Goal: Transaction & Acquisition: Purchase product/service

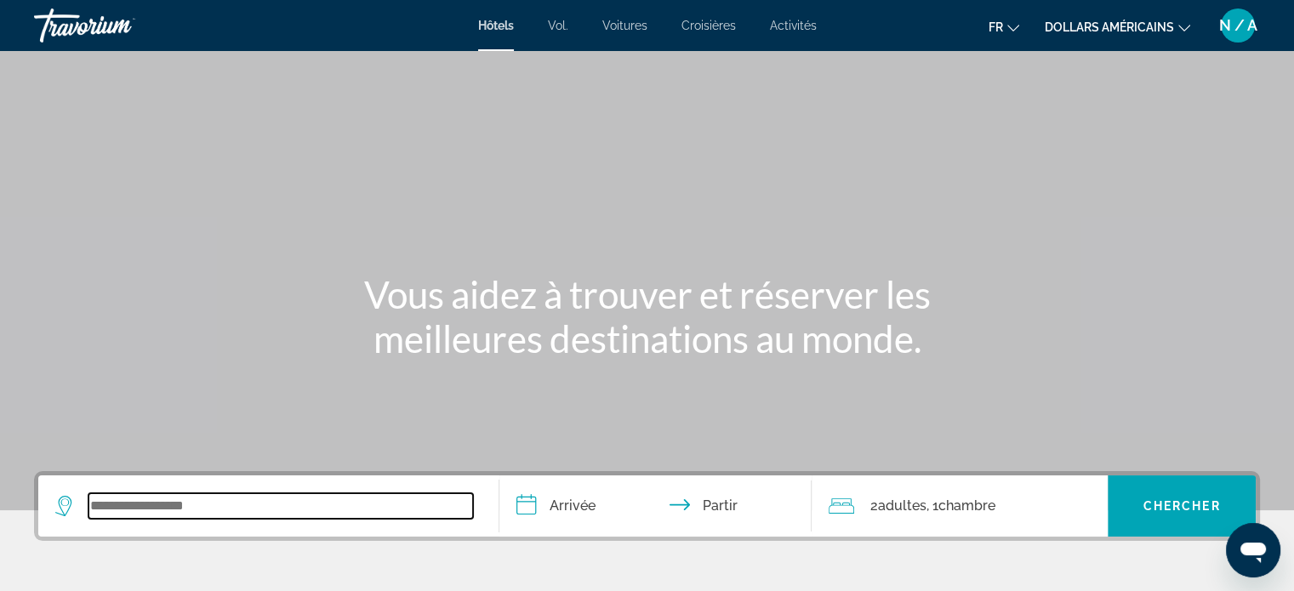
click at [141, 499] on input "Widget de recherche" at bounding box center [280, 506] width 385 height 26
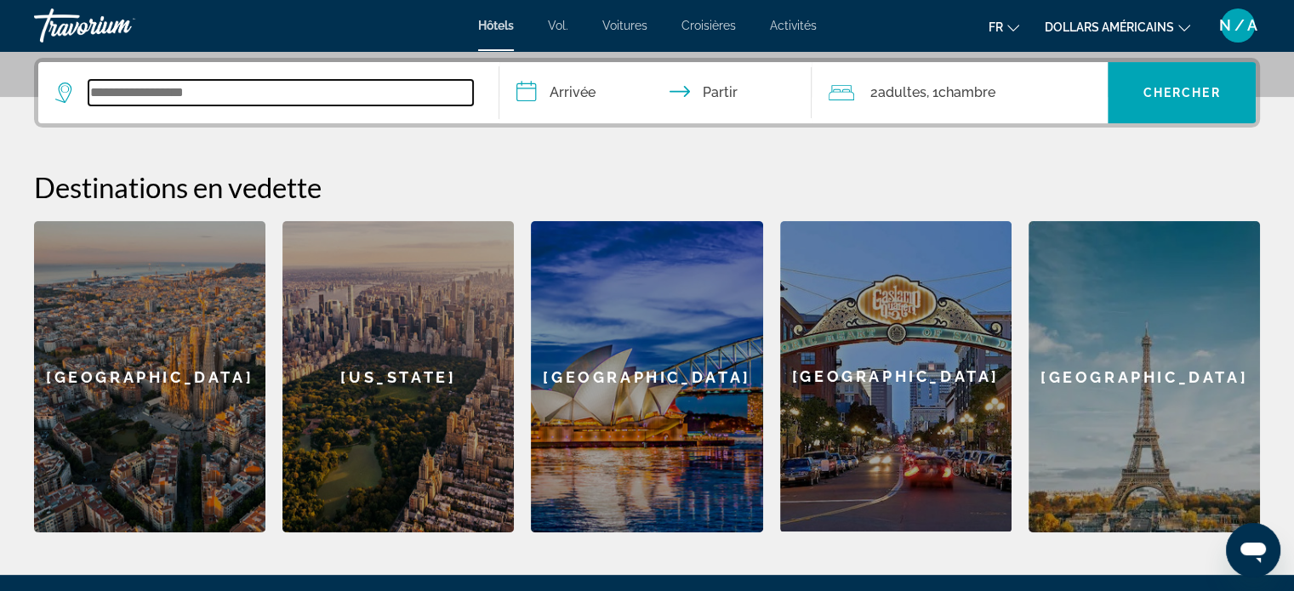
scroll to position [415, 0]
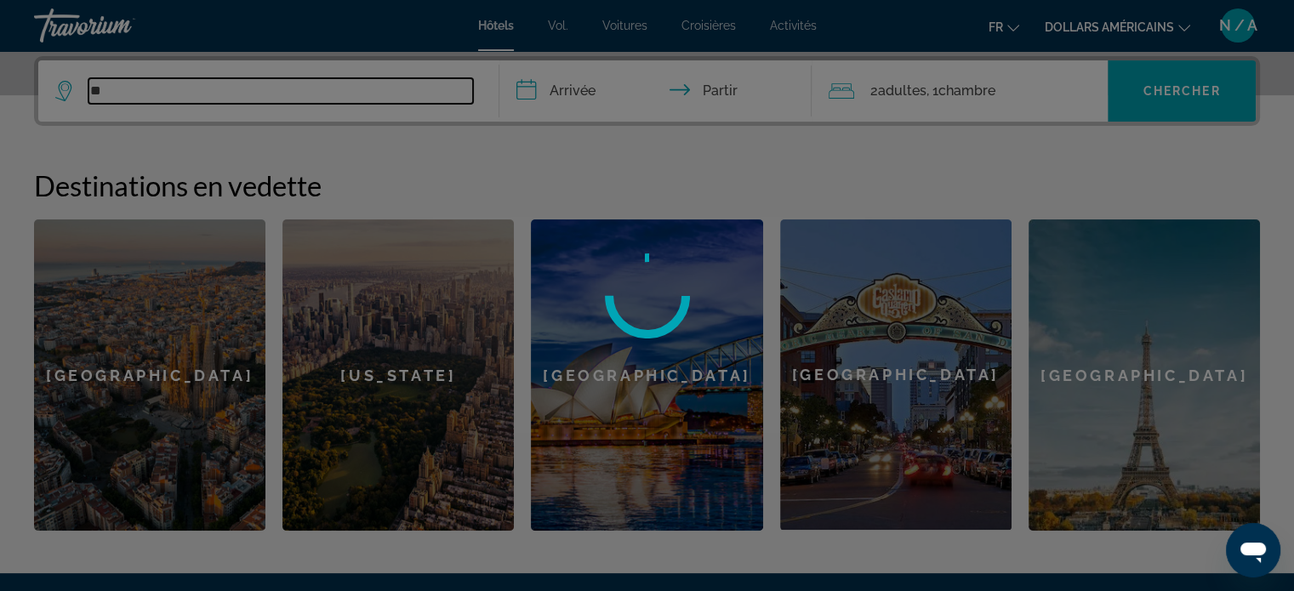
type input "*"
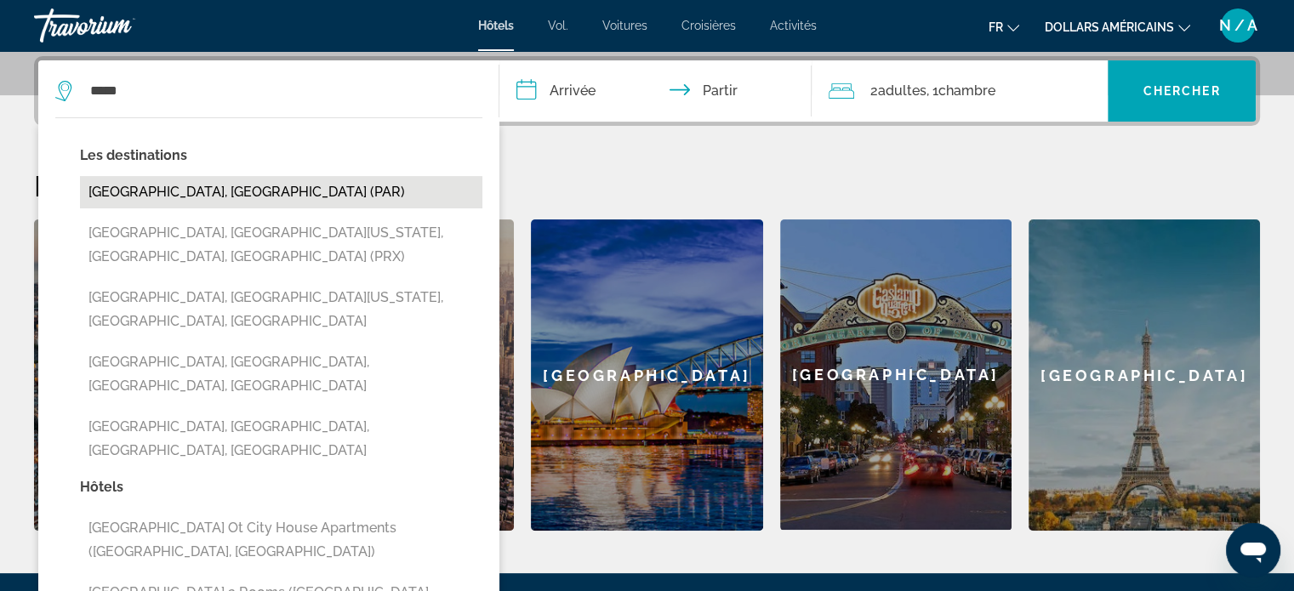
click at [158, 187] on button "[GEOGRAPHIC_DATA], [GEOGRAPHIC_DATA] (PAR)" at bounding box center [281, 192] width 402 height 32
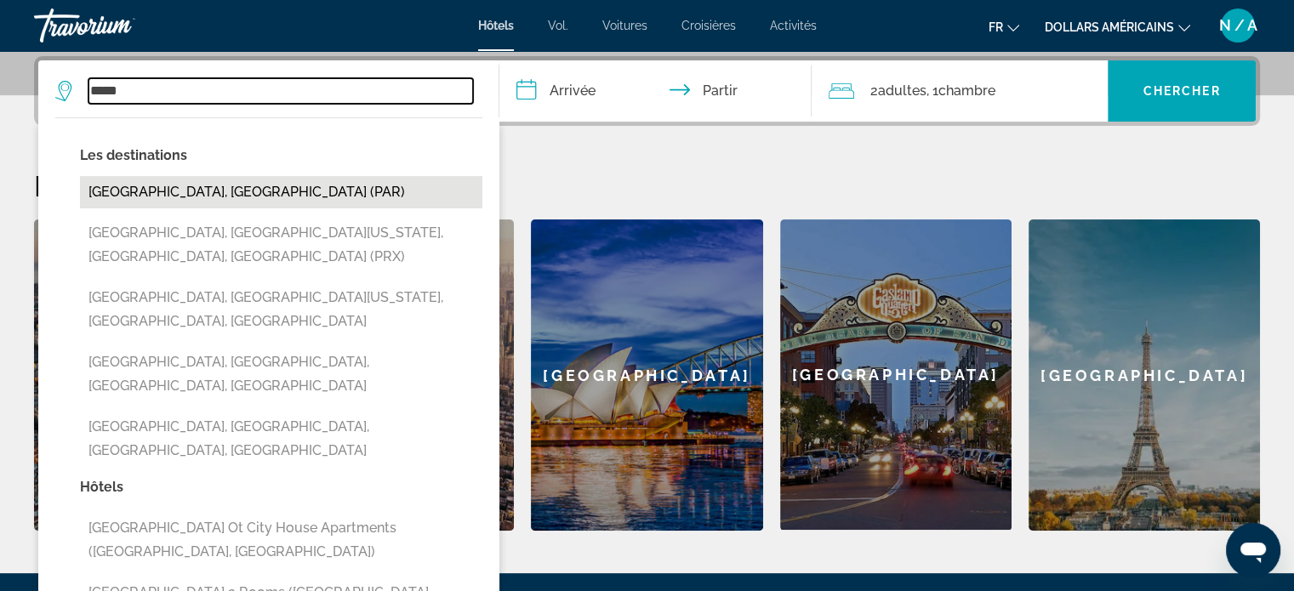
type input "**********"
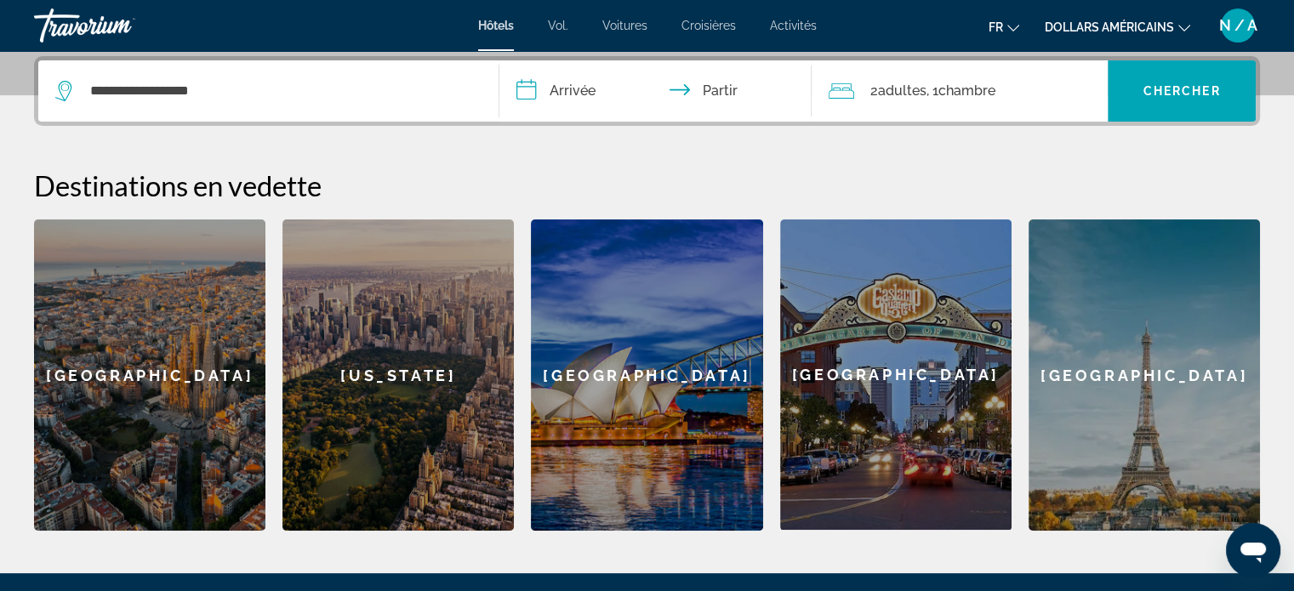
click at [530, 88] on input "**********" at bounding box center [659, 93] width 320 height 66
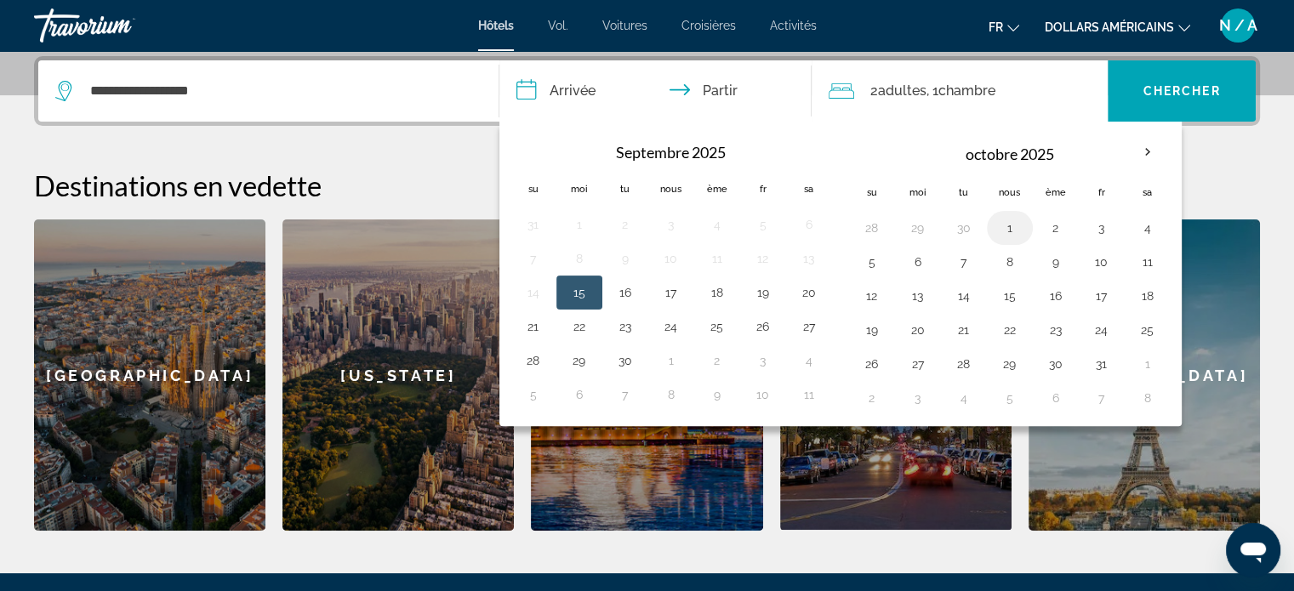
click at [1008, 227] on button "1" at bounding box center [1009, 228] width 27 height 24
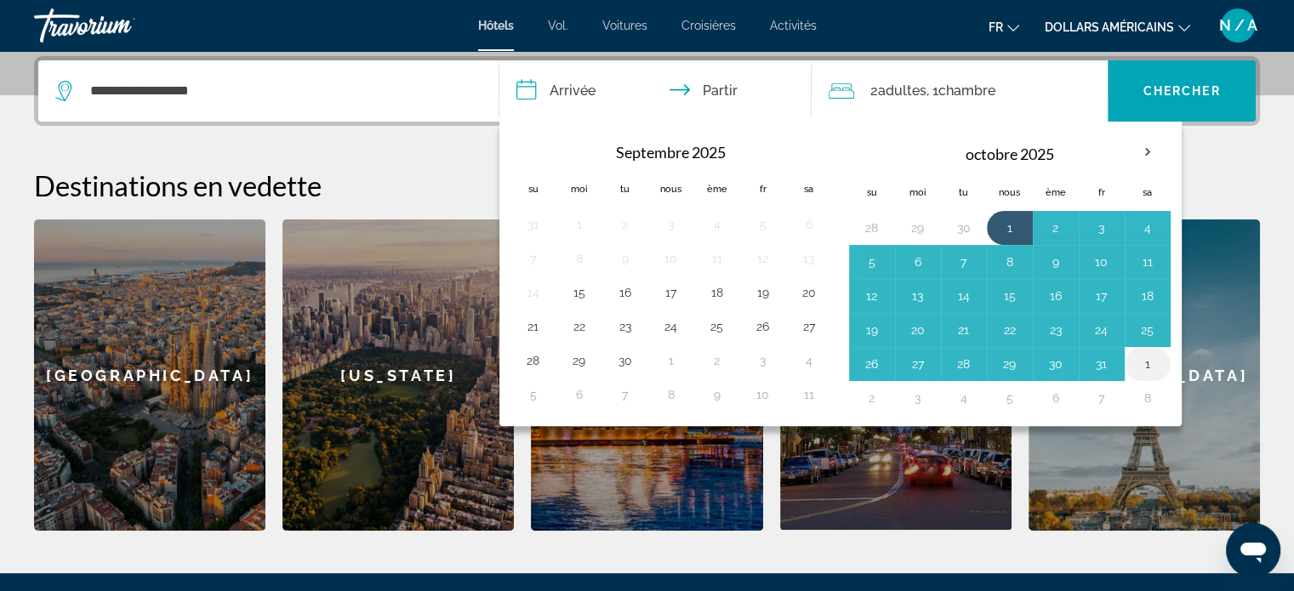
click at [1143, 364] on button "1" at bounding box center [1147, 364] width 27 height 24
type input "**********"
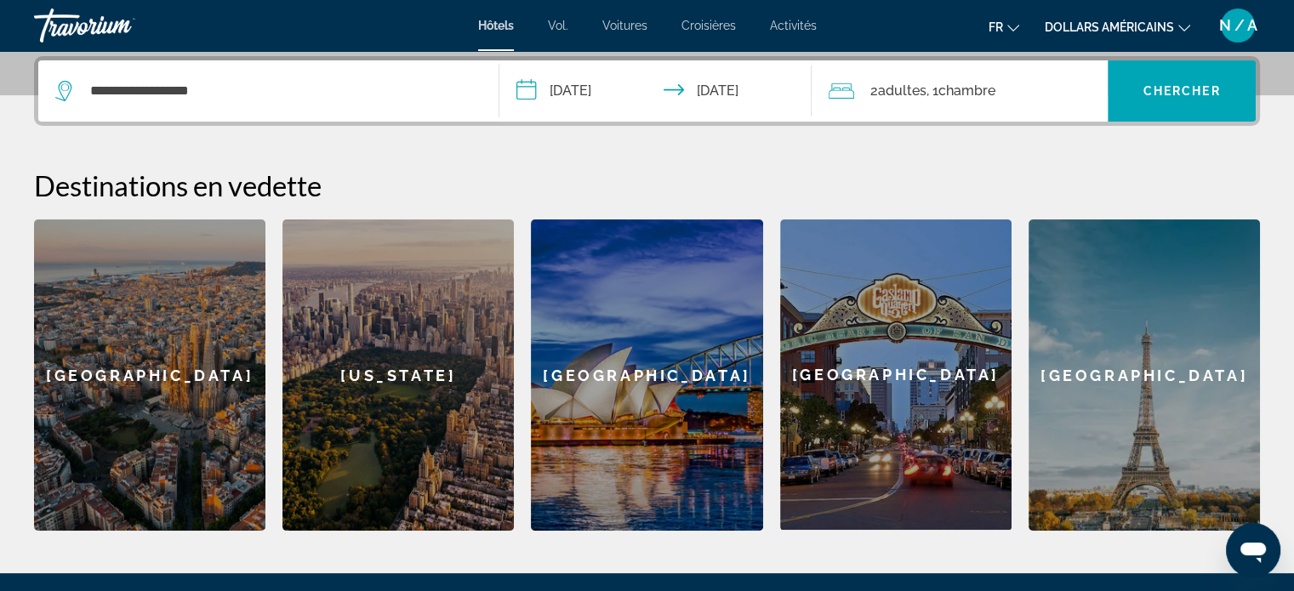
click at [1019, 101] on div "2 adultes Adulte , 1 Chambre pièces" at bounding box center [968, 91] width 279 height 24
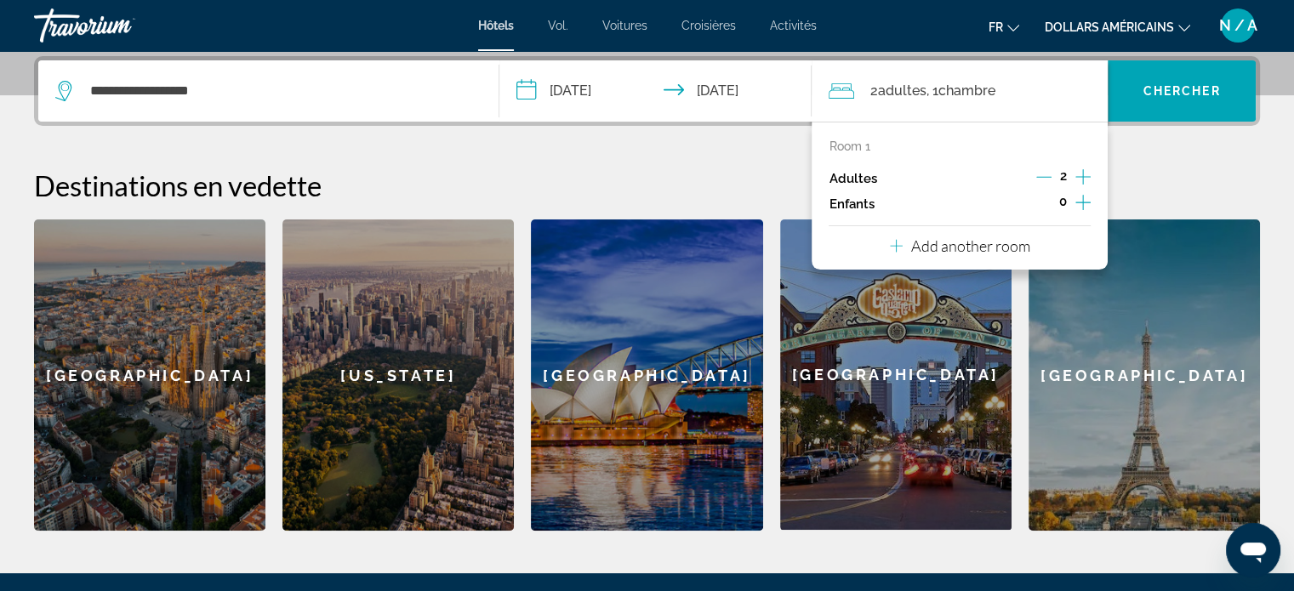
click at [1046, 176] on icon "Decrement adults" at bounding box center [1043, 176] width 15 height 15
click at [1181, 92] on font "Chercher" at bounding box center [1181, 91] width 77 height 14
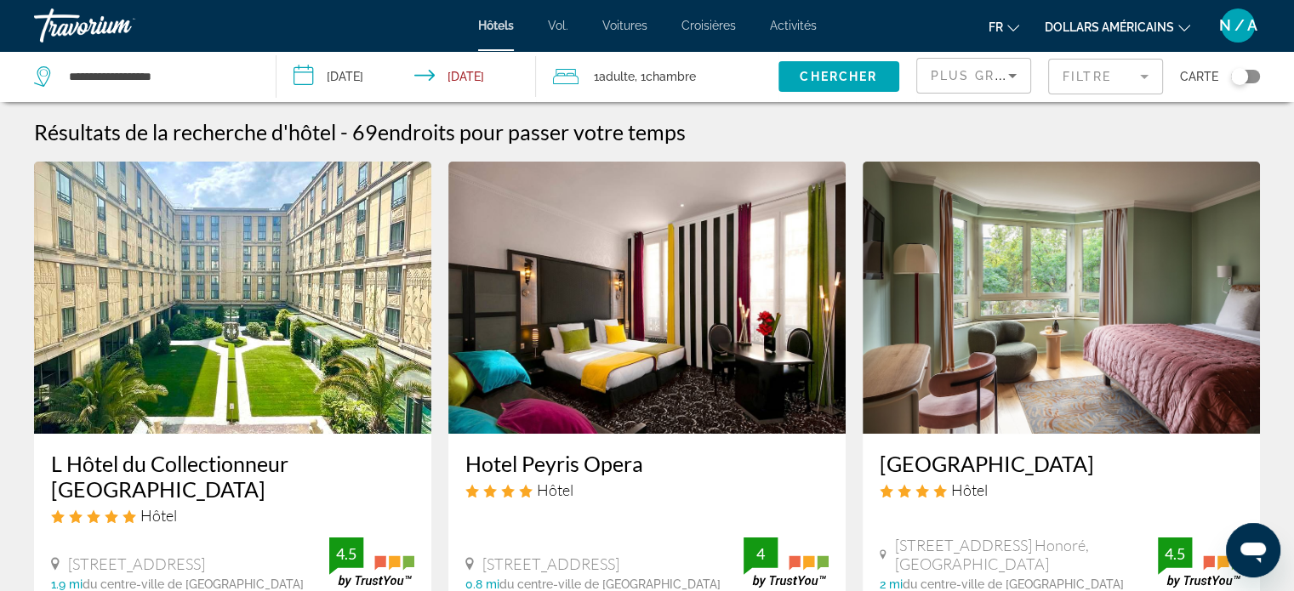
click at [1183, 23] on icon "Changer de devise" at bounding box center [1184, 28] width 12 height 12
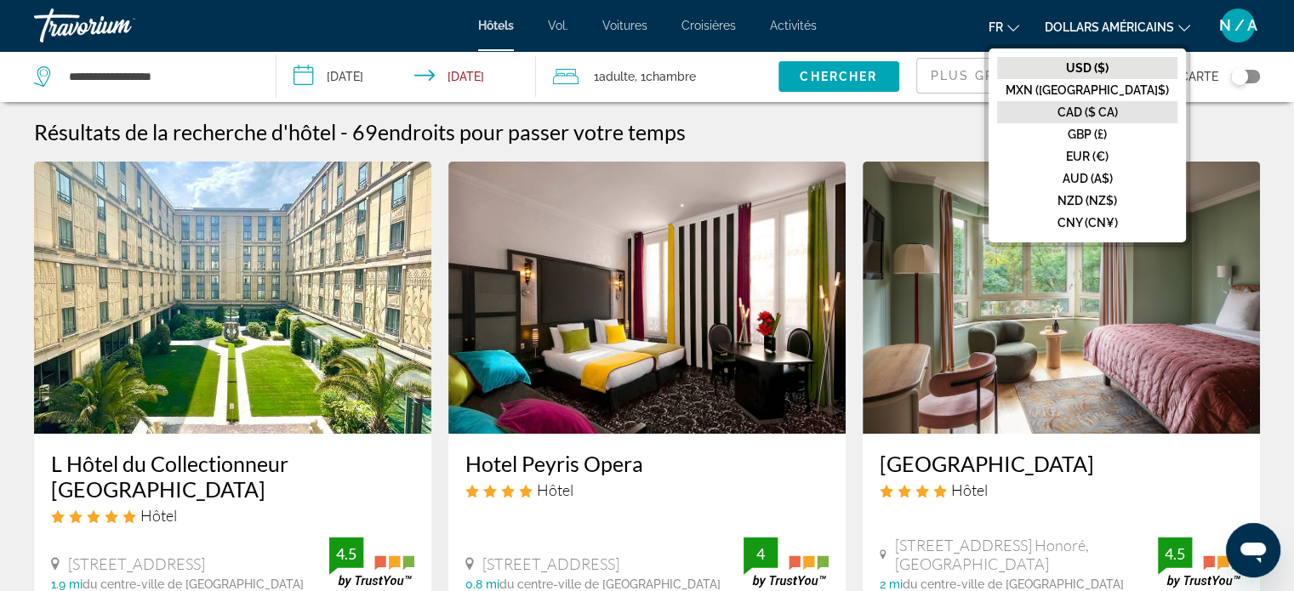
click at [1118, 107] on font "CAD ($ CA)" at bounding box center [1087, 112] width 60 height 14
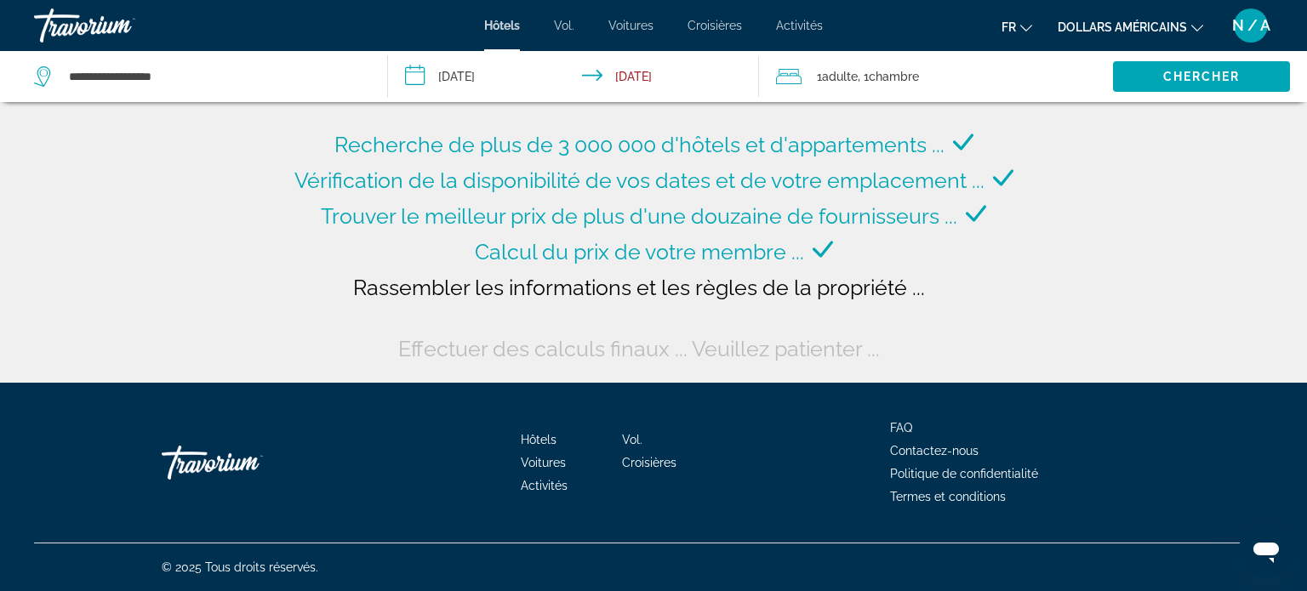
click at [895, 77] on span "Chambre" at bounding box center [894, 77] width 50 height 14
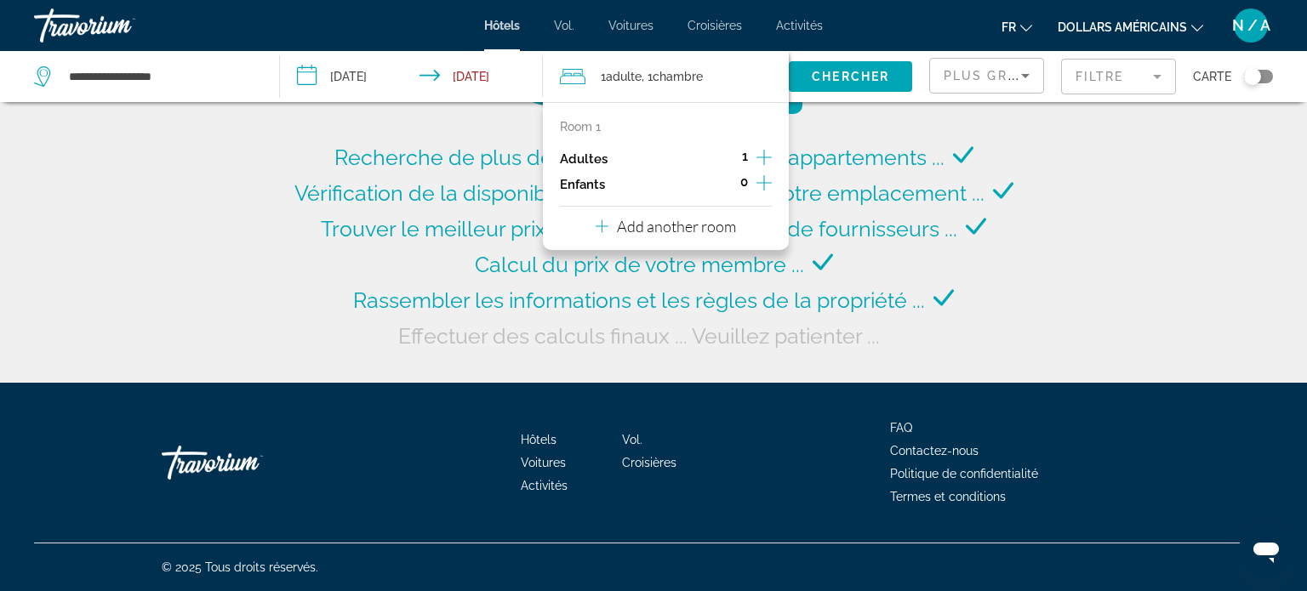
click at [761, 158] on icon "Increment adults" at bounding box center [763, 157] width 15 height 20
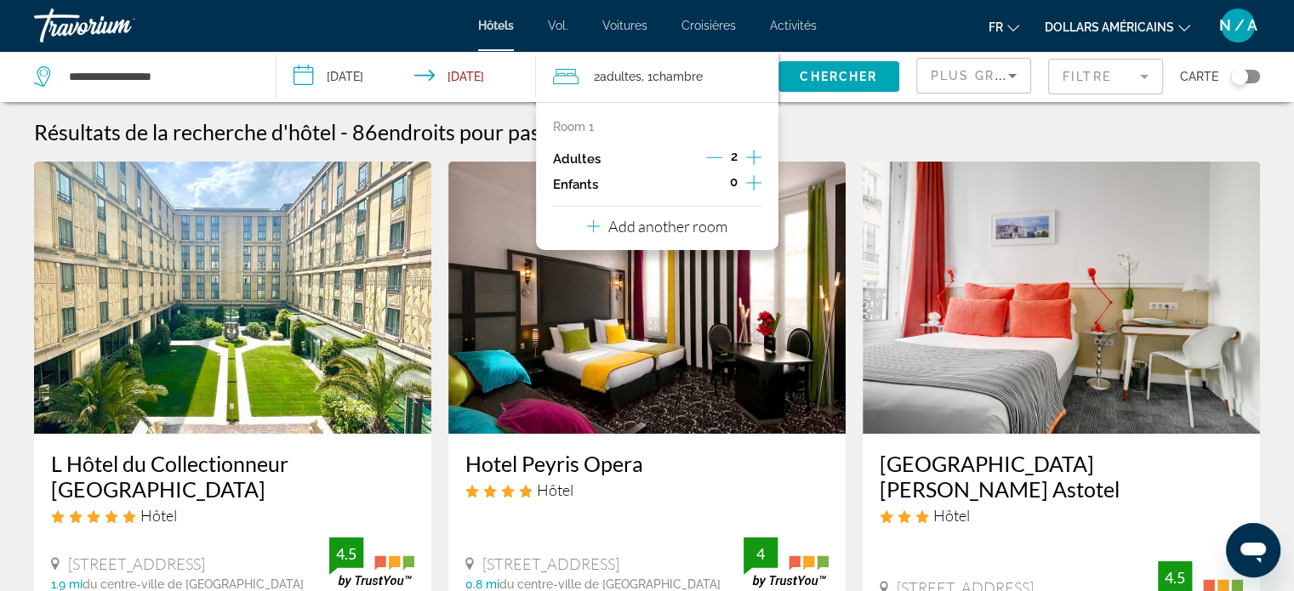
click at [1148, 75] on mat-form-field "Filtre" at bounding box center [1105, 77] width 115 height 36
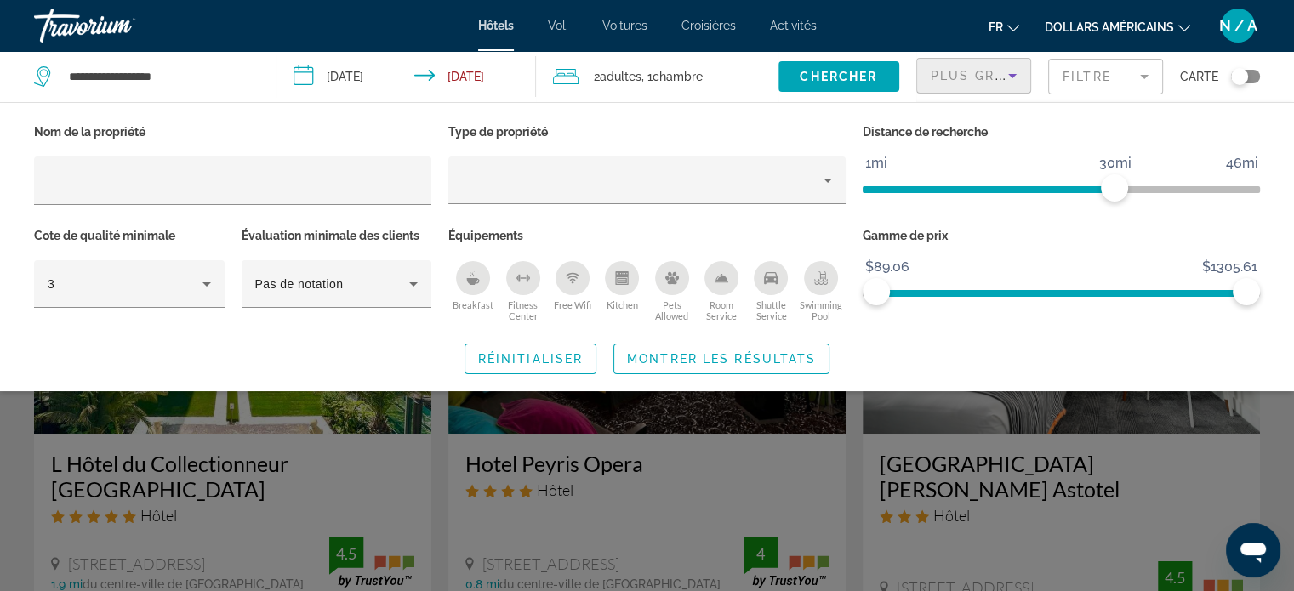
click at [1013, 76] on icon "Sort by" at bounding box center [1012, 76] width 9 height 4
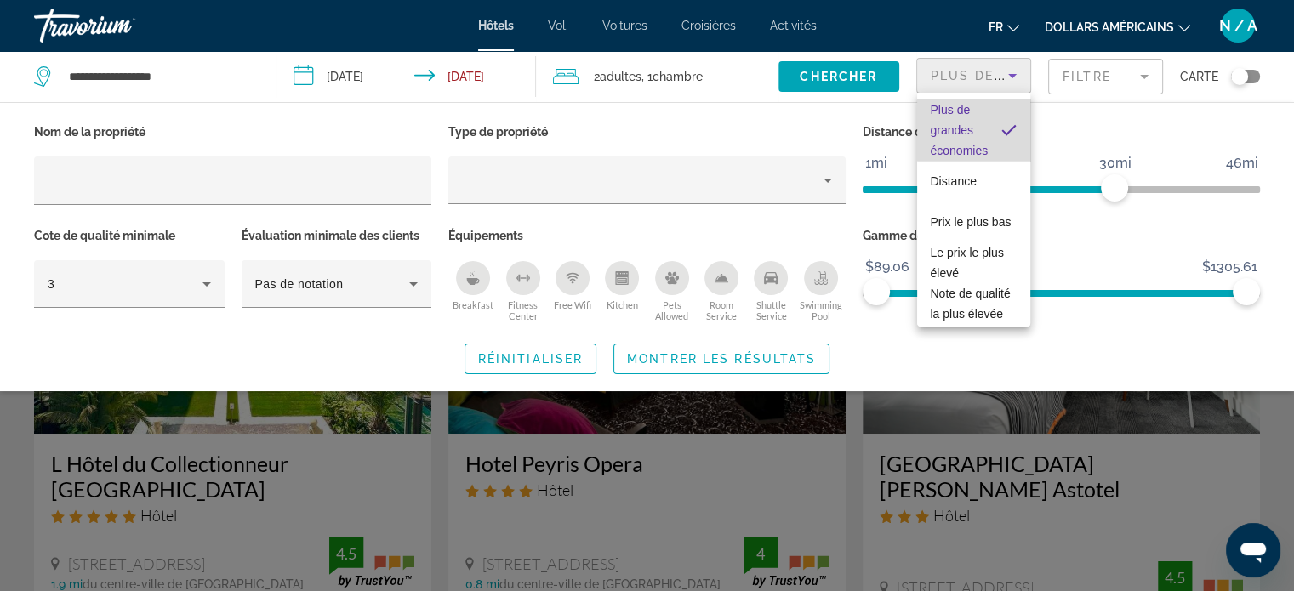
click at [983, 128] on span "Plus de grandes économies" at bounding box center [960, 130] width 58 height 61
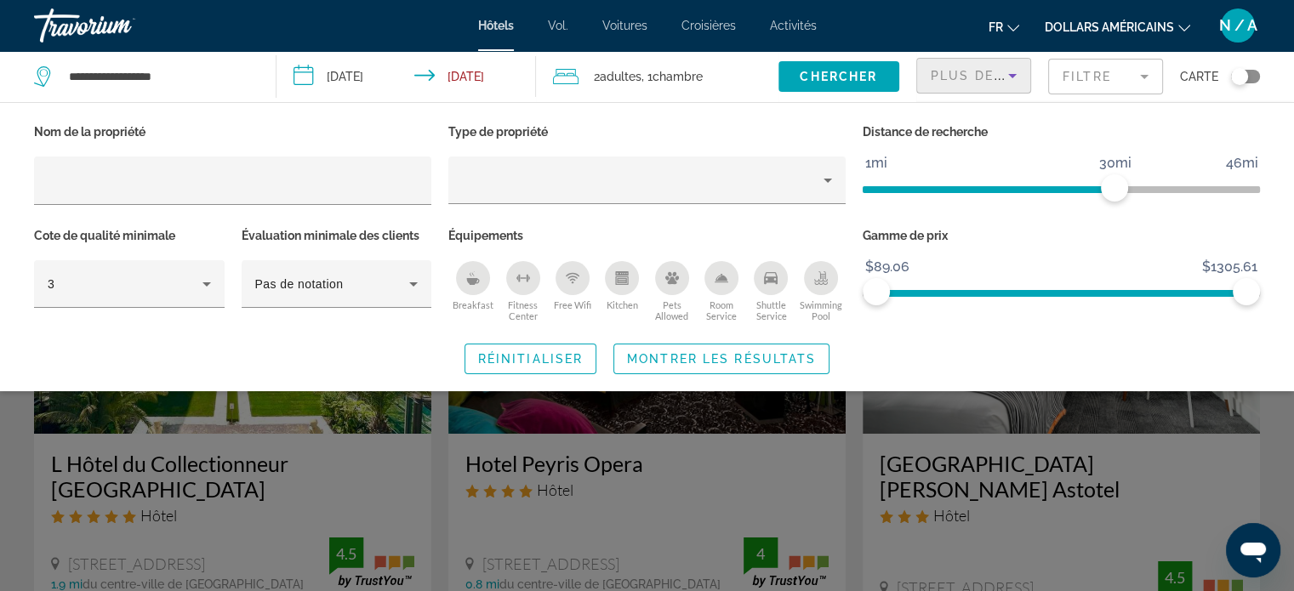
click at [1040, 128] on p "Distance de recherche" at bounding box center [1061, 132] width 397 height 24
click at [943, 336] on div "Nom de la propriété Type de propriété Distance de recherche 1mi 46mi 30mi Cote …" at bounding box center [647, 247] width 1294 height 254
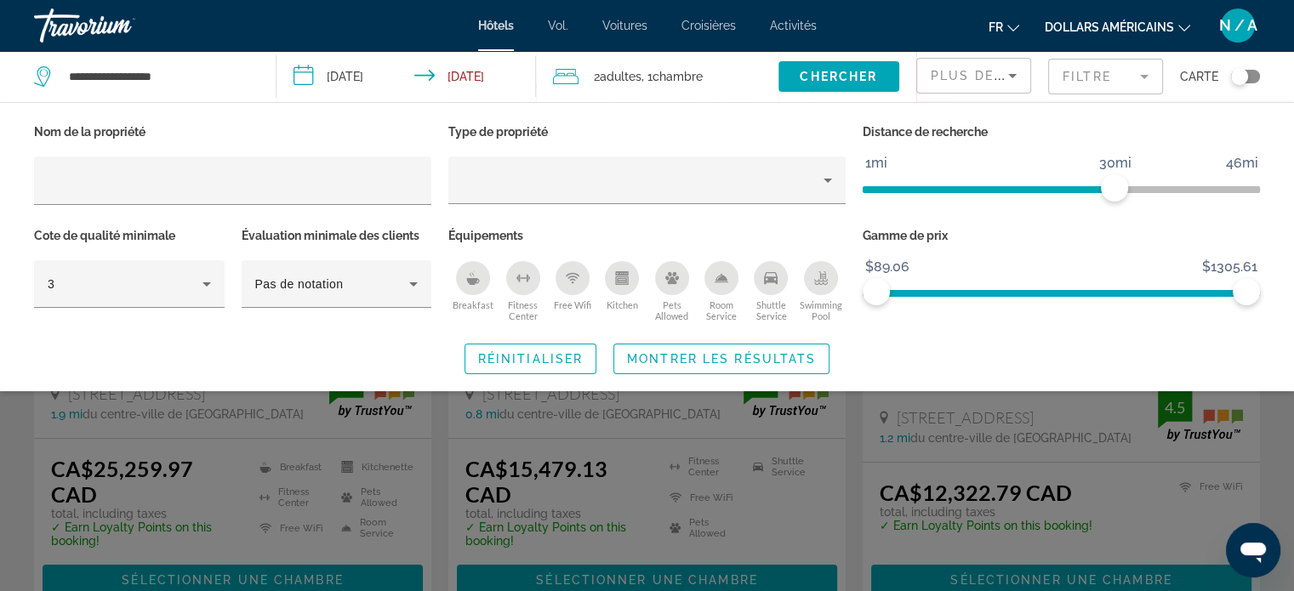
click at [834, 453] on div "Search widget" at bounding box center [647, 423] width 1294 height 336
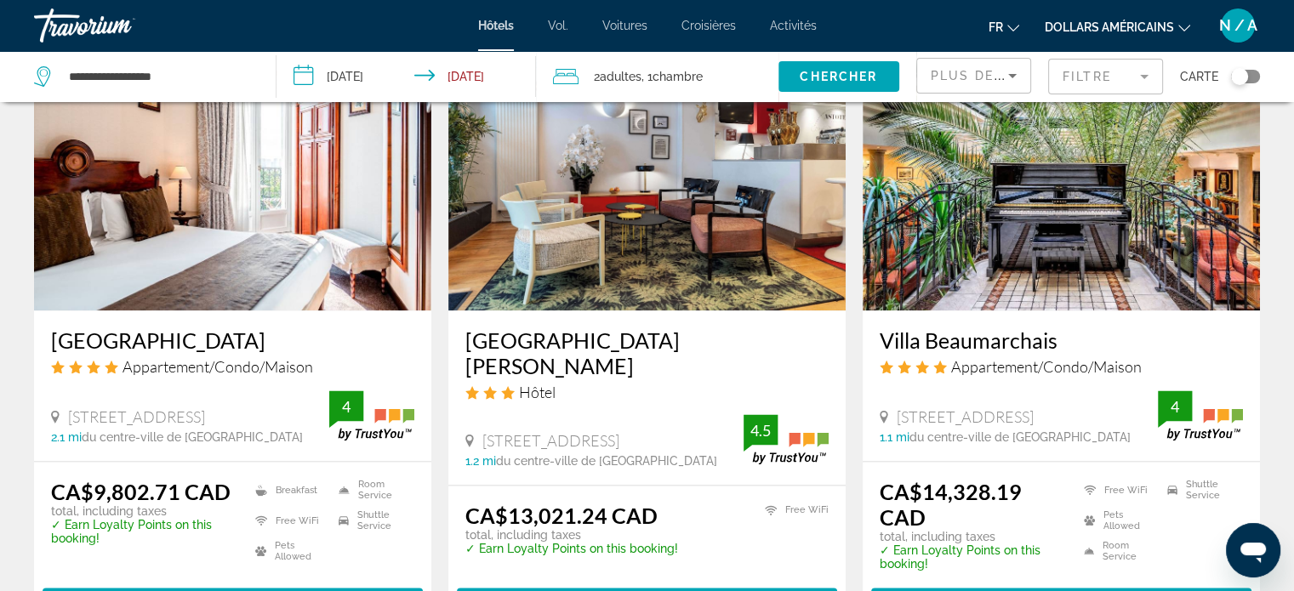
scroll to position [2212, 0]
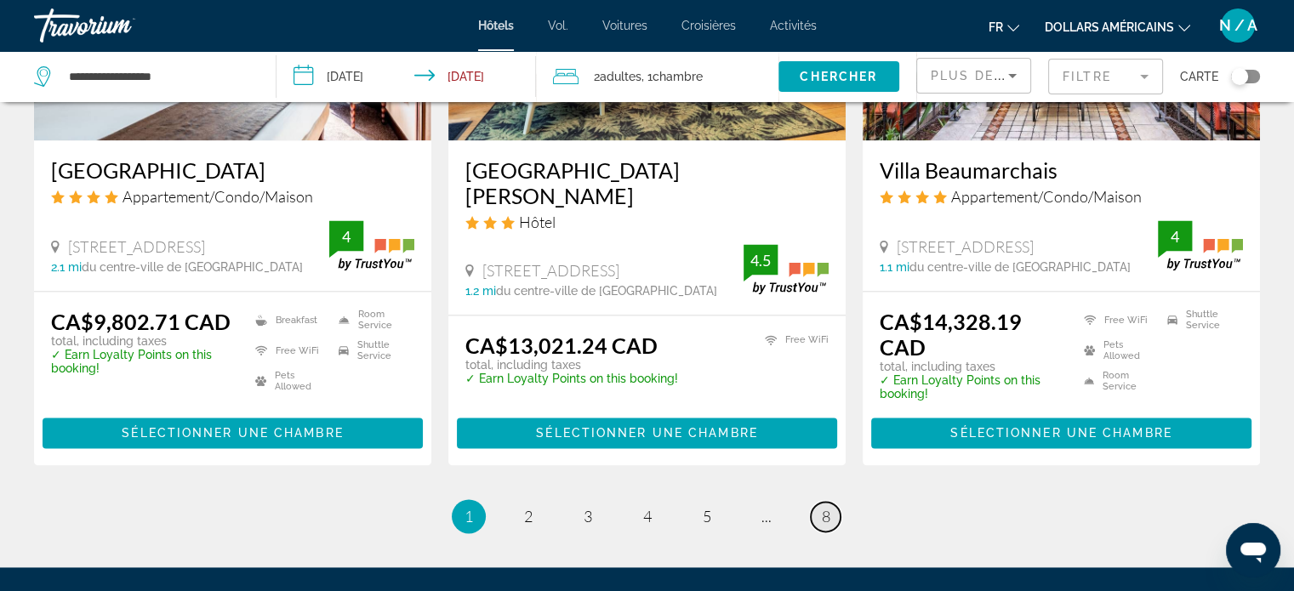
click at [823, 507] on span "8" at bounding box center [826, 516] width 9 height 19
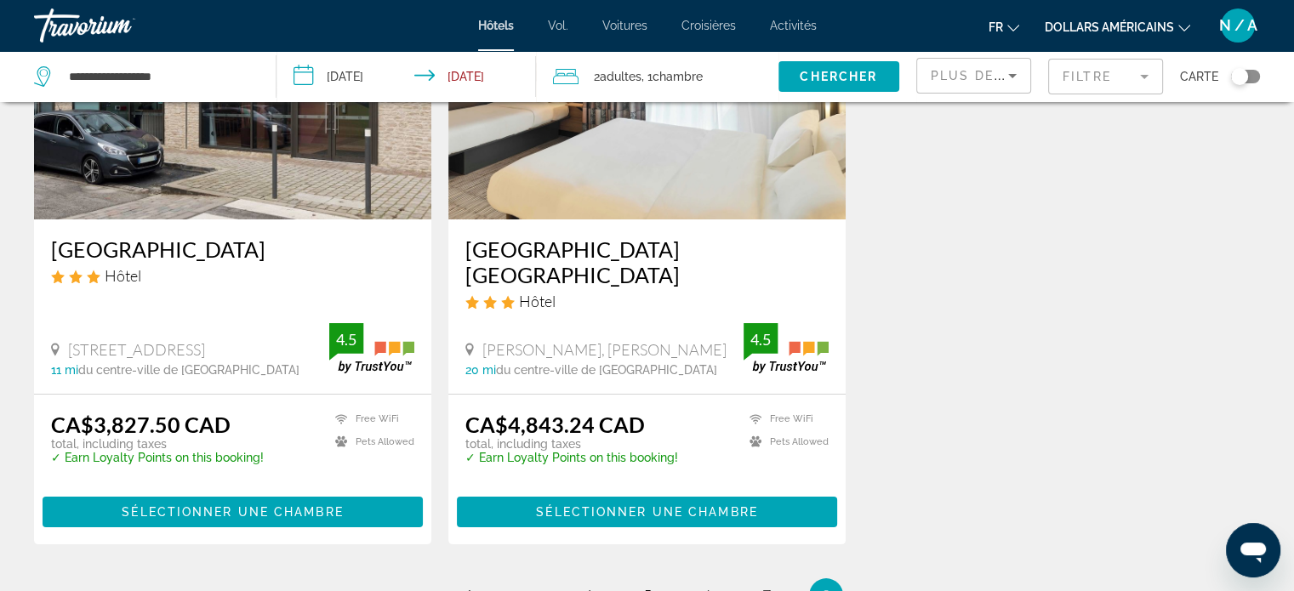
scroll to position [255, 0]
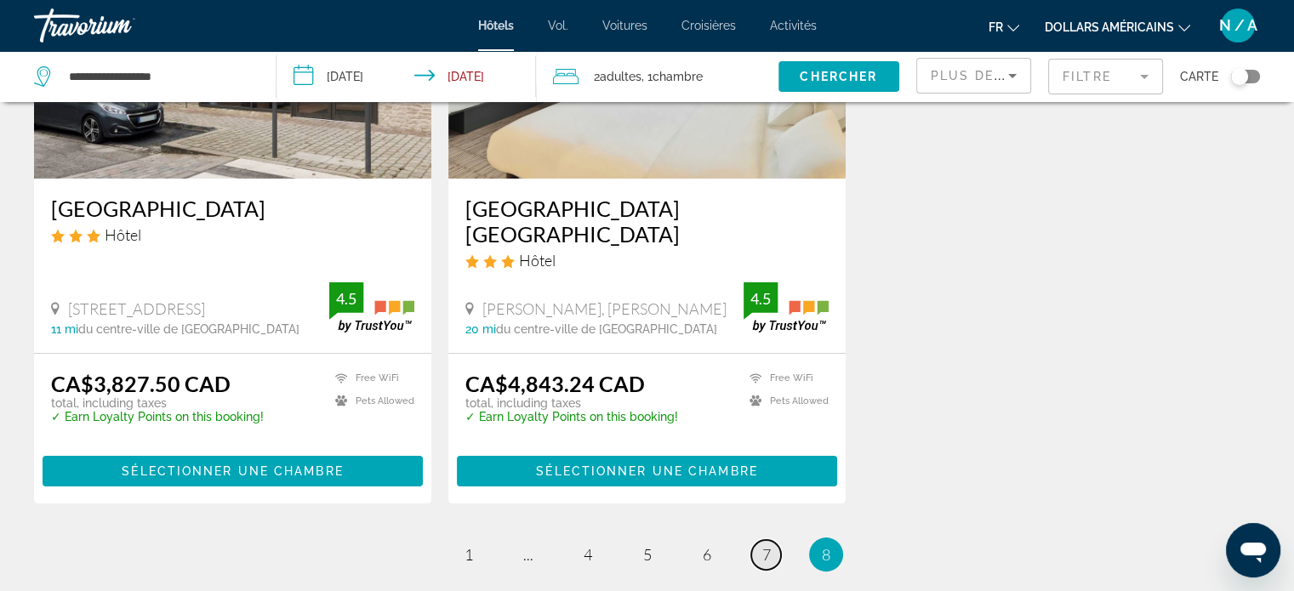
click at [763, 553] on span "7" at bounding box center [766, 554] width 9 height 19
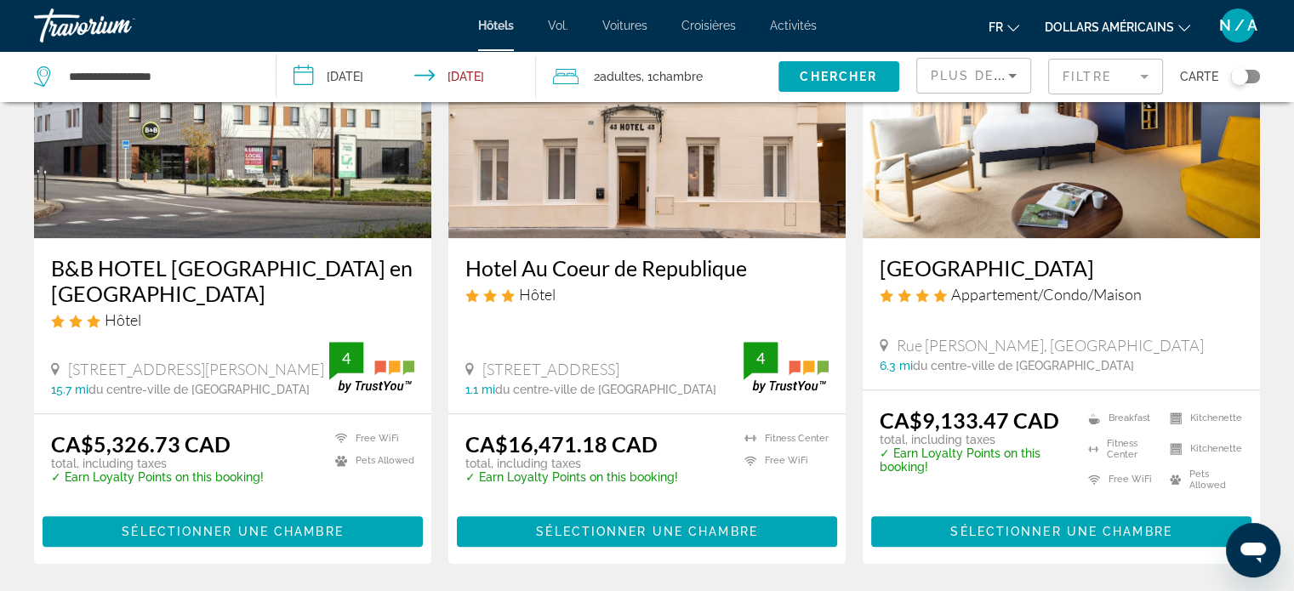
scroll to position [1531, 0]
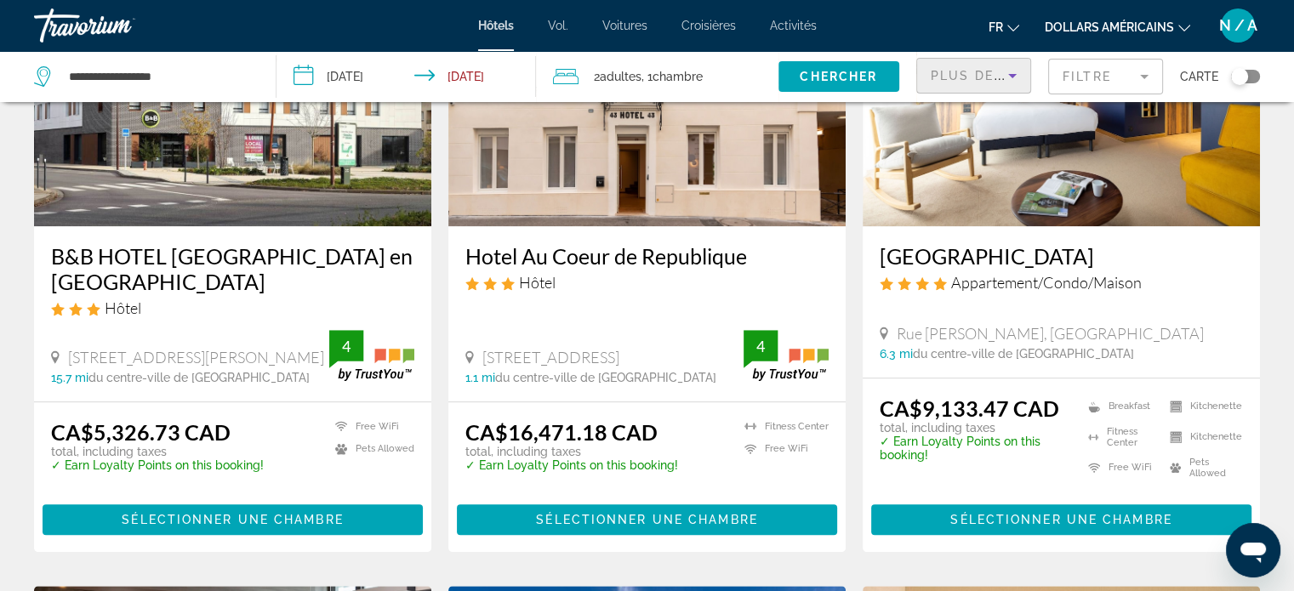
click at [1011, 71] on icon "Sort by" at bounding box center [1012, 76] width 20 height 20
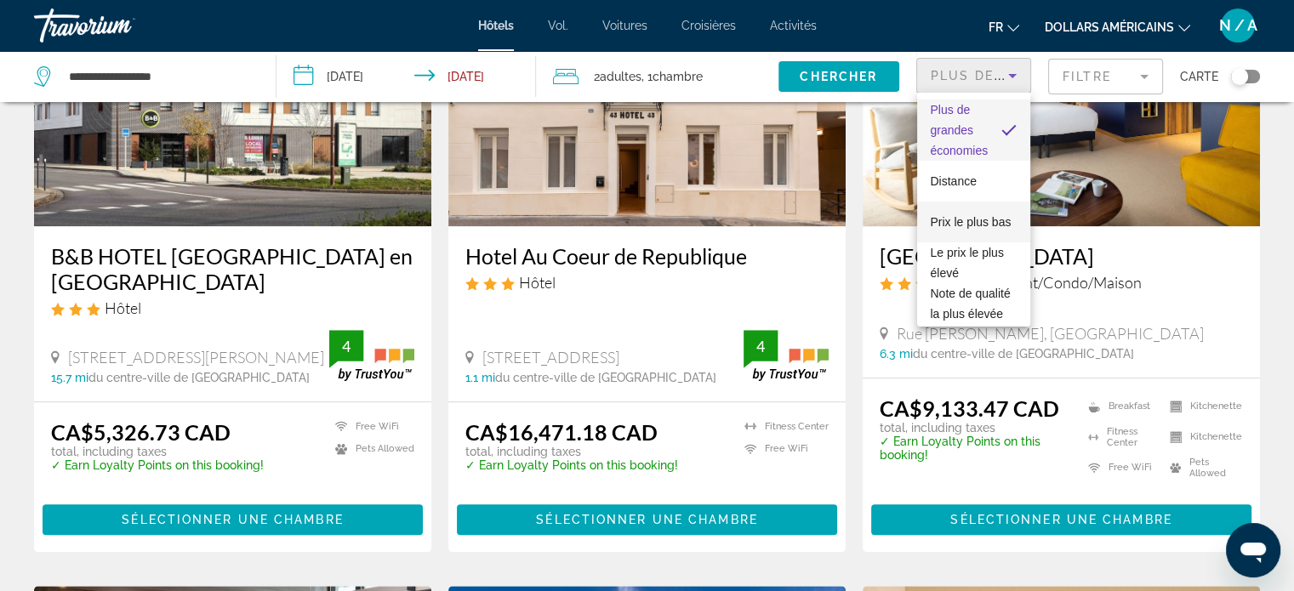
click at [971, 215] on font "Prix ​​le plus bas" at bounding box center [971, 222] width 81 height 14
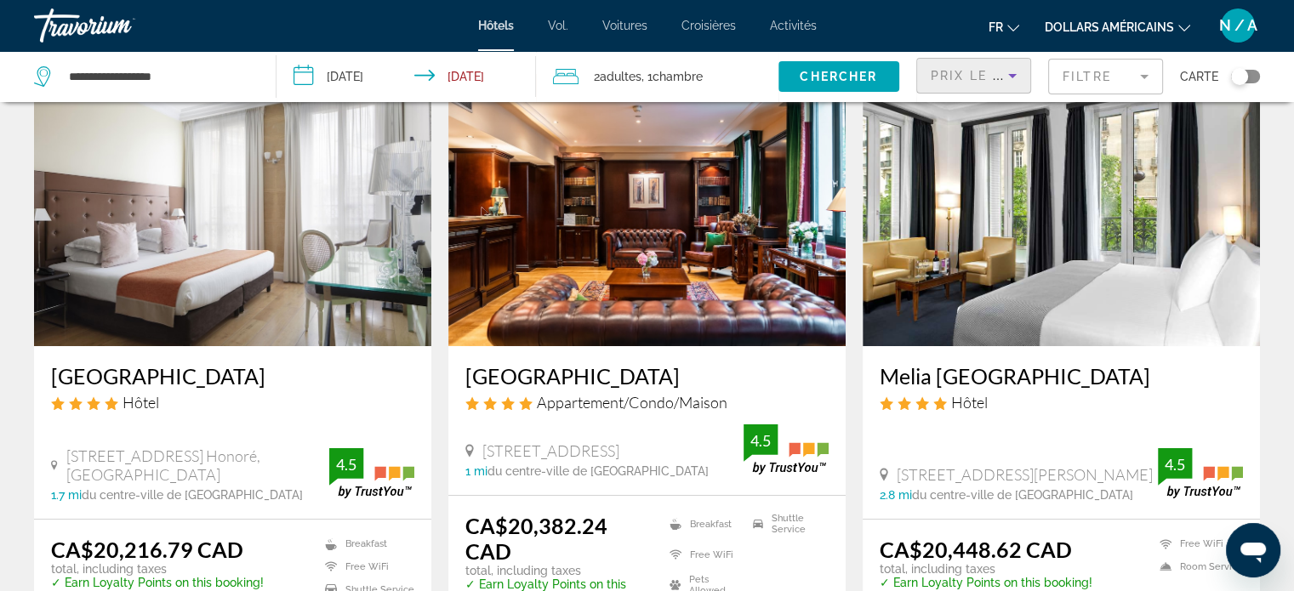
scroll to position [170, 0]
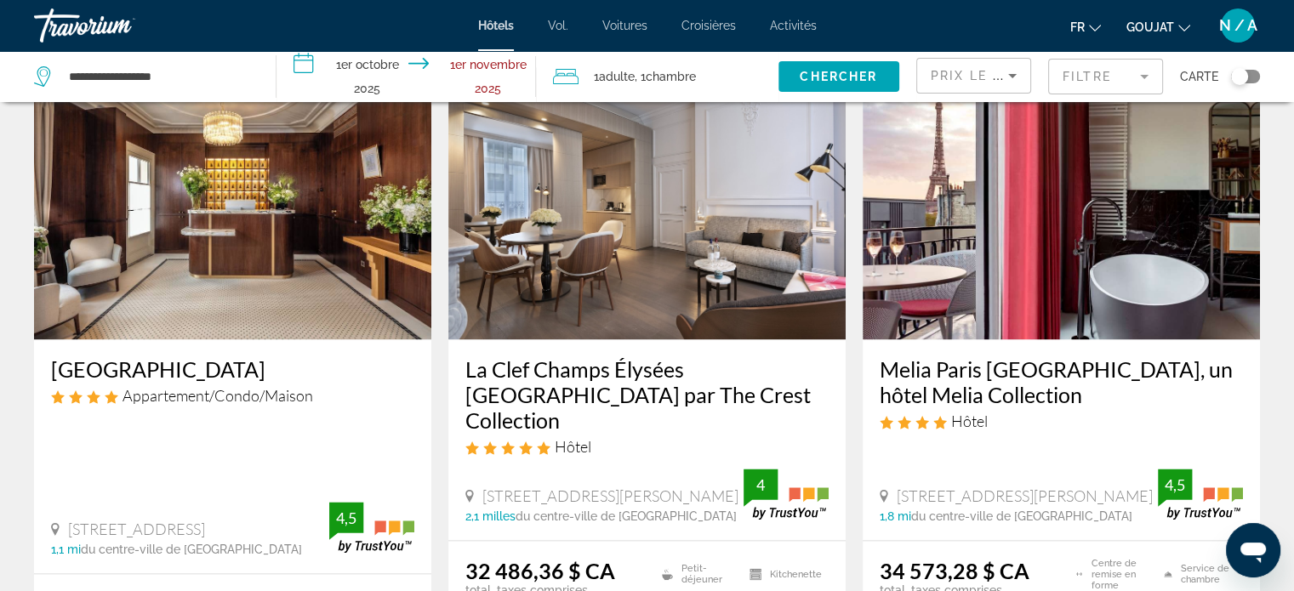
scroll to position [2382, 0]
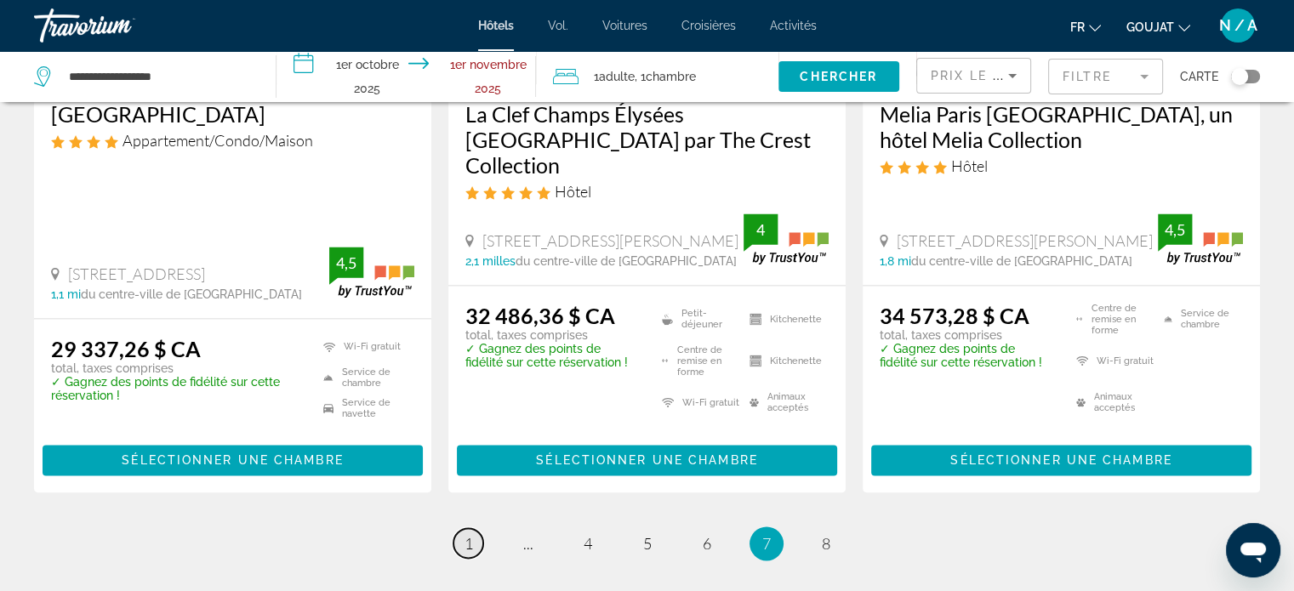
click at [468, 534] on font "1" at bounding box center [468, 543] width 9 height 19
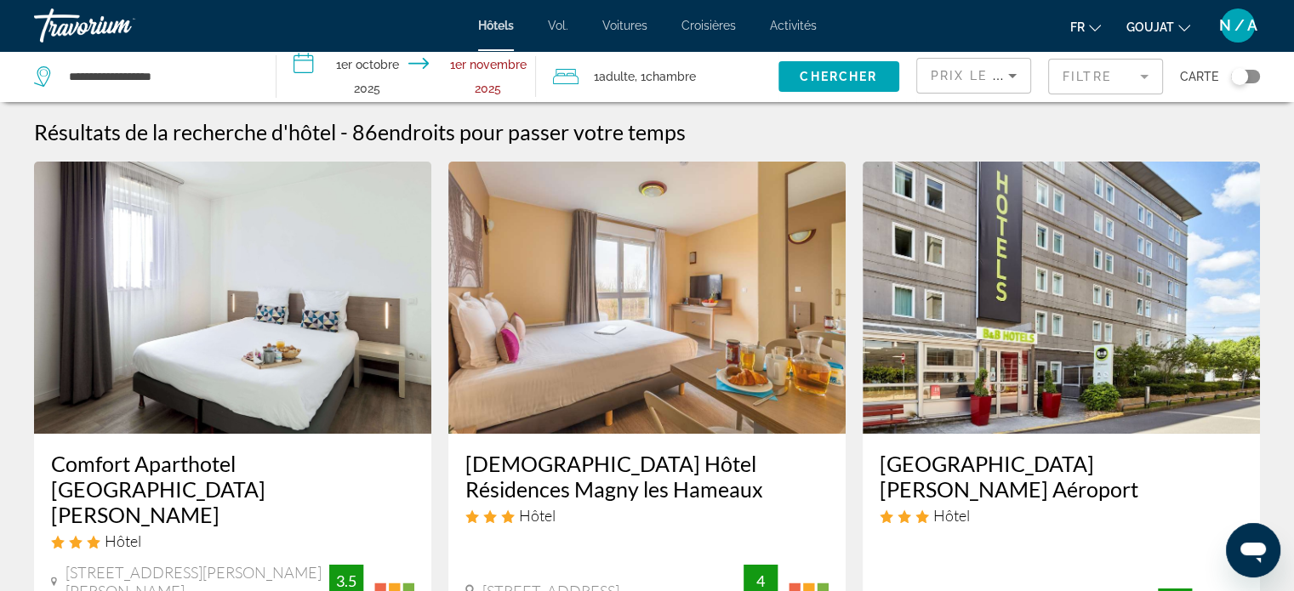
click at [241, 373] on img "Contenu principal" at bounding box center [232, 298] width 397 height 272
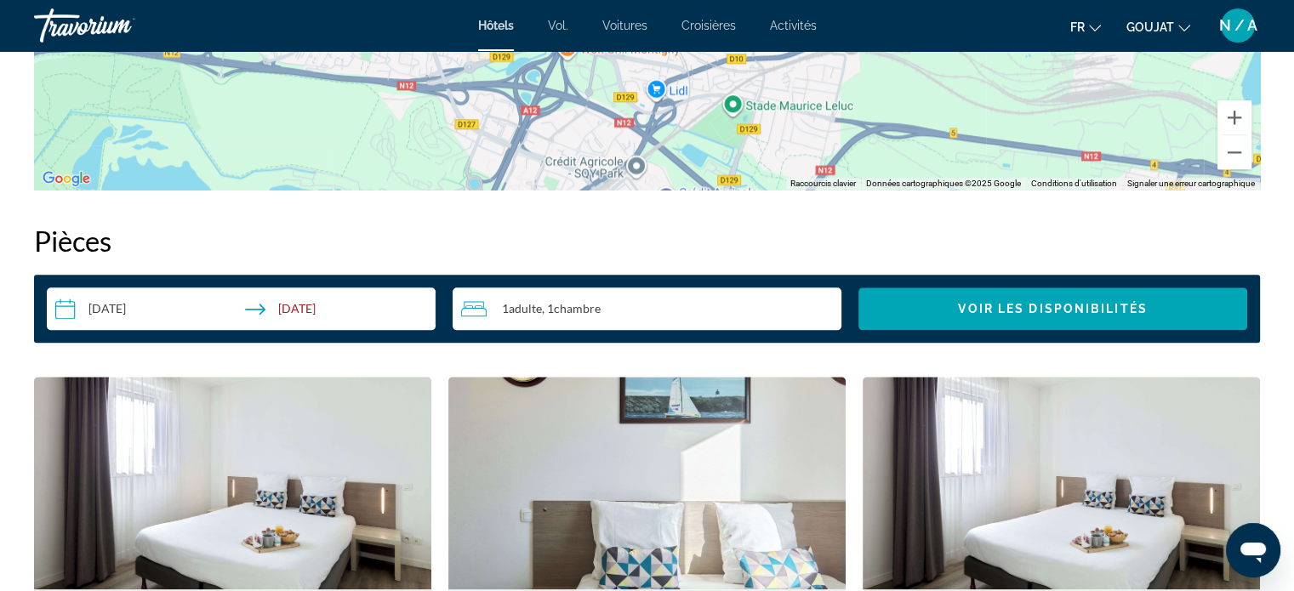
scroll to position [1839, 0]
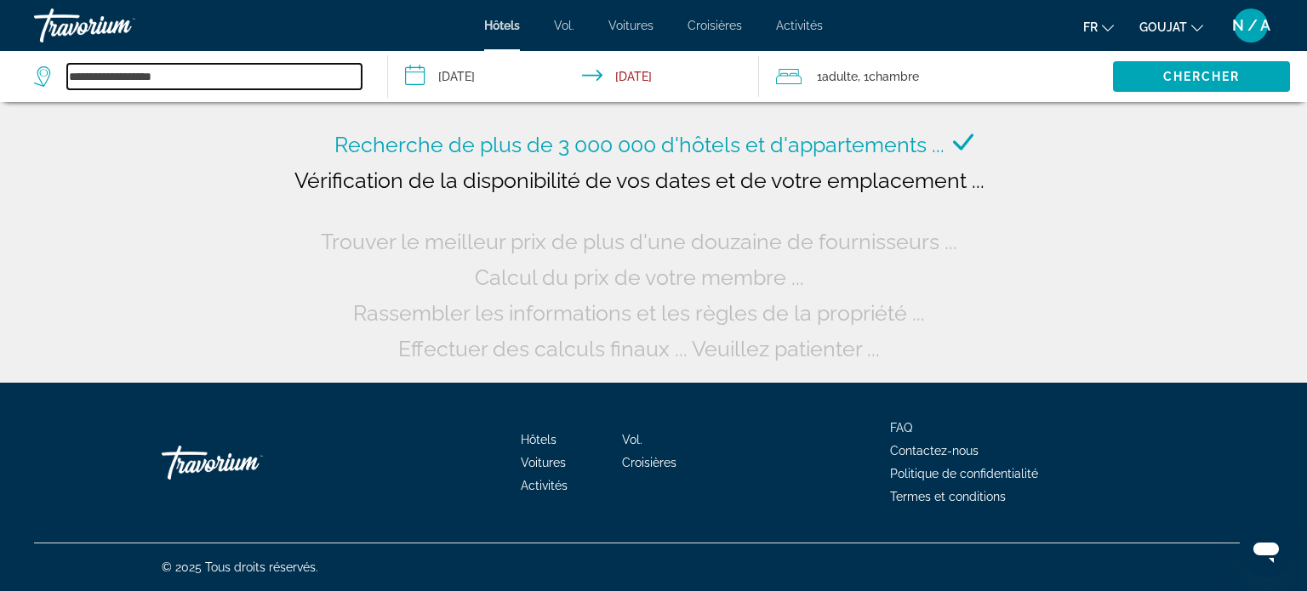
click at [254, 74] on input "**********" at bounding box center [214, 77] width 294 height 26
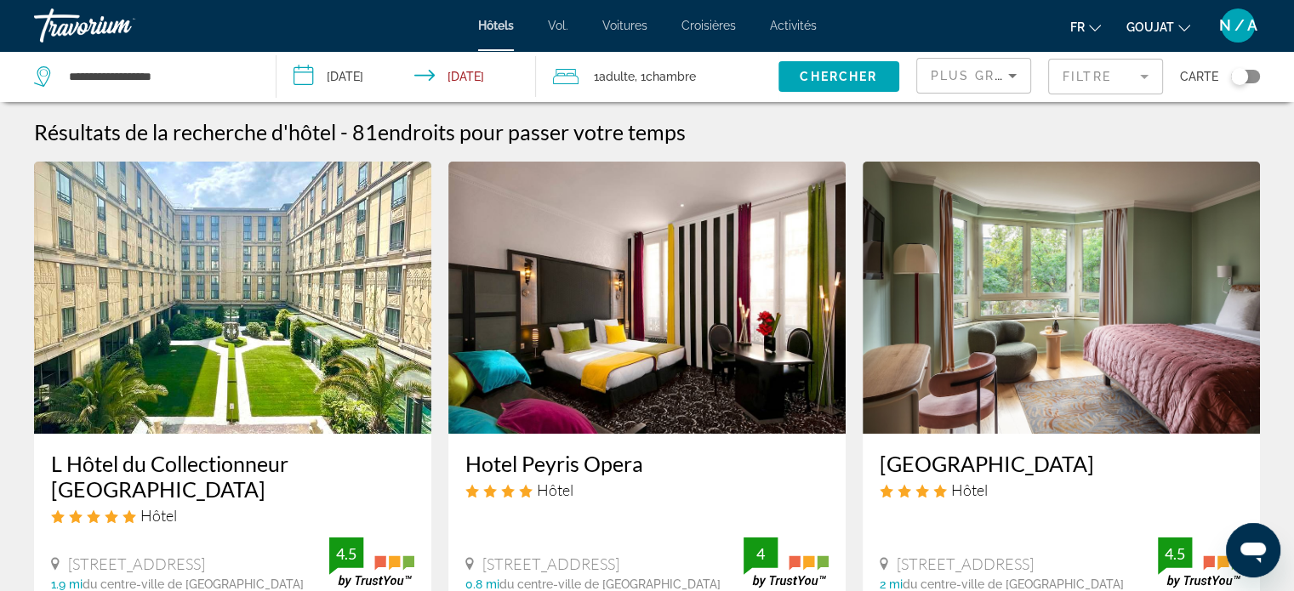
click at [1012, 73] on icon "Sort by" at bounding box center [1012, 76] width 20 height 20
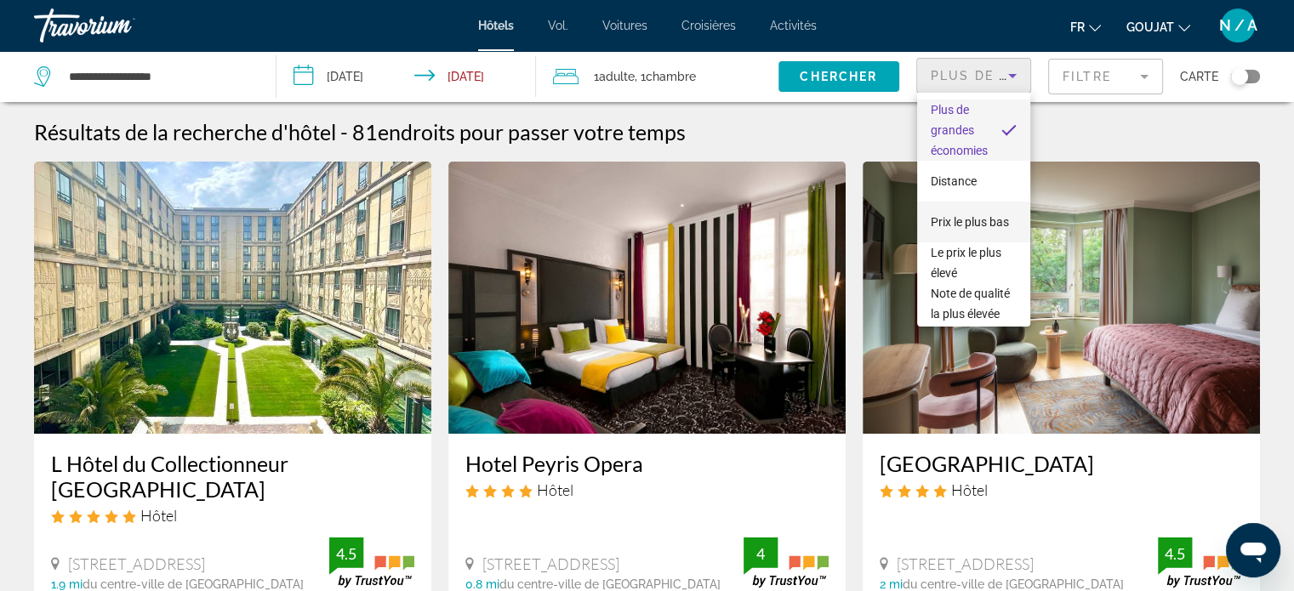
click at [958, 215] on font "Prix ​​le plus bas" at bounding box center [970, 222] width 78 height 14
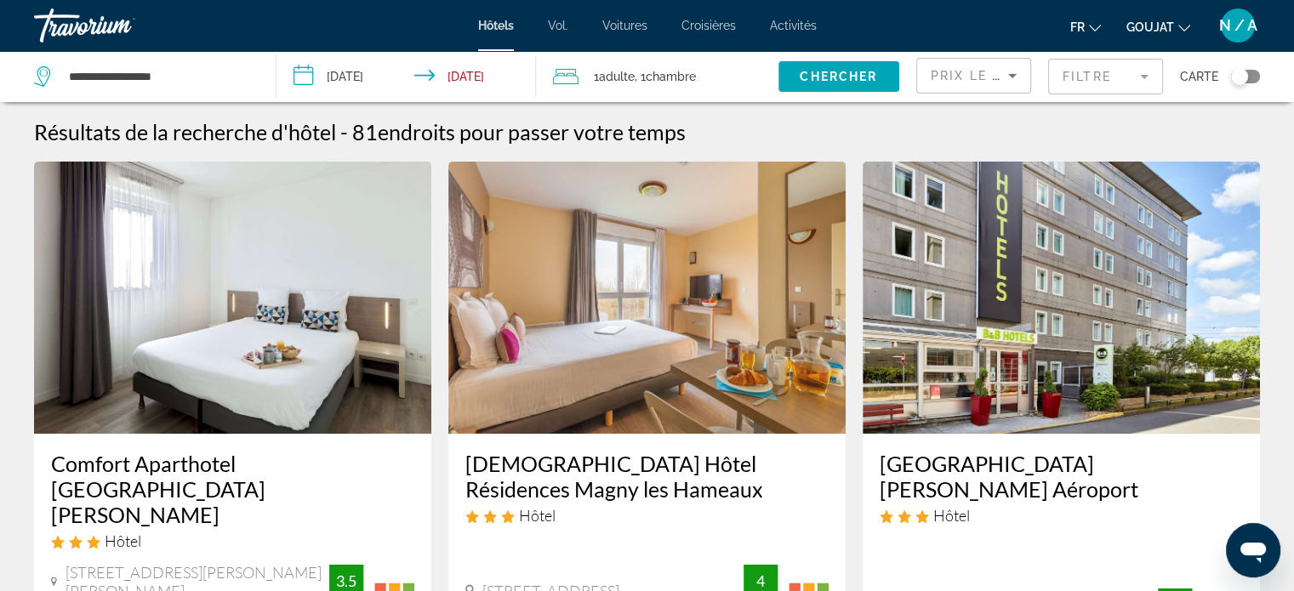
click at [213, 247] on img "Contenu principal" at bounding box center [232, 298] width 397 height 272
click at [202, 67] on input "**********" at bounding box center [158, 77] width 183 height 26
type input "*"
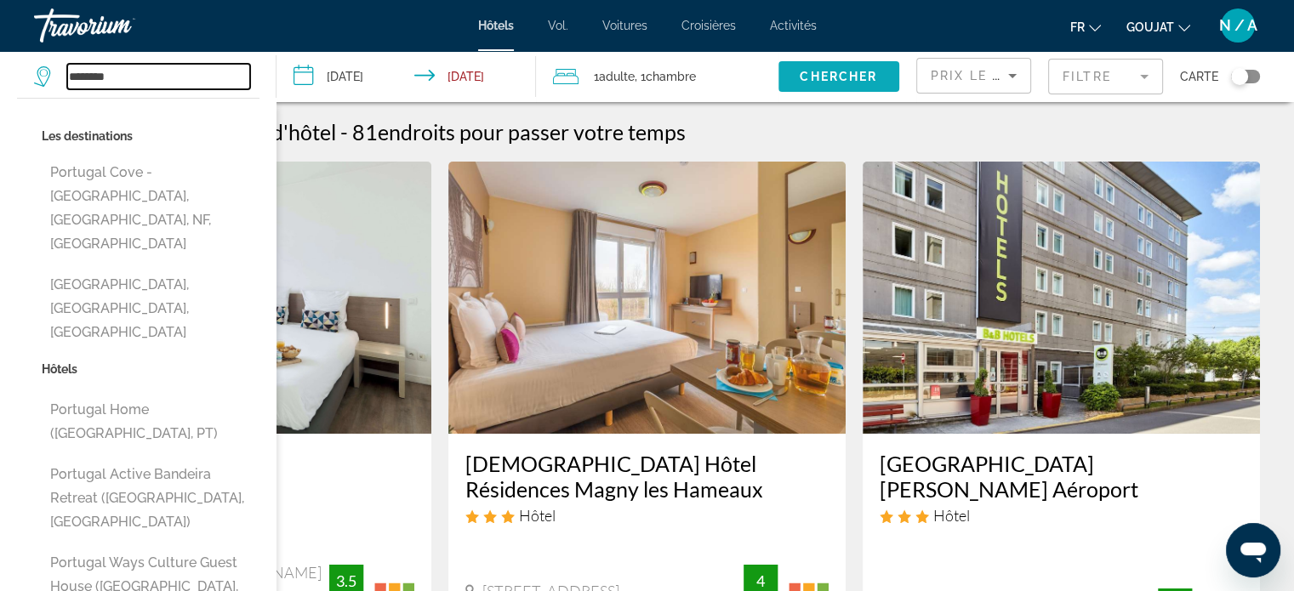
type input "********"
click at [827, 75] on span "Chercher" at bounding box center [838, 77] width 77 height 14
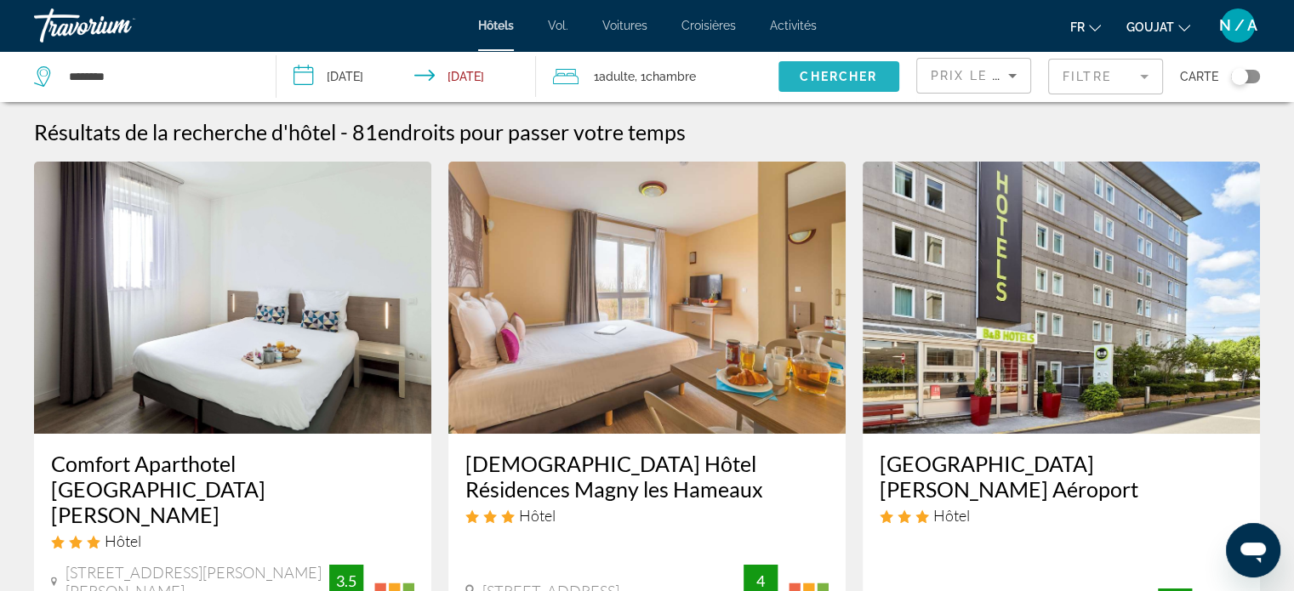
click at [827, 75] on span "Chercher" at bounding box center [838, 77] width 77 height 14
click at [823, 75] on span "Chercher" at bounding box center [838, 77] width 77 height 14
click at [245, 90] on div "********" at bounding box center [146, 76] width 225 height 51
click at [555, 23] on font "Vol." at bounding box center [558, 26] width 20 height 14
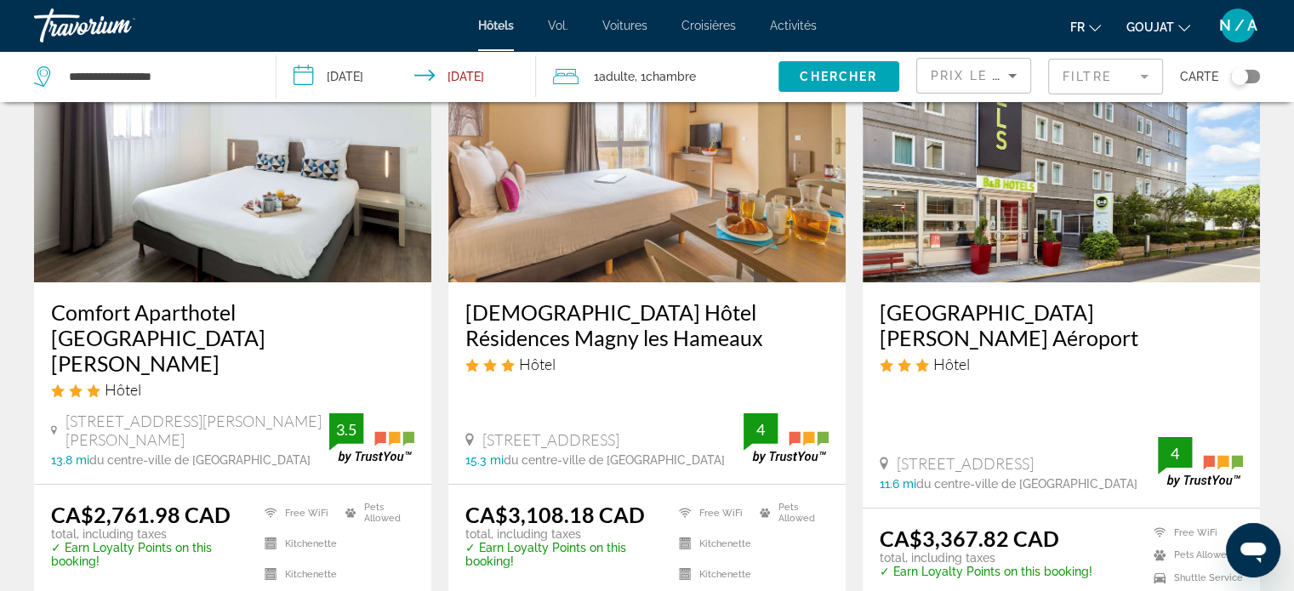
scroll to position [255, 0]
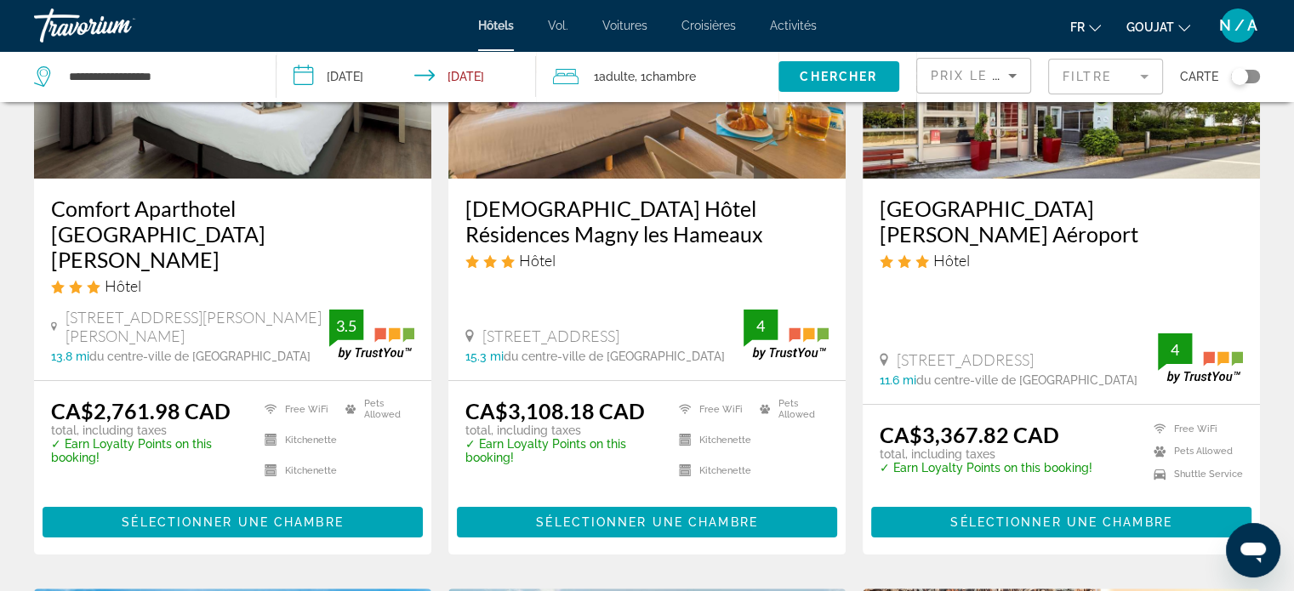
click at [77, 437] on p "✓ Earn Loyalty Points on this booking!" at bounding box center [147, 450] width 192 height 27
click at [136, 502] on span "Contenu principal" at bounding box center [233, 522] width 380 height 41
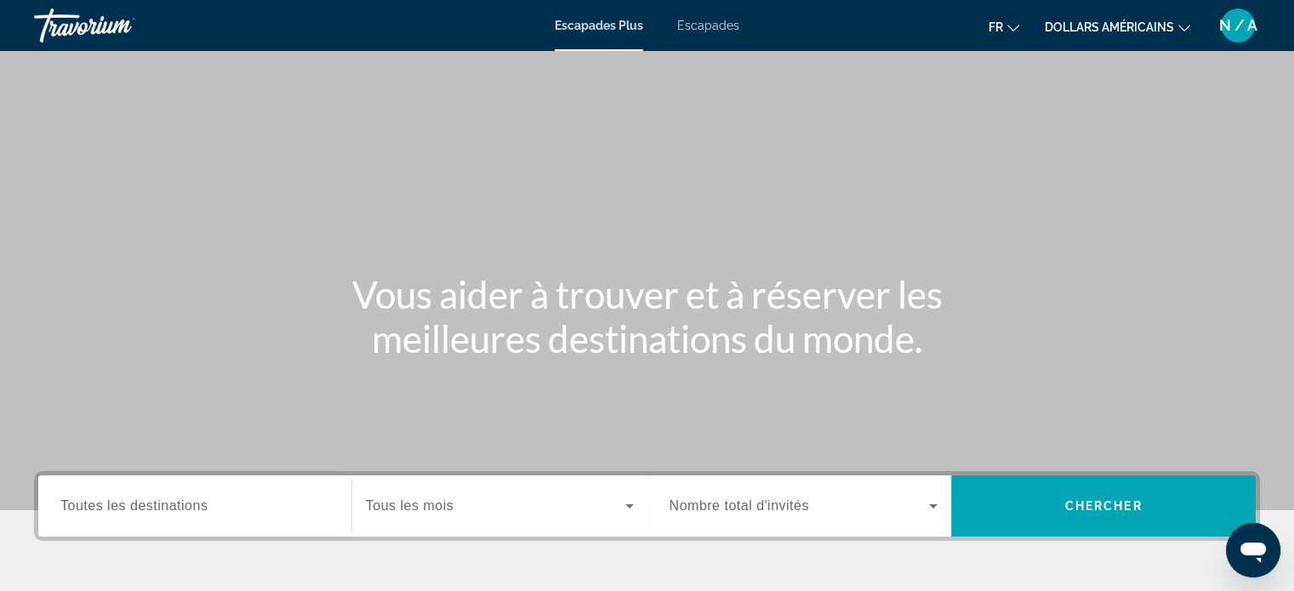
click at [1181, 26] on icon "Changer de devise" at bounding box center [1184, 28] width 12 height 12
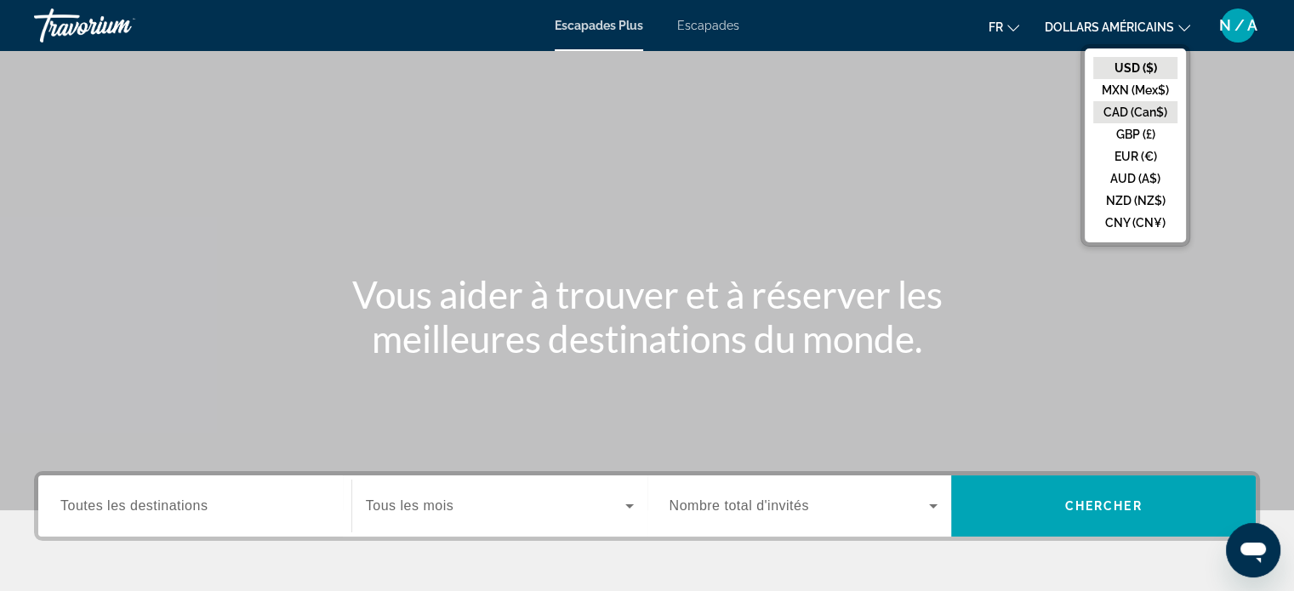
click at [1130, 107] on button "CAD (Can$)" at bounding box center [1135, 112] width 84 height 22
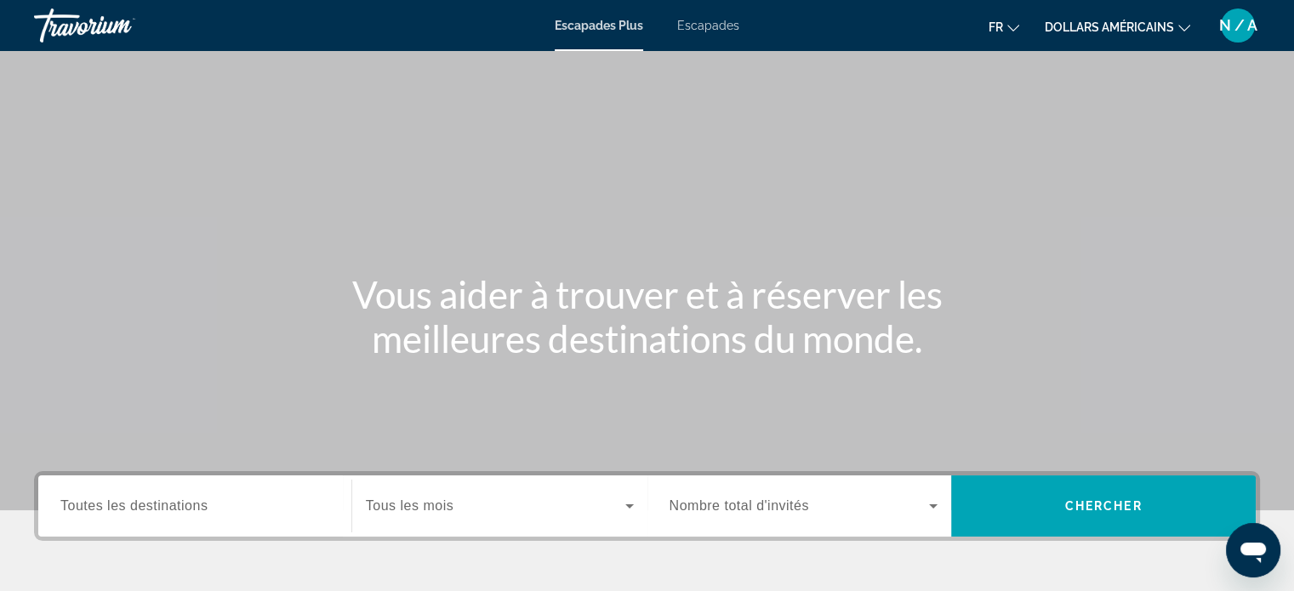
click at [1177, 20] on button "dollars américains USD ($) MXN (Mex$) CAD (Can$) GBP (£) EUR (€) AUD (A$) NZD (…" at bounding box center [1117, 26] width 145 height 25
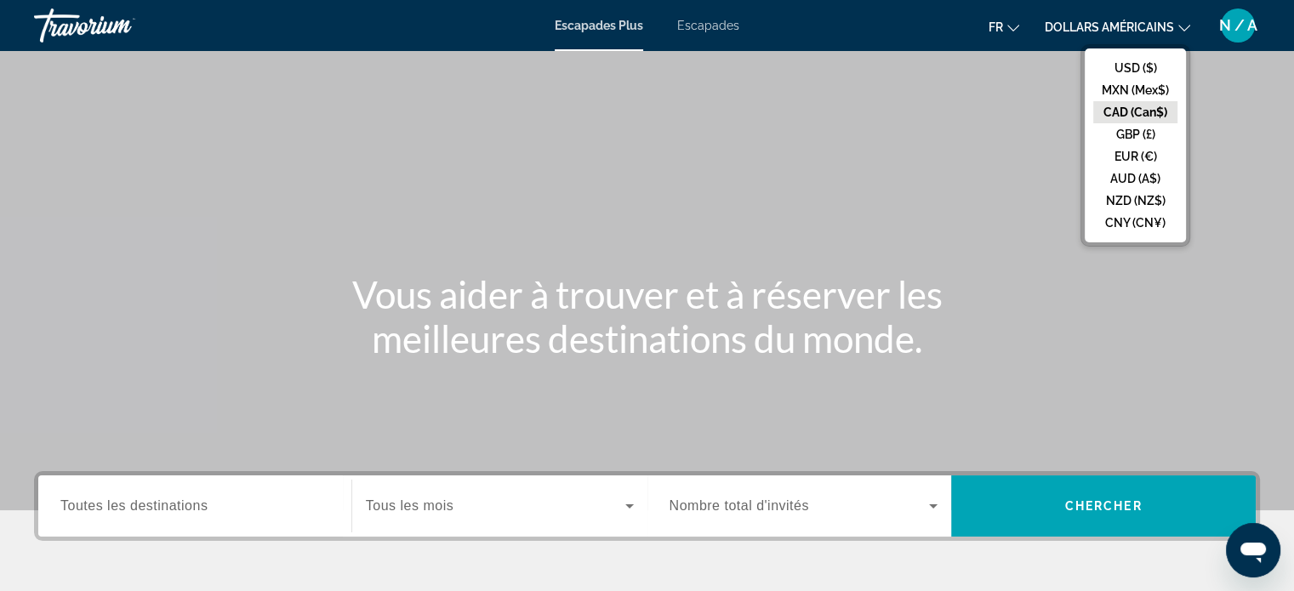
click at [1126, 107] on button "CAD (Can$)" at bounding box center [1135, 112] width 84 height 22
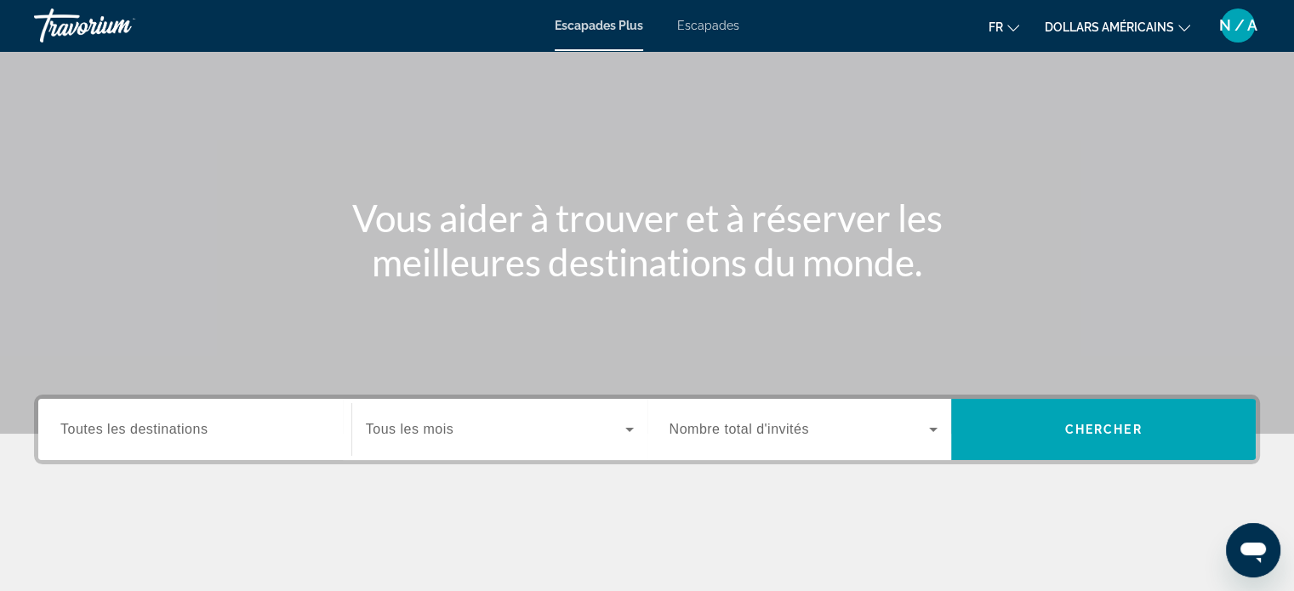
scroll to position [72, 0]
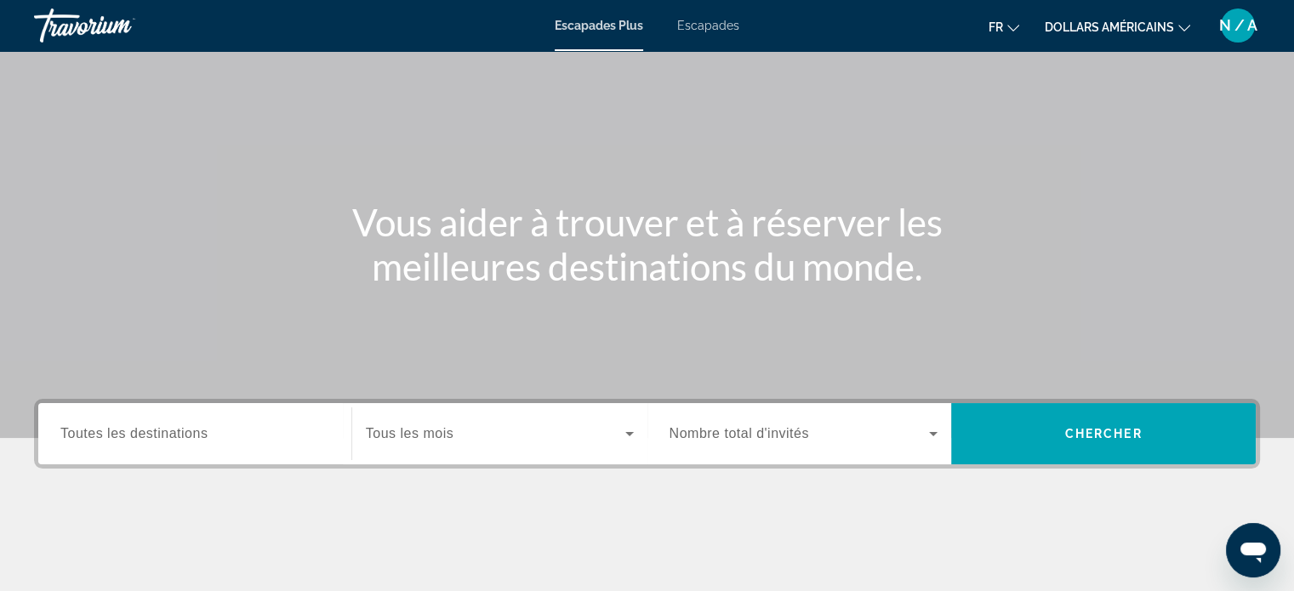
click at [104, 420] on div "Widget de recherche" at bounding box center [194, 434] width 269 height 48
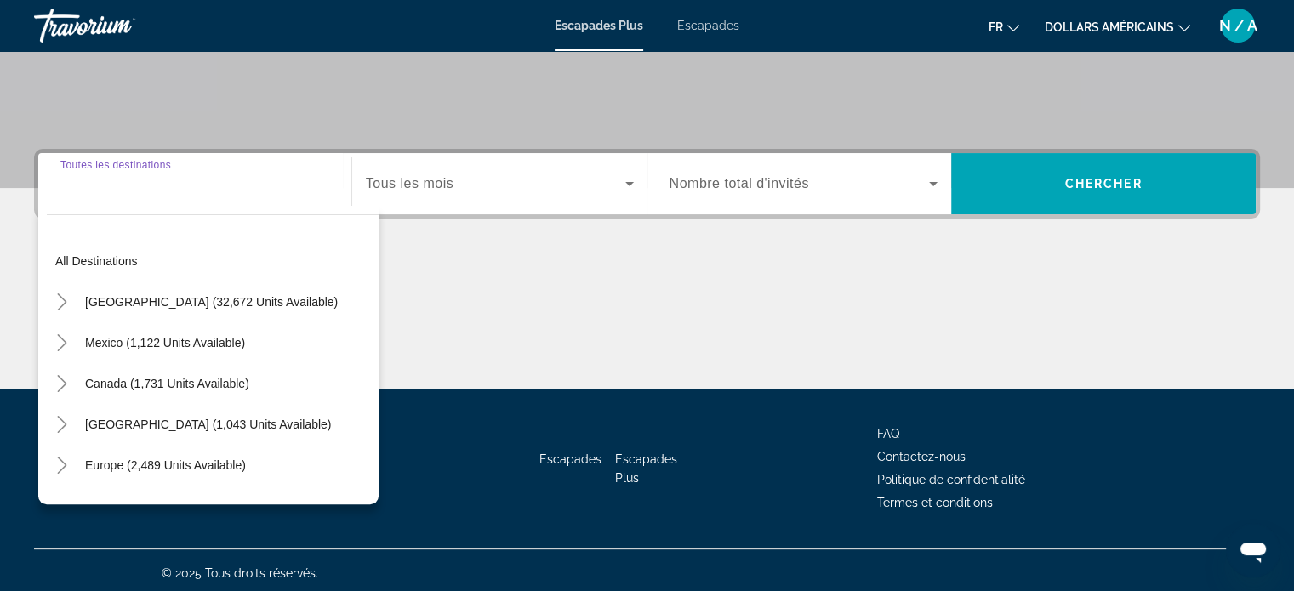
scroll to position [328, 0]
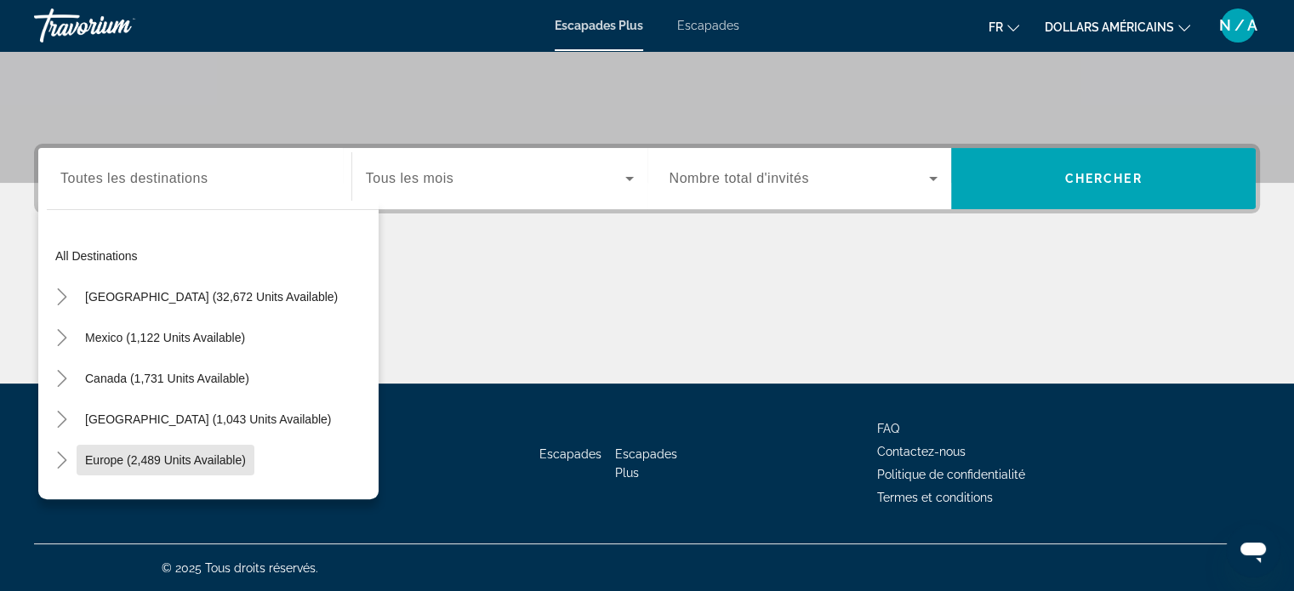
click at [150, 451] on span "Widget de recherche" at bounding box center [166, 460] width 178 height 41
type input "**********"
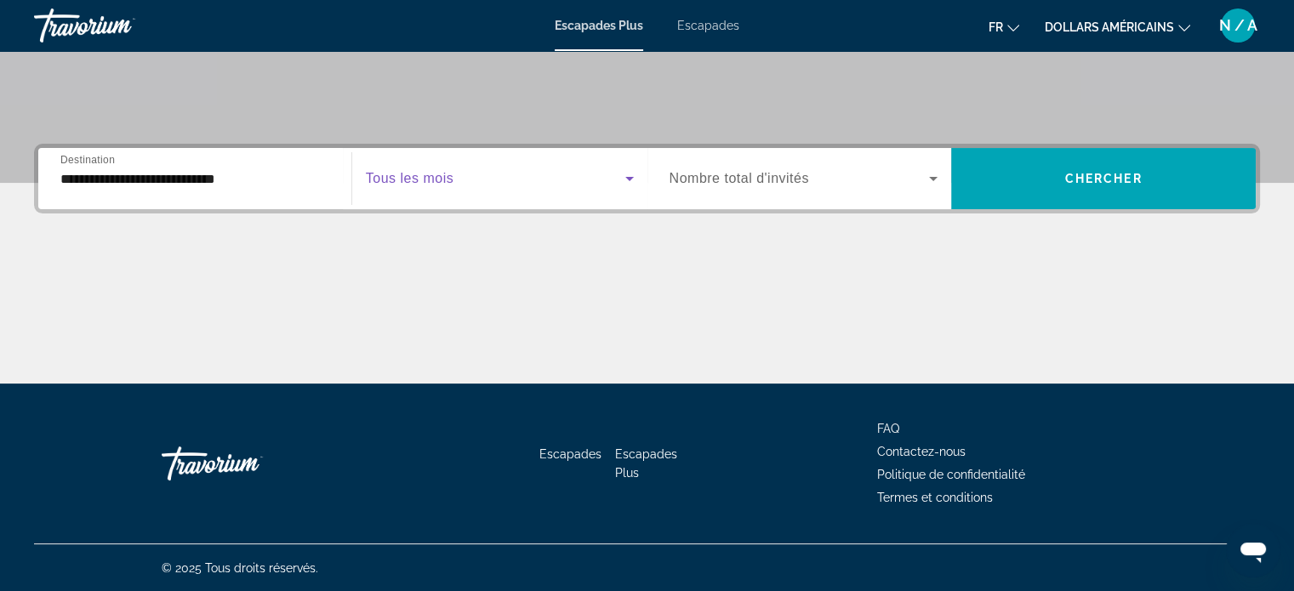
click at [635, 174] on icon "Widget de recherche" at bounding box center [629, 178] width 20 height 20
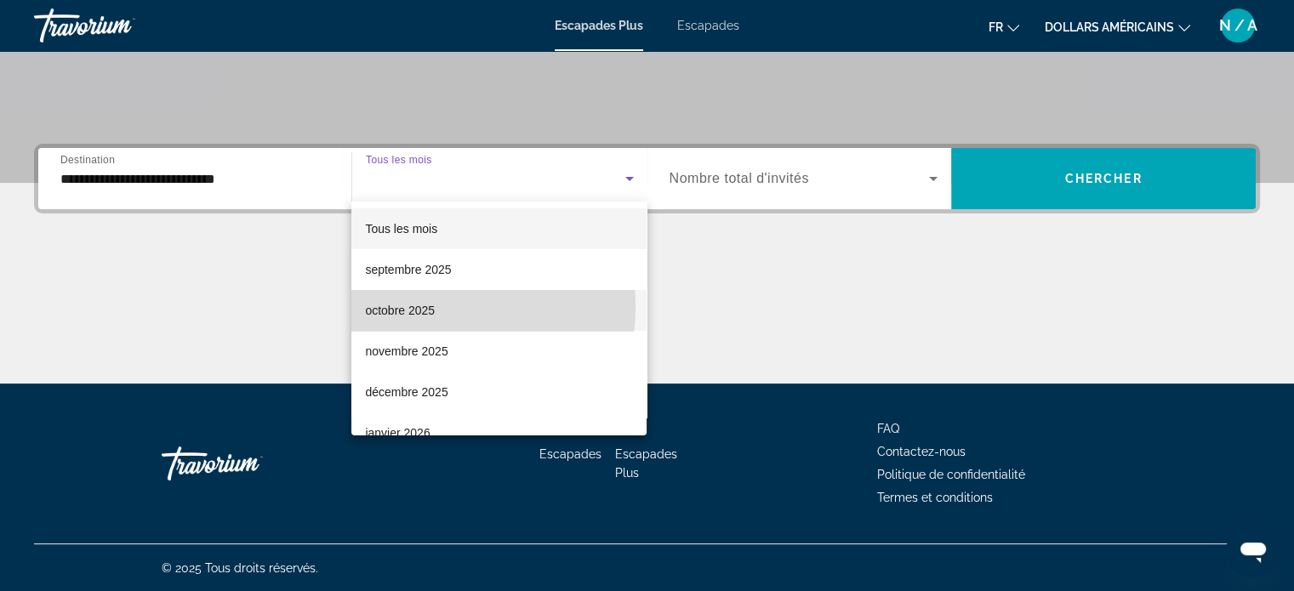
click at [407, 306] on font "octobre 2025" at bounding box center [400, 311] width 70 height 14
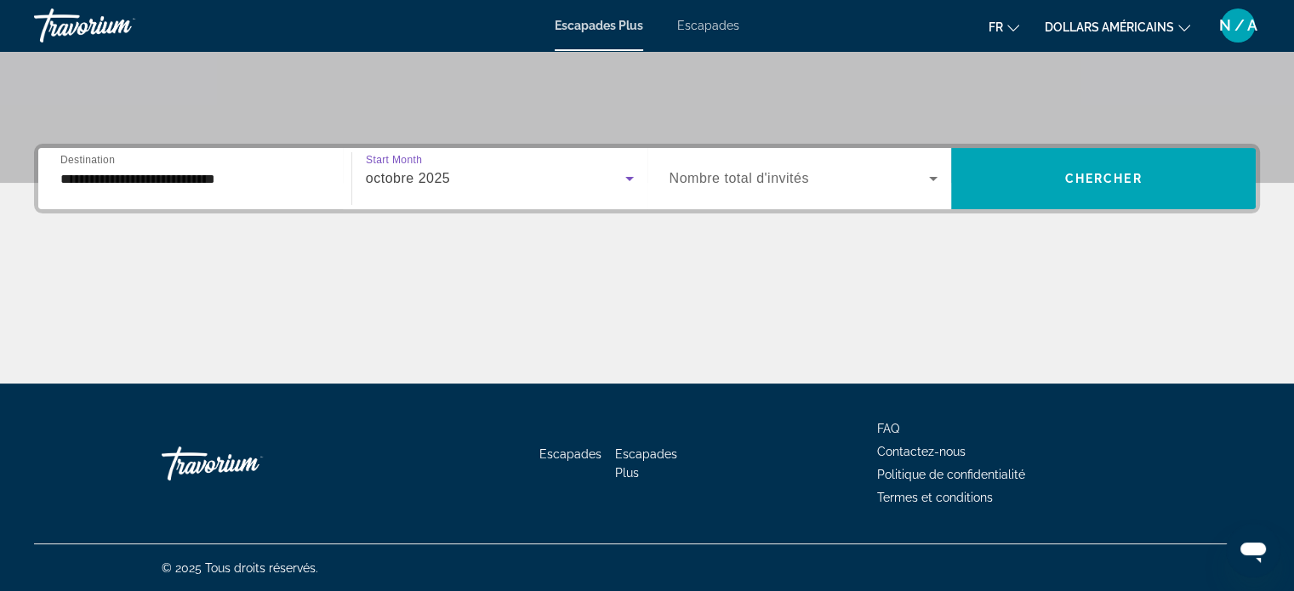
click at [932, 173] on icon "Widget de recherche" at bounding box center [933, 178] width 20 height 20
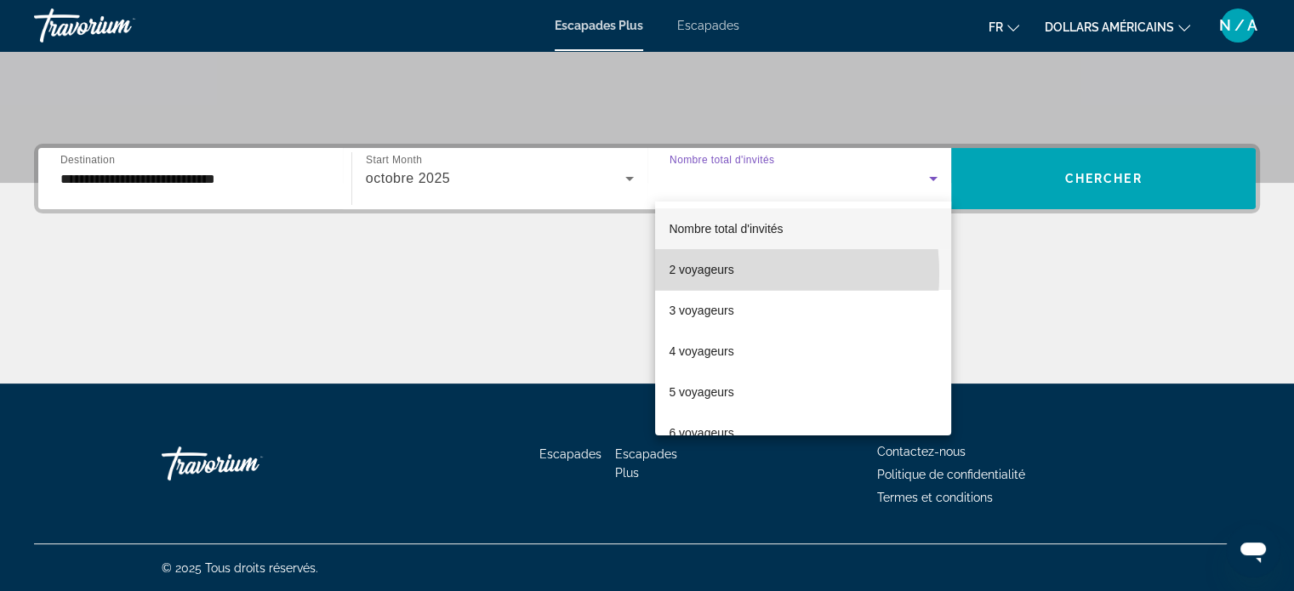
click at [692, 274] on font "2 voyageurs" at bounding box center [701, 270] width 65 height 14
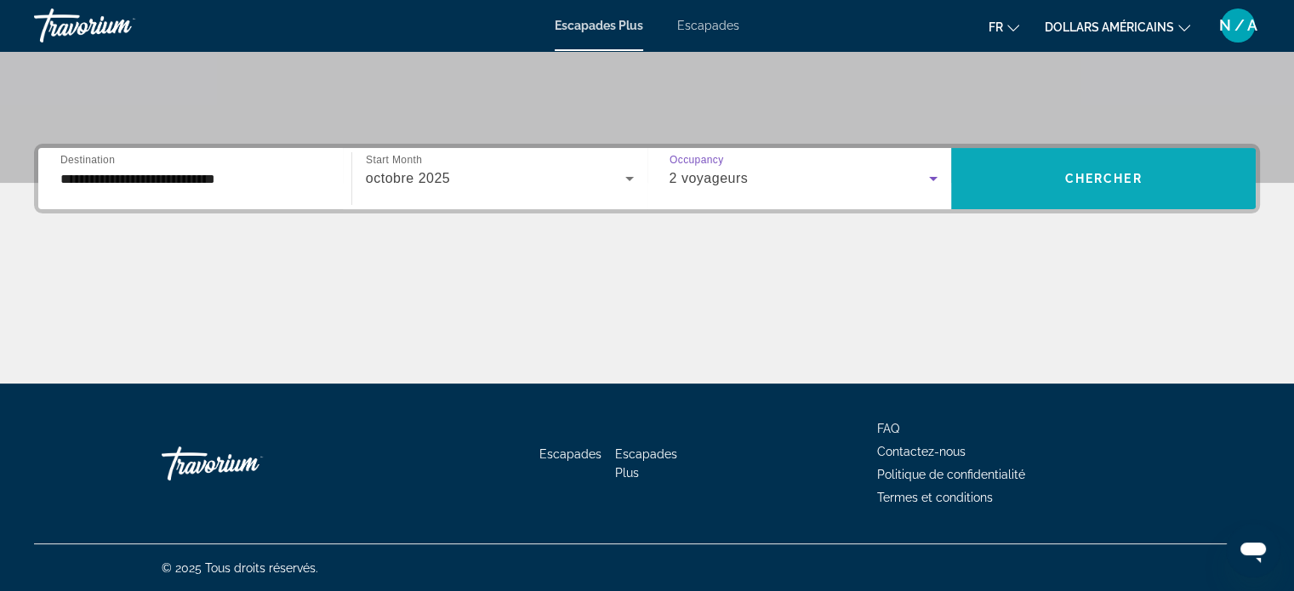
click at [1035, 179] on span "Widget de recherche" at bounding box center [1103, 178] width 305 height 41
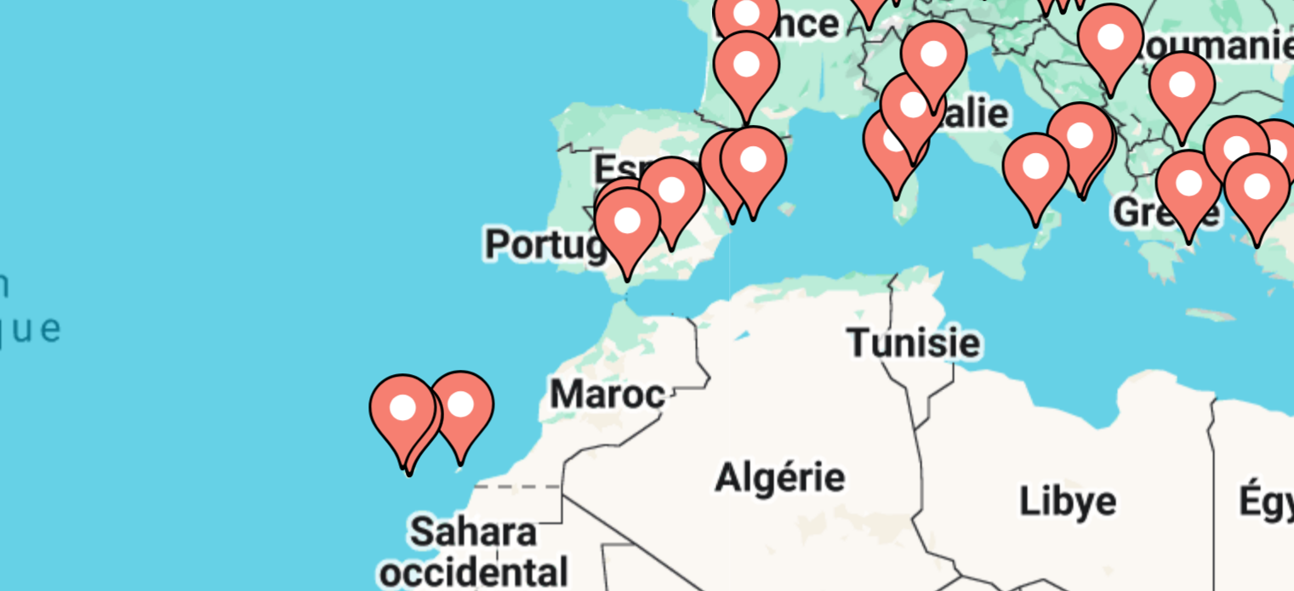
scroll to position [85, 0]
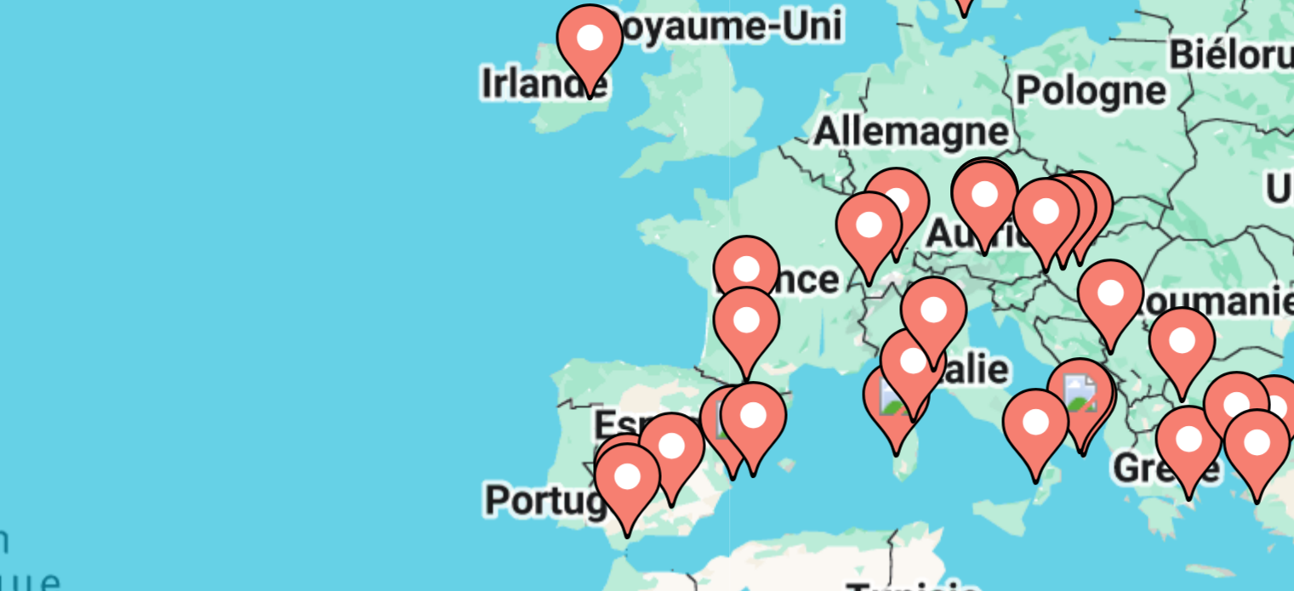
click at [795, 182] on image "Contenu principal" at bounding box center [797, 184] width 10 height 10
click at [795, 182] on div "Pour activer le glissement avec le clavier, appuyez sur Alt+Entrée. Une fois ce…" at bounding box center [647, 289] width 1226 height 510
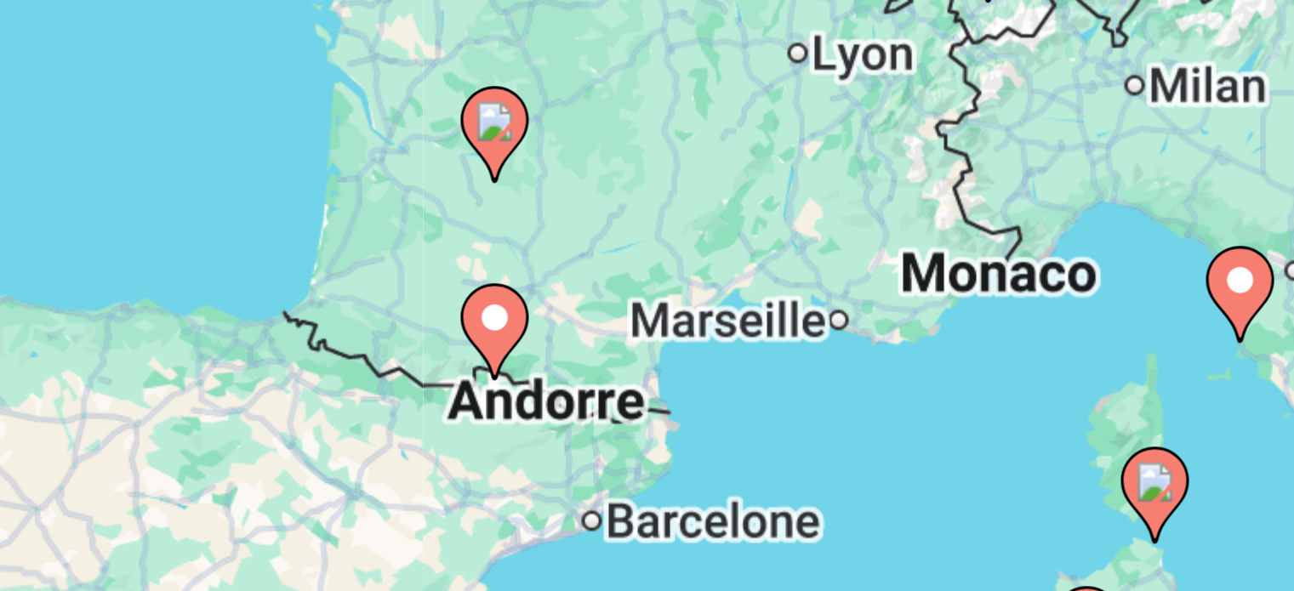
click at [735, 254] on image "Contenu principal" at bounding box center [734, 253] width 10 height 10
type input "**********"
click at [735, 254] on div "Pour activer le glissement avec le clavier, appuyez sur Alt+Entrée. Une fois ce…" at bounding box center [647, 289] width 1226 height 510
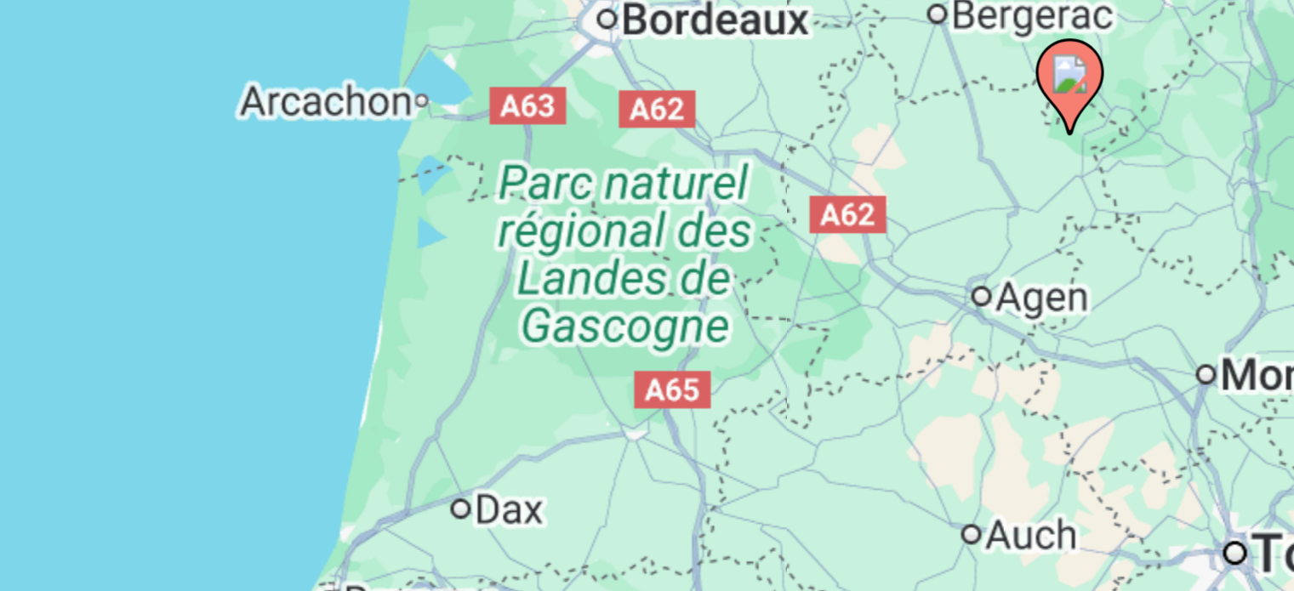
click at [879, 242] on image "Contenu principal" at bounding box center [878, 242] width 10 height 10
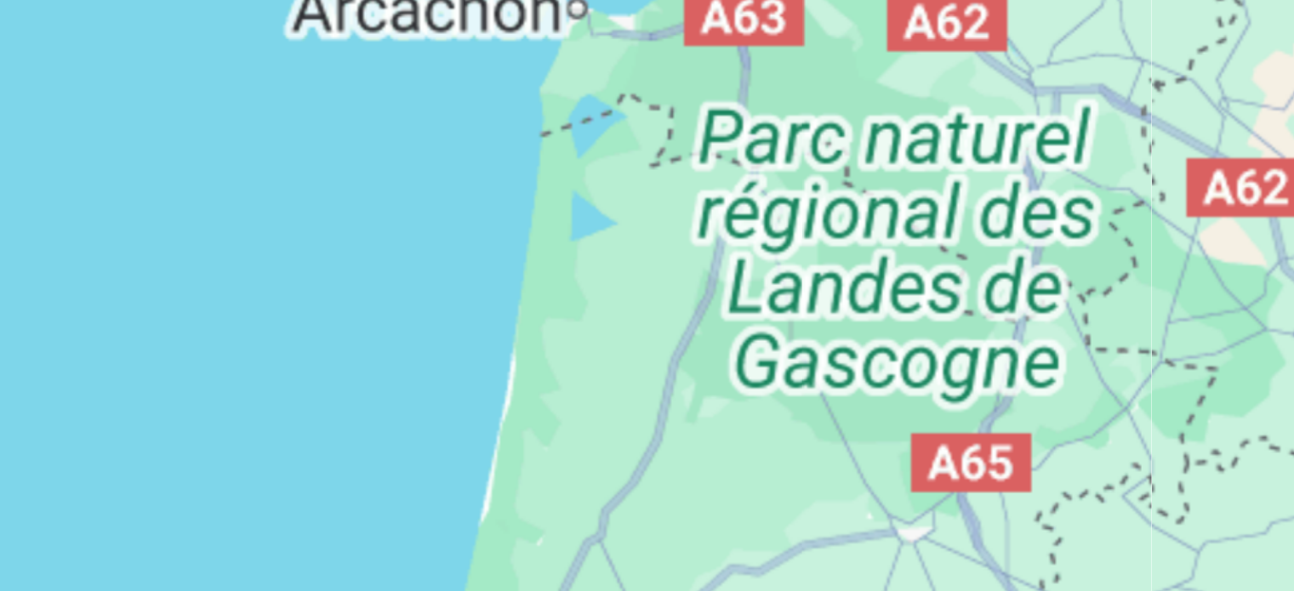
click at [879, 242] on div "Pour activer le glissement avec le clavier, appuyez sur Alt+Entrée. Une fois ce…" at bounding box center [647, 289] width 1226 height 510
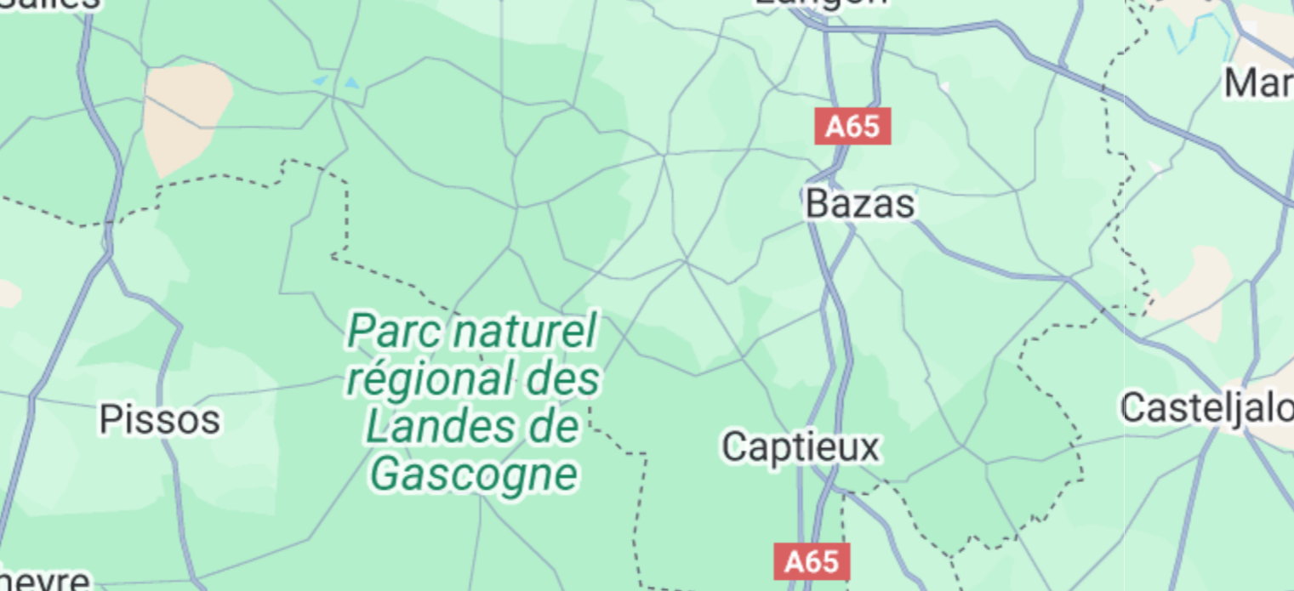
drag, startPoint x: 892, startPoint y: 285, endPoint x: 770, endPoint y: 276, distance: 122.8
click at [770, 276] on div "Pour activer le glissement avec le clavier, appuyez sur Alt+Entrée. Une fois ce…" at bounding box center [647, 289] width 1226 height 510
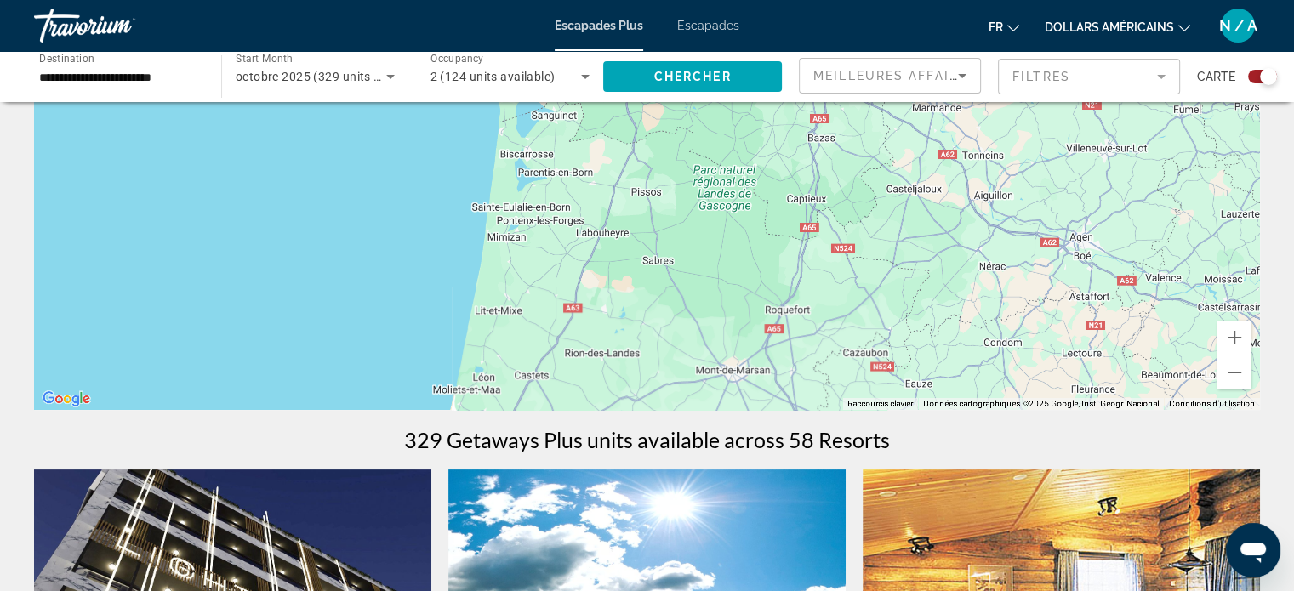
scroll to position [202, 0]
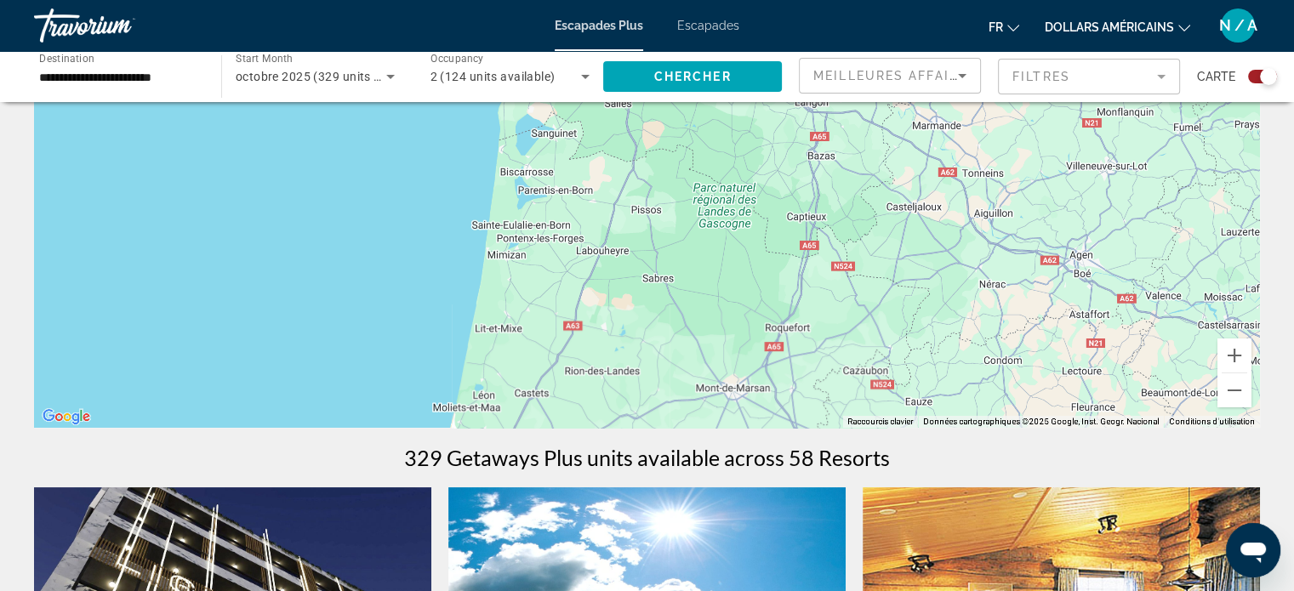
click at [807, 241] on div "Pour activer le glissement avec le clavier, appuyez sur Alt+Entrée. Une fois ce…" at bounding box center [647, 172] width 1226 height 510
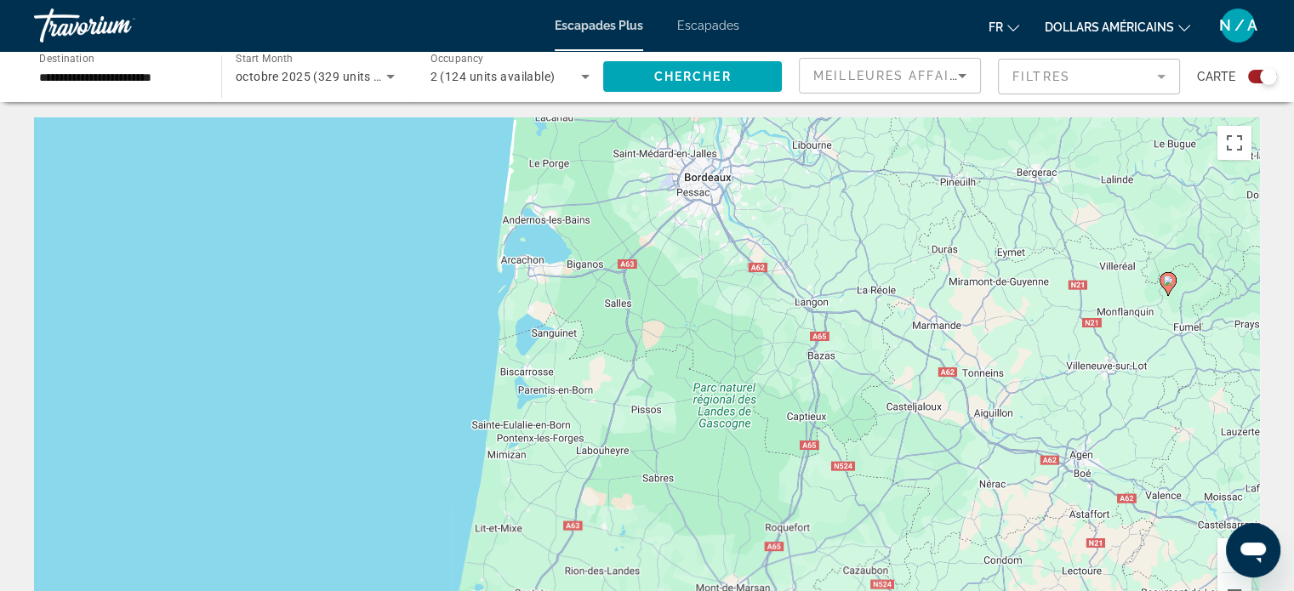
scroll to position [0, 0]
drag, startPoint x: 1021, startPoint y: 304, endPoint x: 1150, endPoint y: 129, distance: 217.1
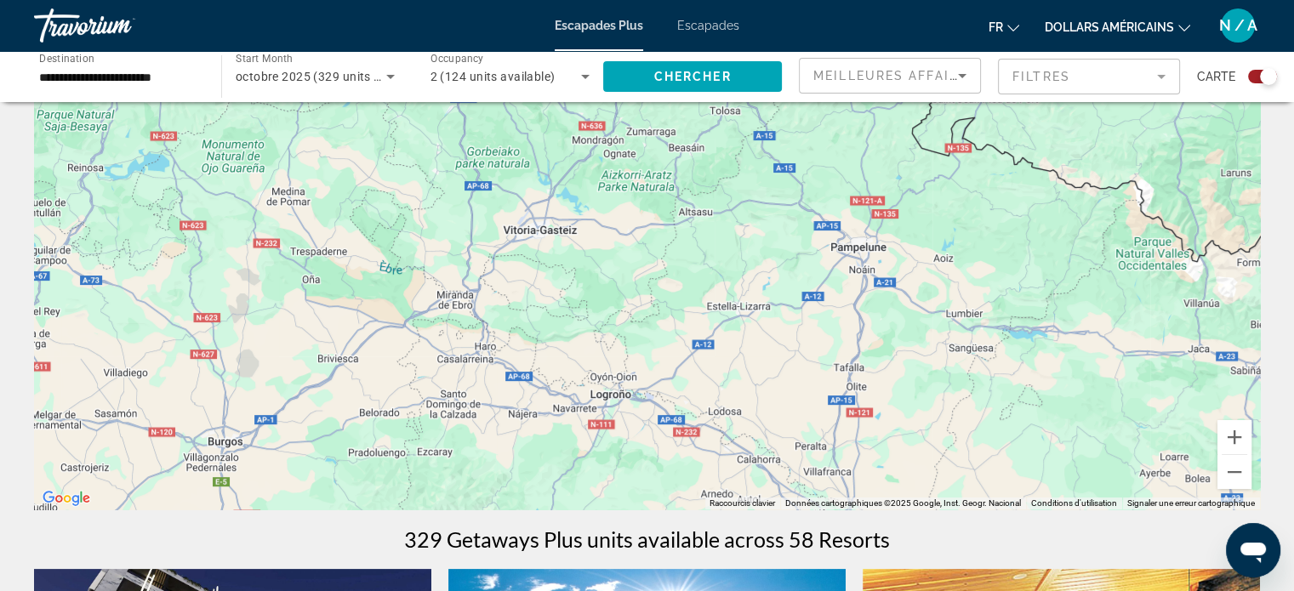
scroll to position [170, 0]
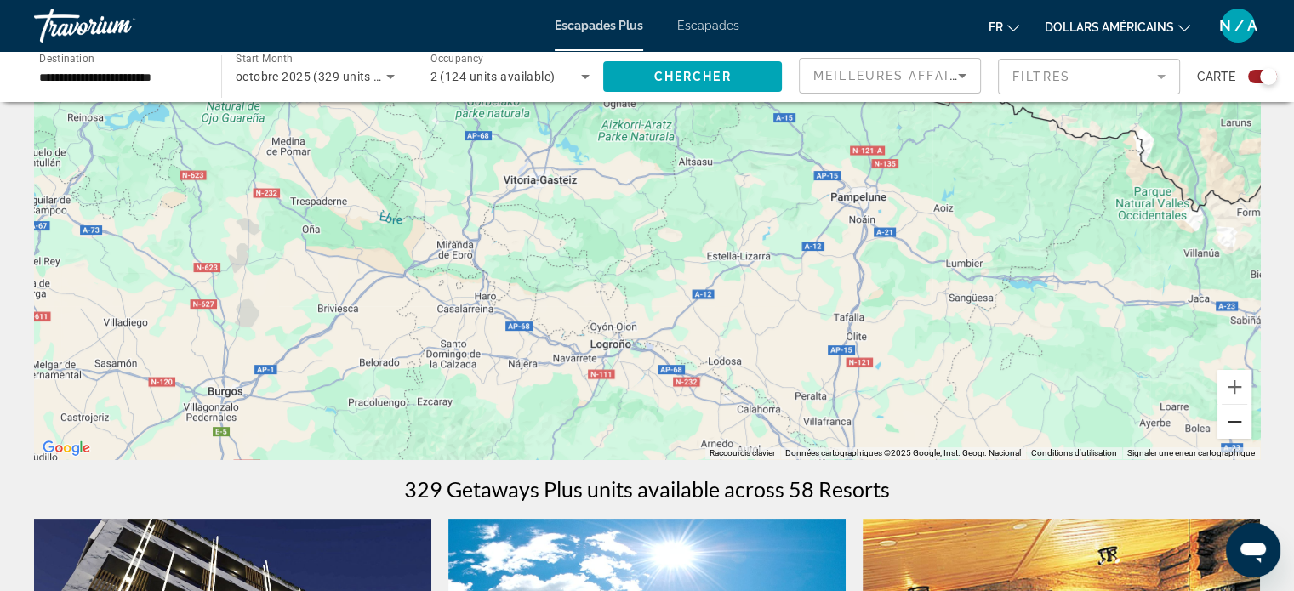
click at [1236, 416] on button "Zoom arrière" at bounding box center [1234, 422] width 34 height 34
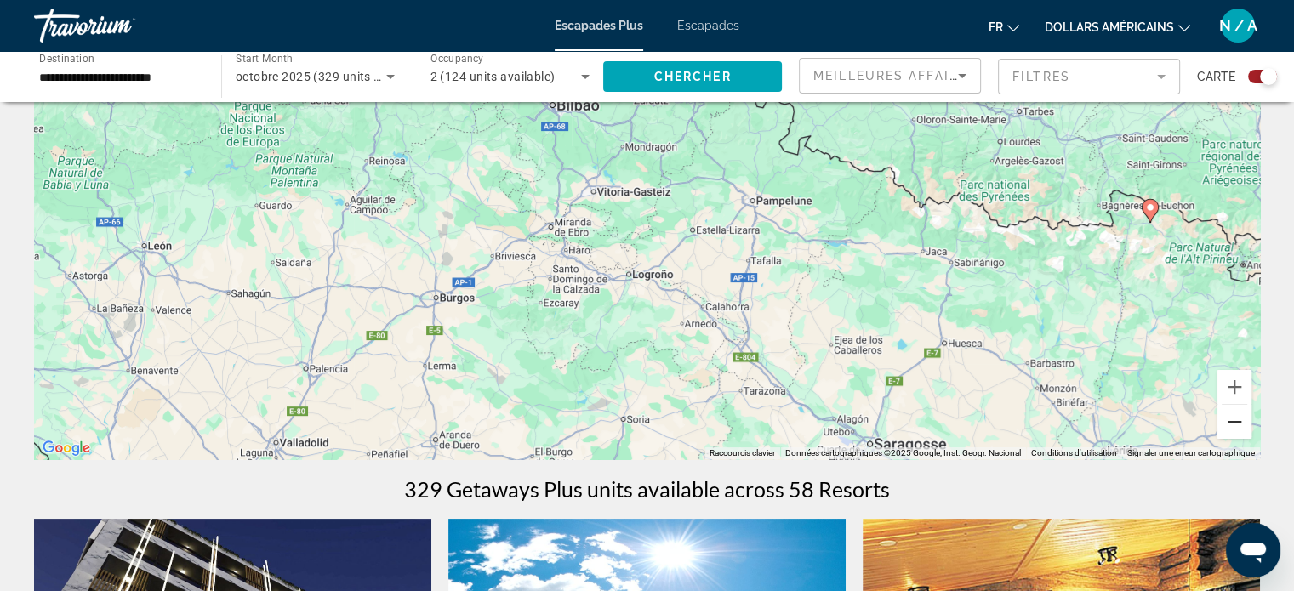
click at [1236, 416] on button "Zoom arrière" at bounding box center [1234, 422] width 34 height 34
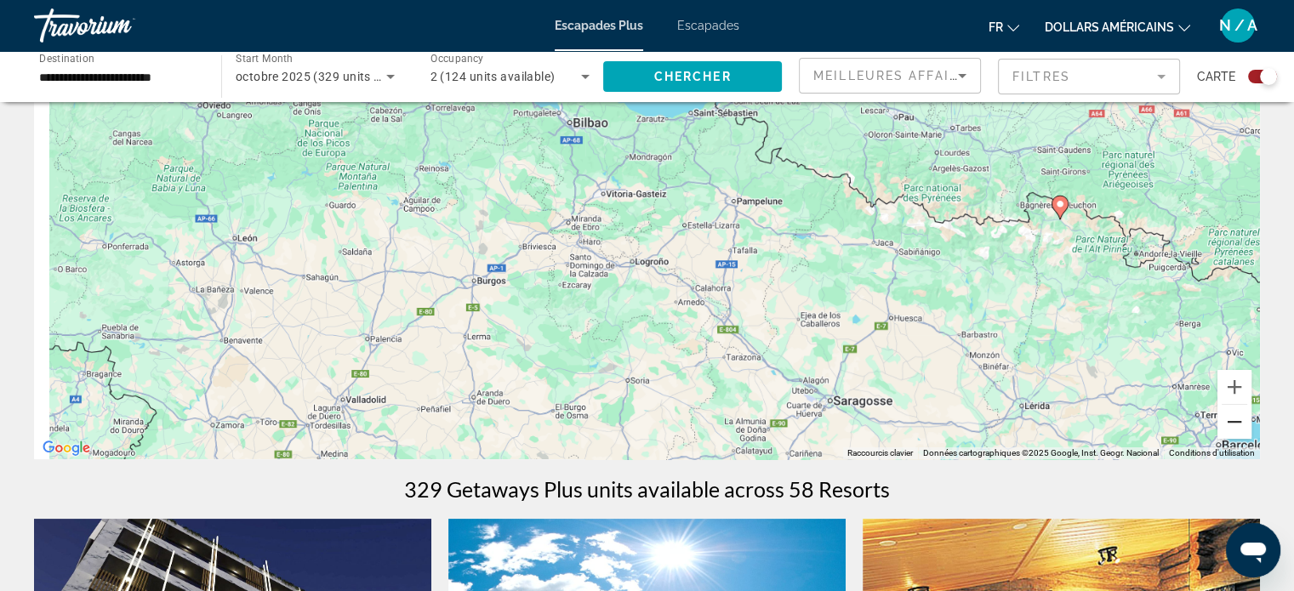
click at [1236, 416] on button "Zoom arrière" at bounding box center [1234, 422] width 34 height 34
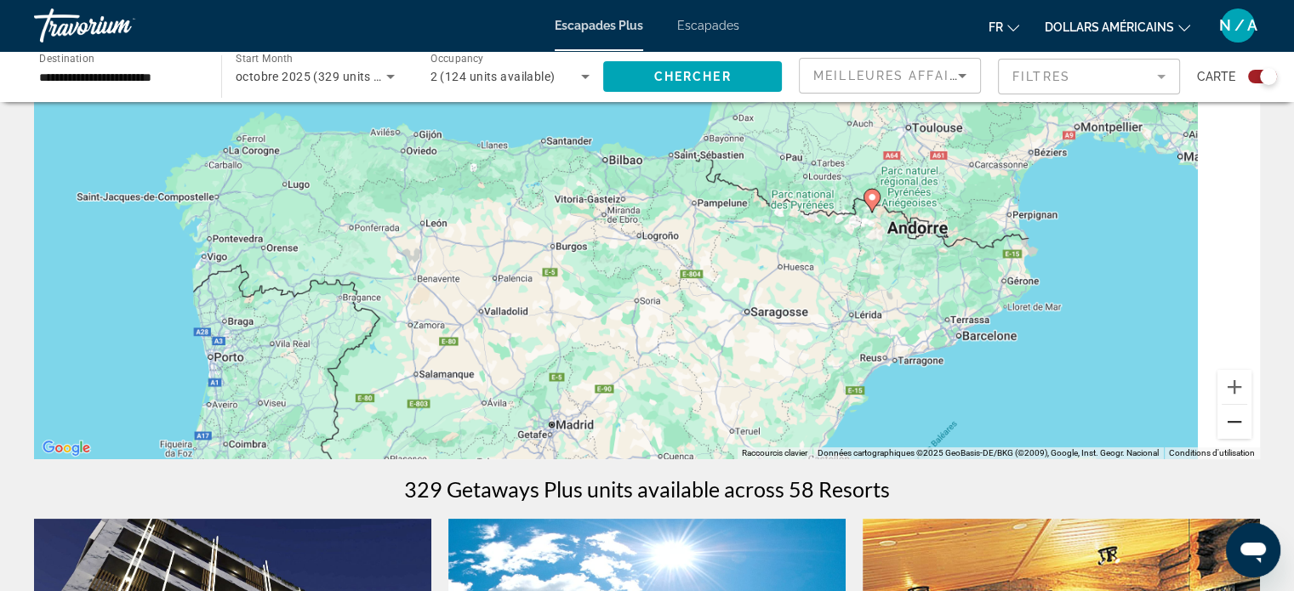
click at [1236, 416] on button "Zoom arrière" at bounding box center [1234, 422] width 34 height 34
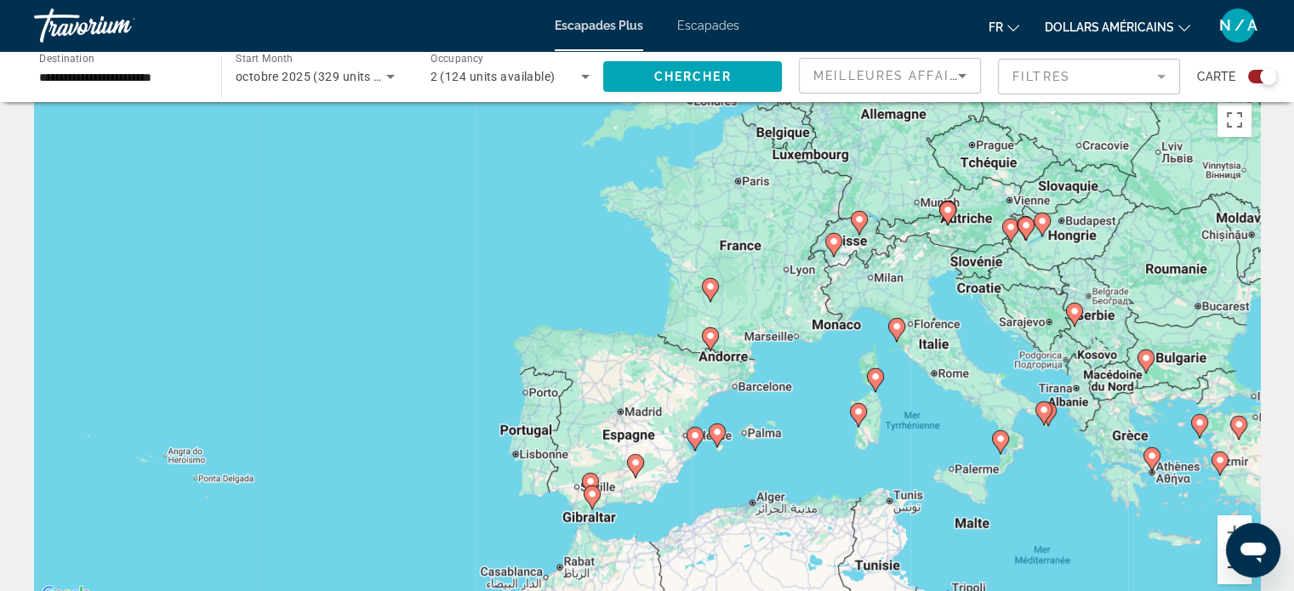
scroll to position [0, 0]
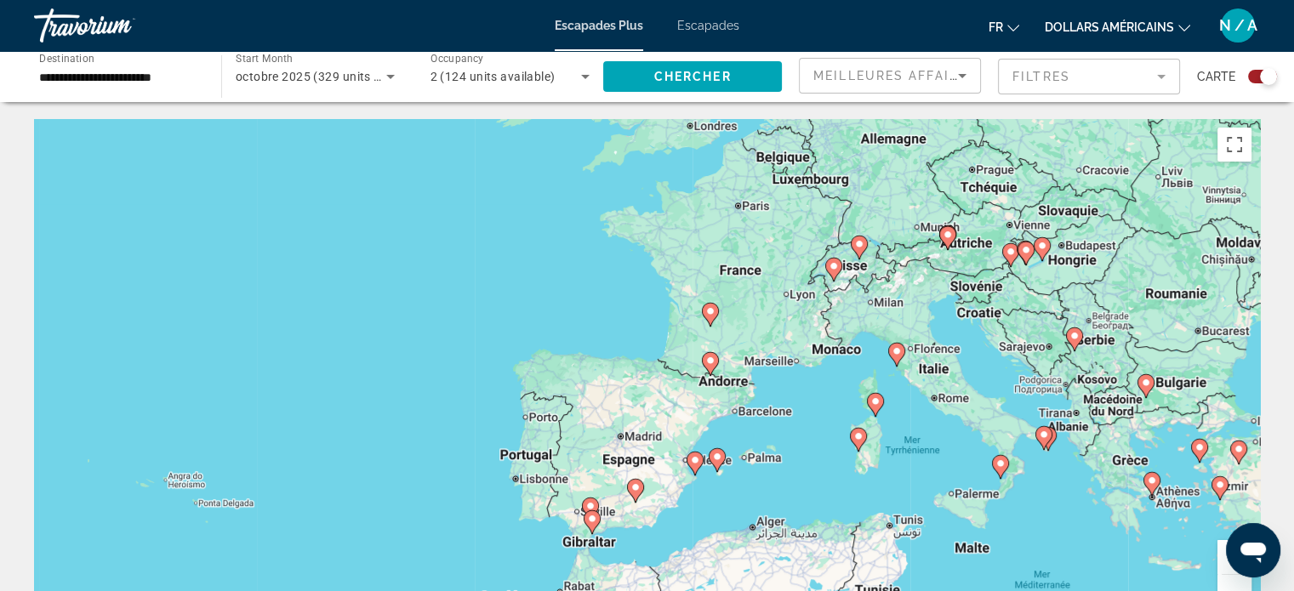
click at [710, 311] on image "Contenu principal" at bounding box center [710, 311] width 10 height 10
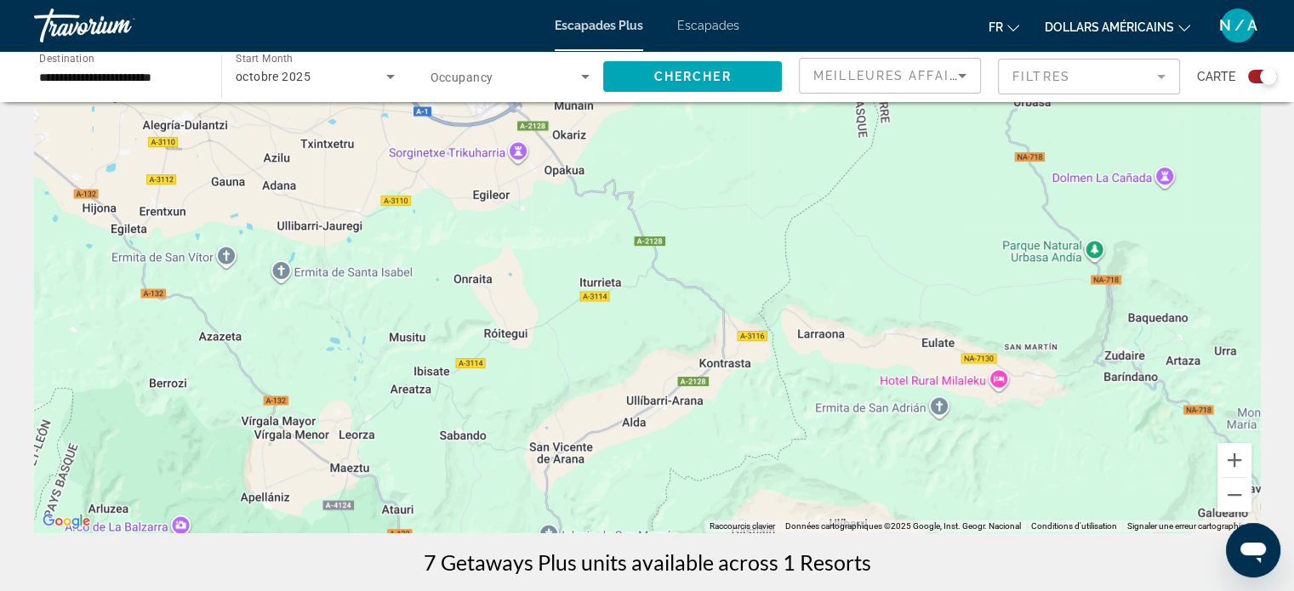
scroll to position [170, 0]
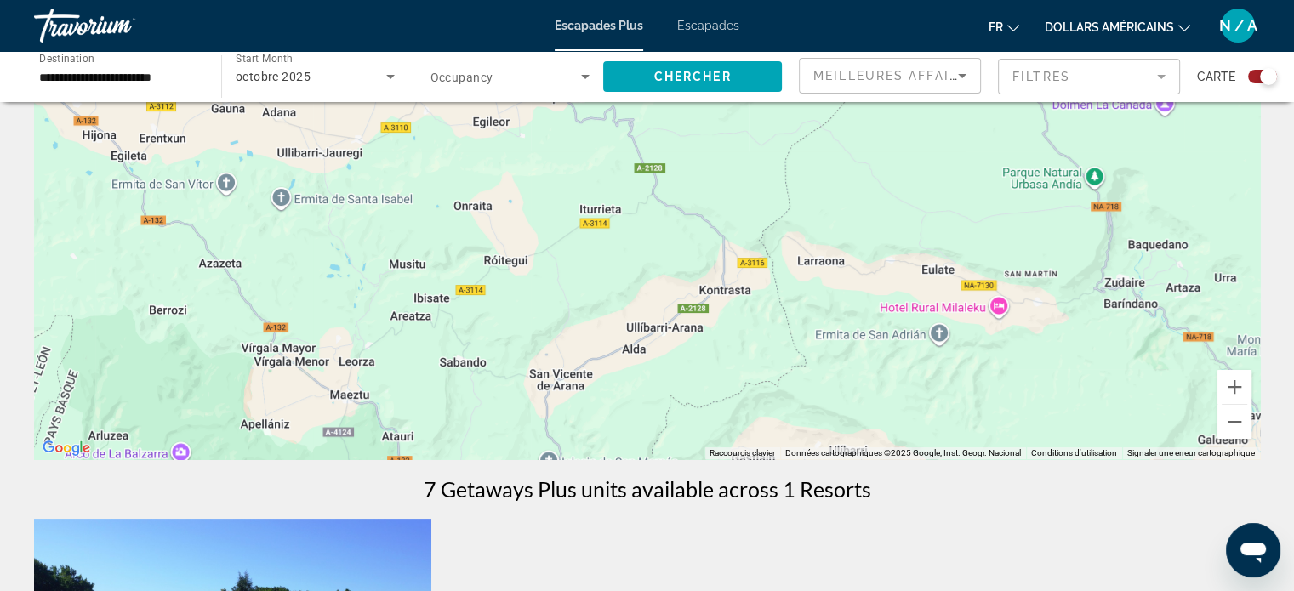
click at [1000, 305] on div "Pour activer le glissement avec le clavier, appuyez sur Alt+Entrée. Une fois ce…" at bounding box center [647, 204] width 1226 height 510
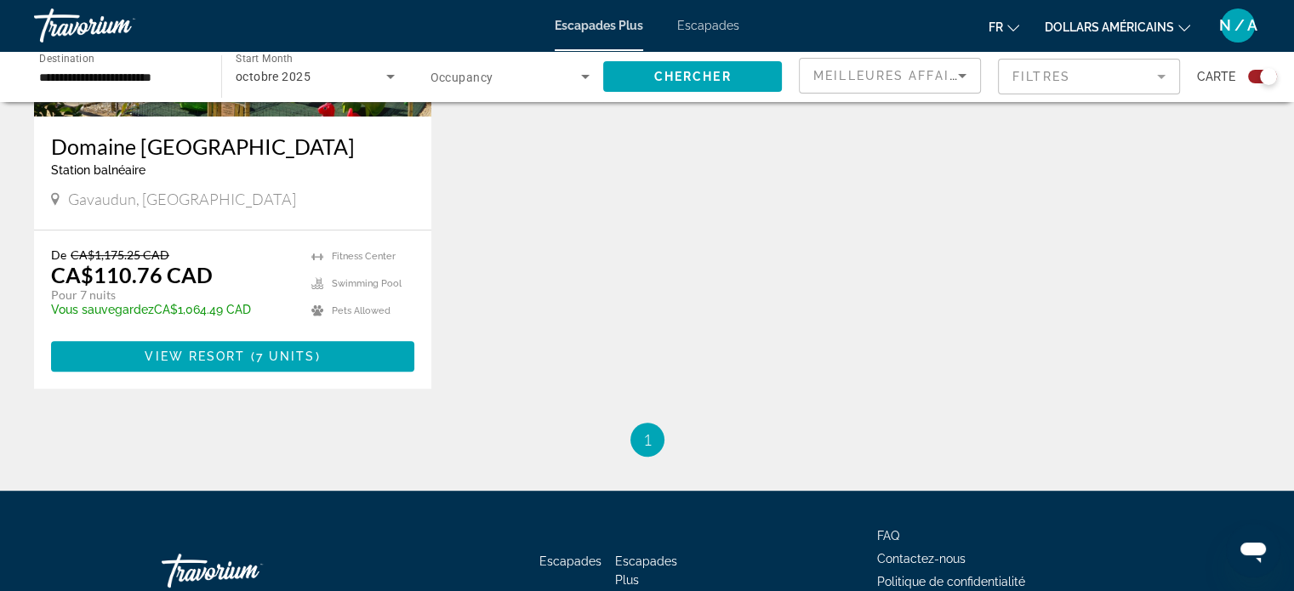
scroll to position [851, 0]
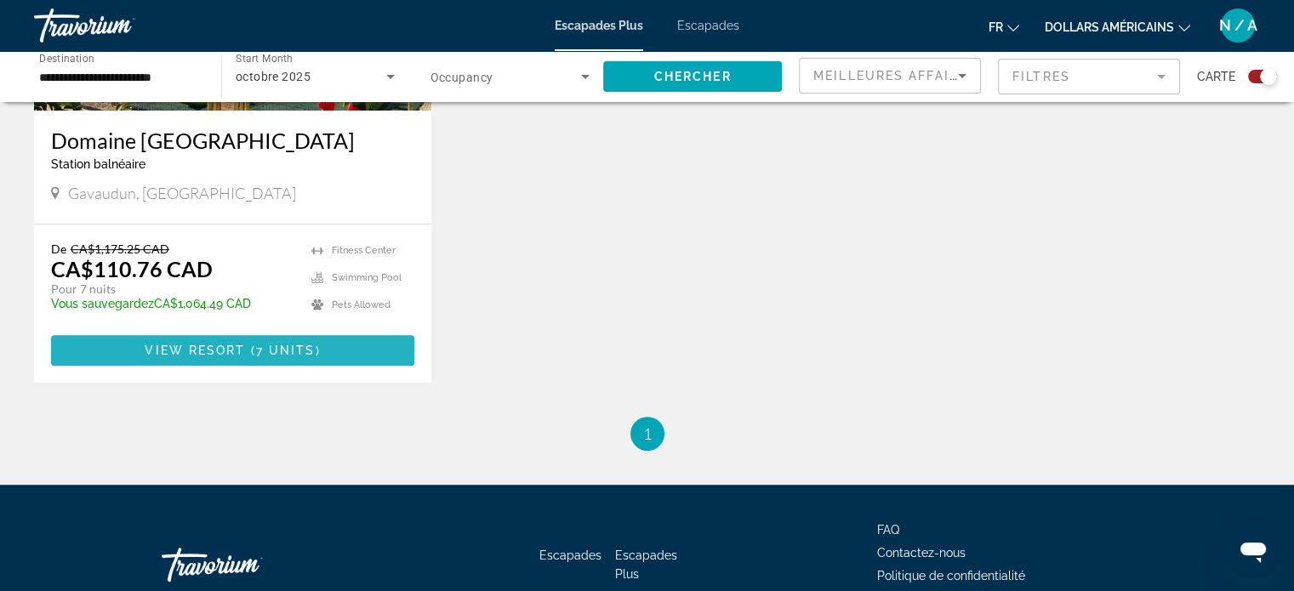
click at [340, 350] on span "Contenu principal" at bounding box center [232, 350] width 363 height 41
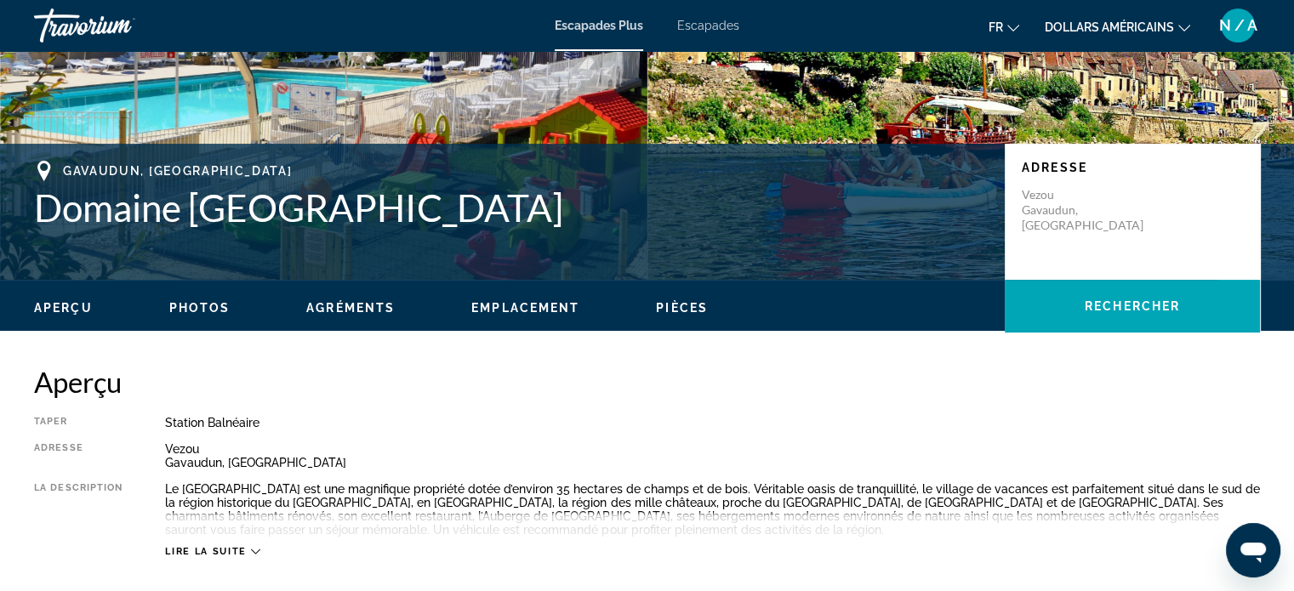
scroll to position [255, 0]
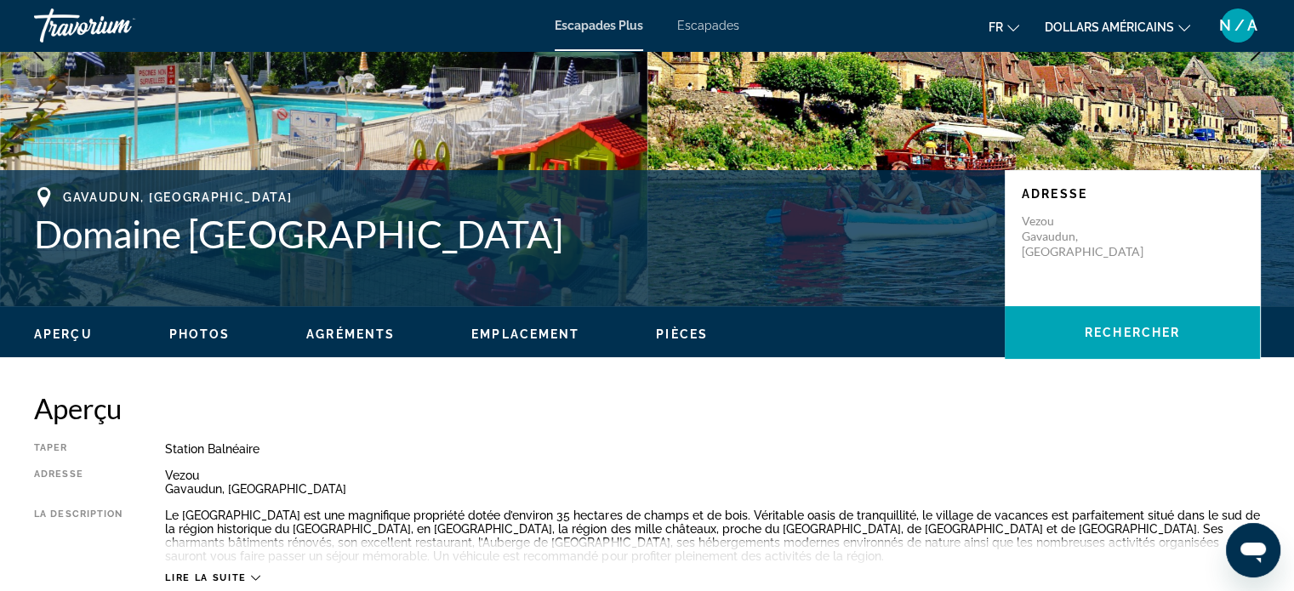
click at [191, 331] on span "Photos" at bounding box center [199, 335] width 61 height 14
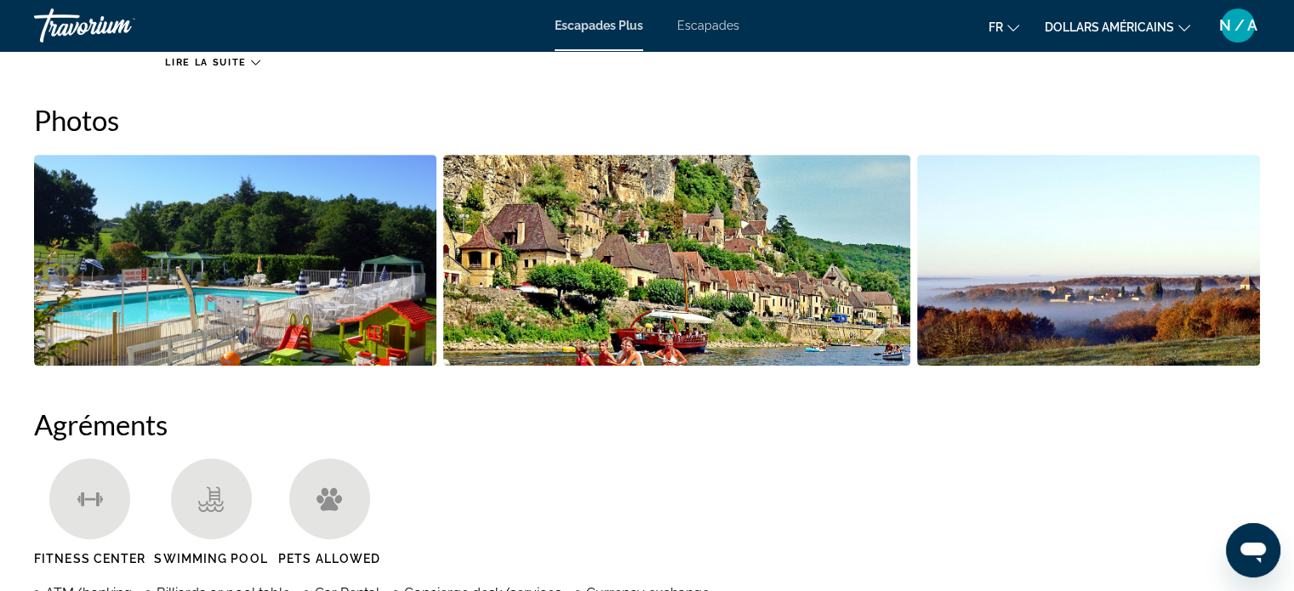
scroll to position [772, 0]
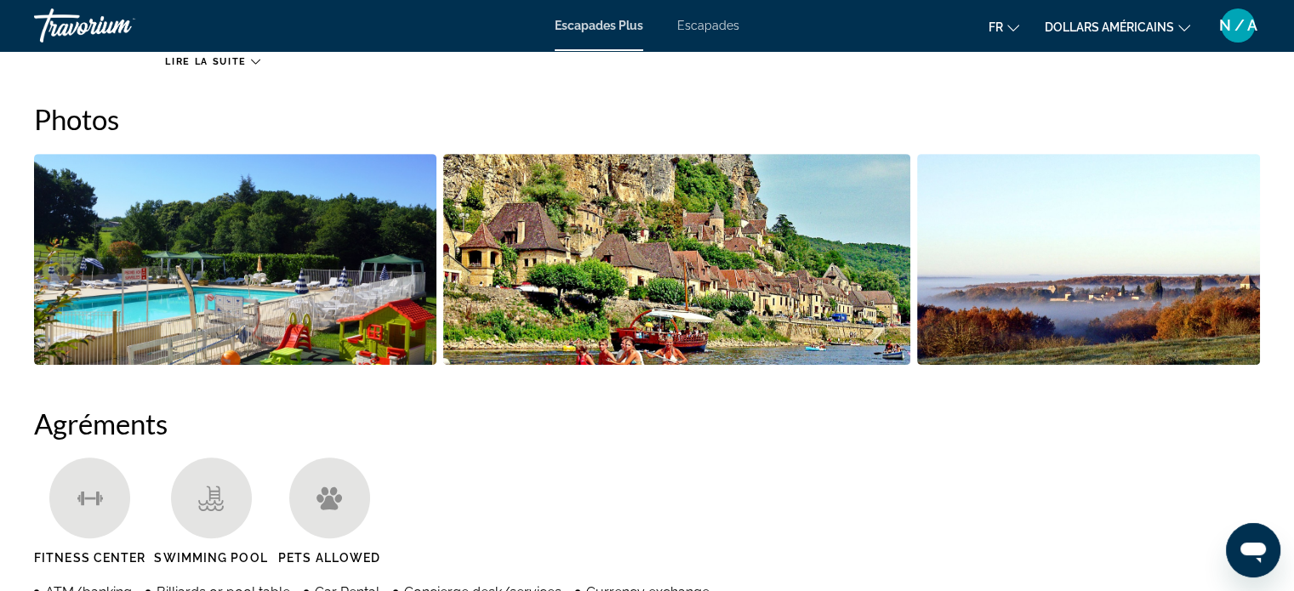
click at [265, 305] on img "Open full-screen image slider" at bounding box center [235, 259] width 402 height 211
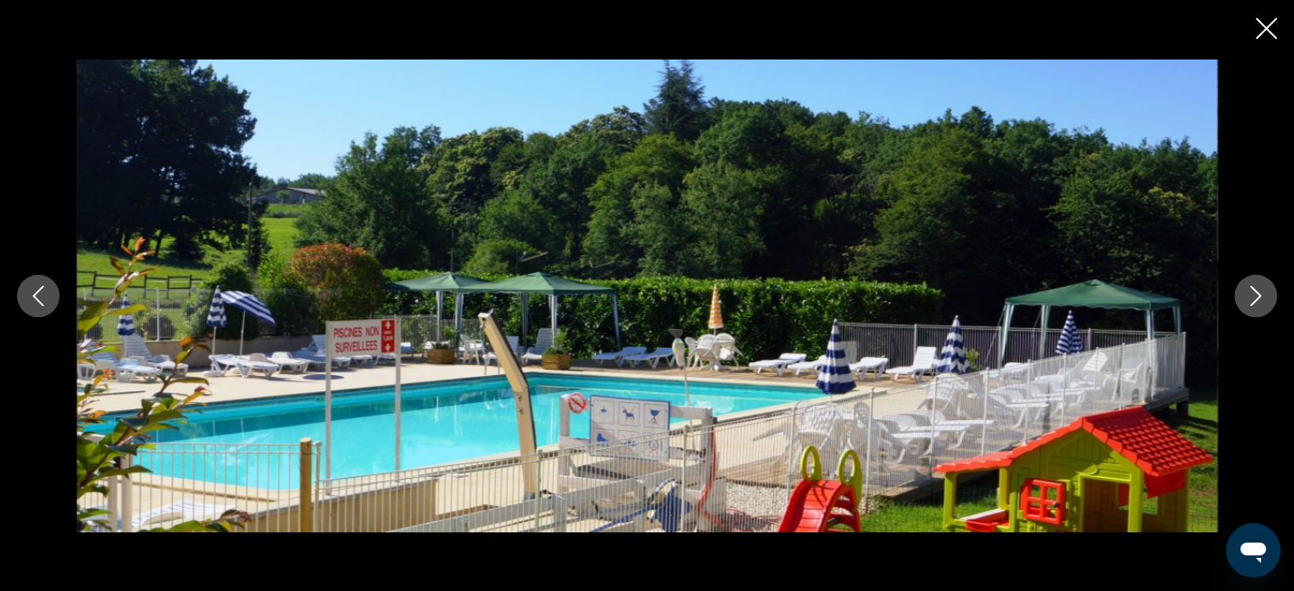
click at [1251, 292] on icon "Next image" at bounding box center [1255, 296] width 20 height 20
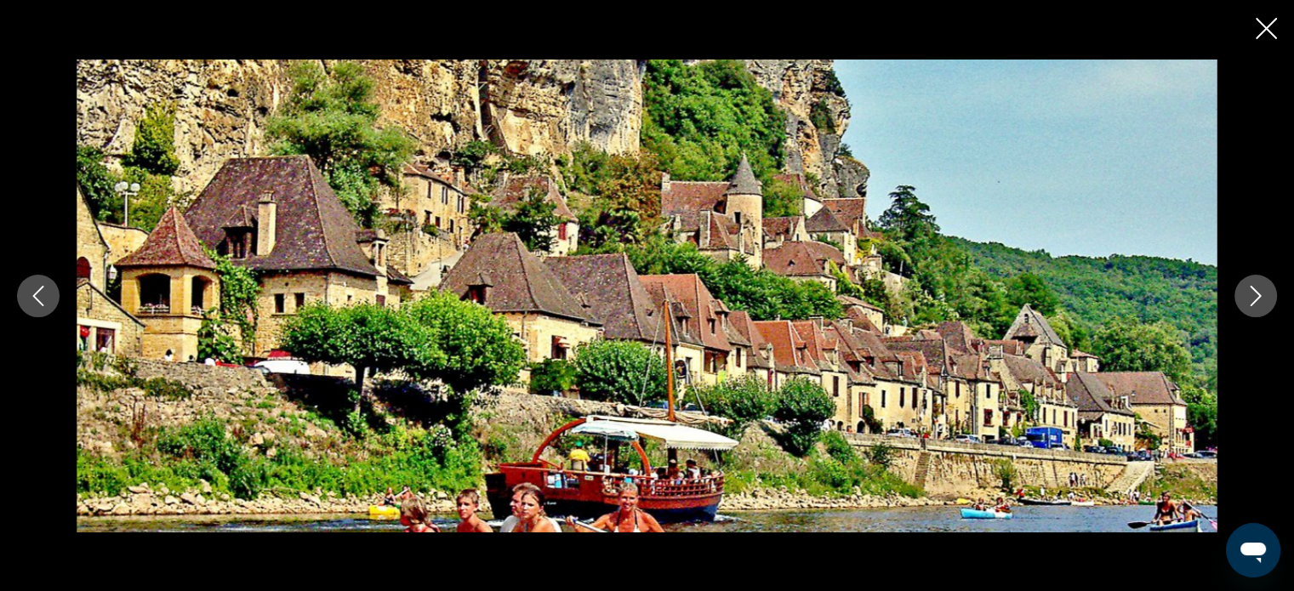
click at [1263, 293] on icon "Next image" at bounding box center [1255, 296] width 20 height 20
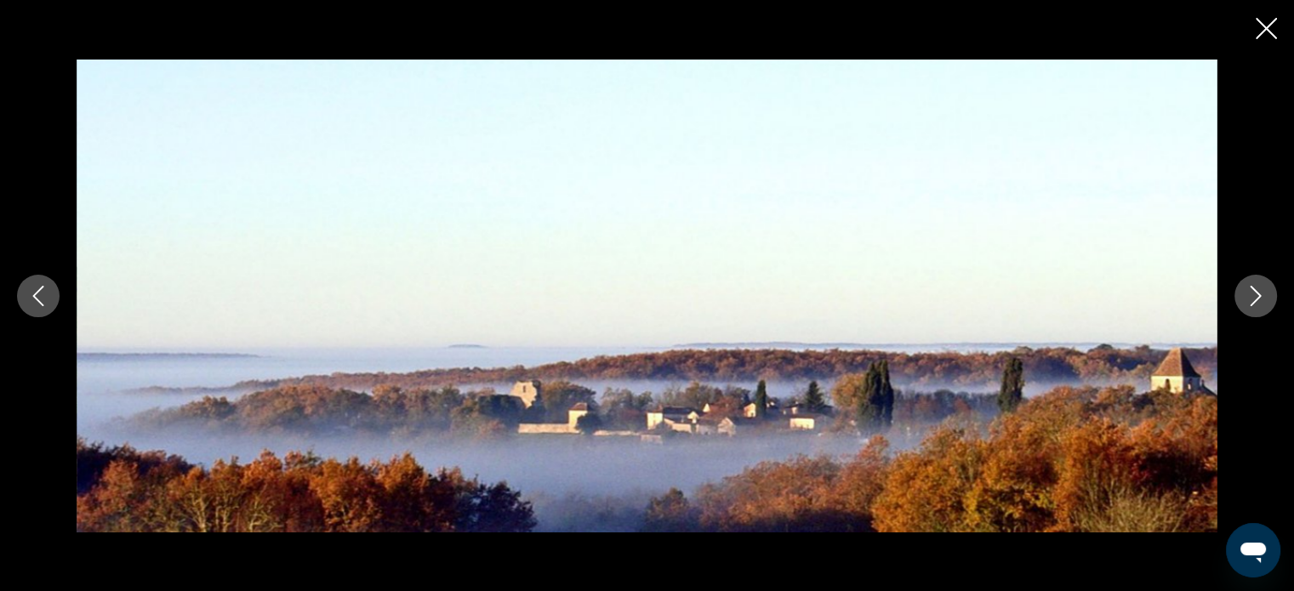
click at [1263, 293] on icon "Next image" at bounding box center [1255, 296] width 20 height 20
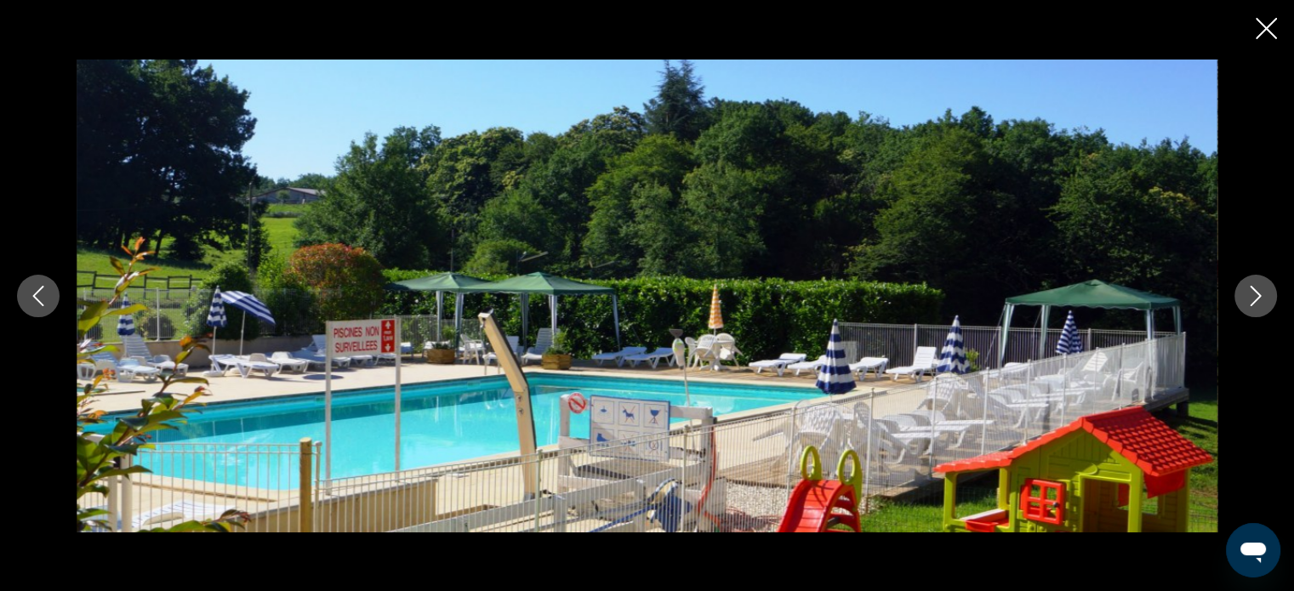
click at [1263, 293] on icon "Next image" at bounding box center [1255, 296] width 20 height 20
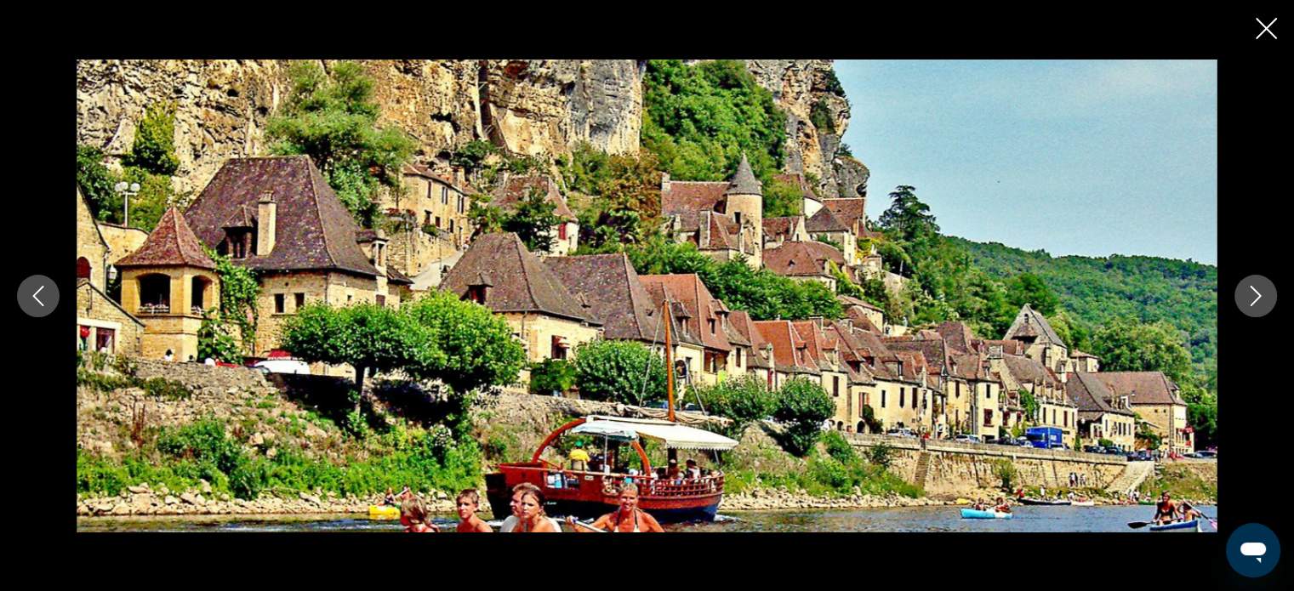
click at [40, 288] on icon "Previous image" at bounding box center [38, 296] width 11 height 20
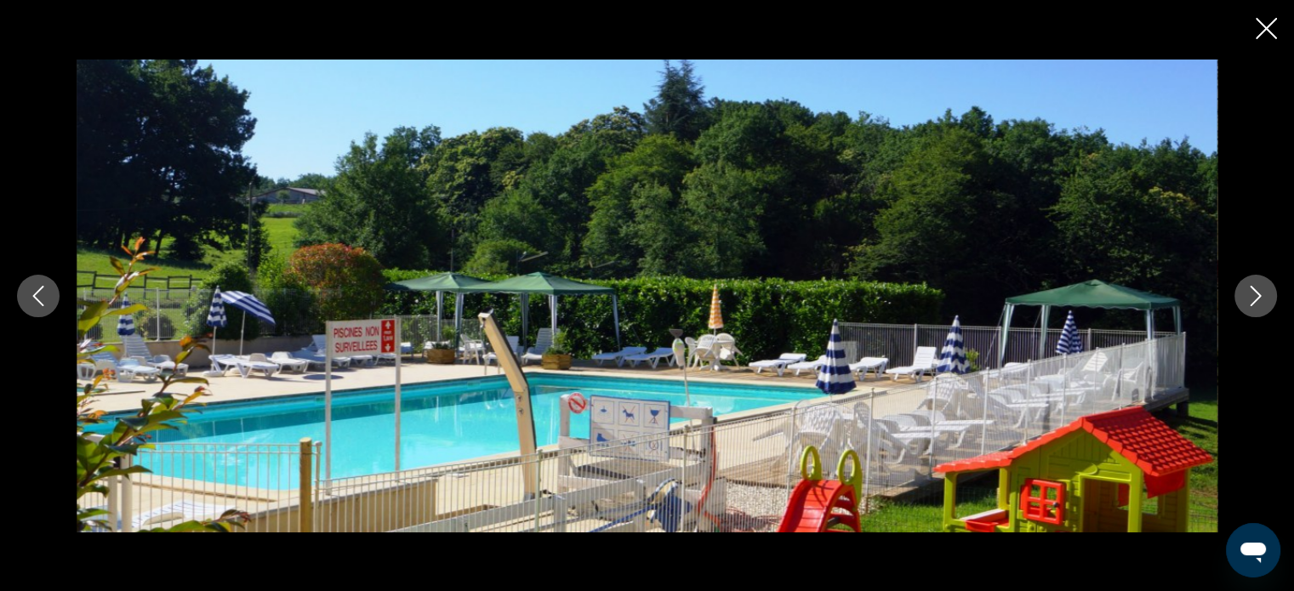
click at [39, 304] on icon "Previous image" at bounding box center [38, 296] width 20 height 20
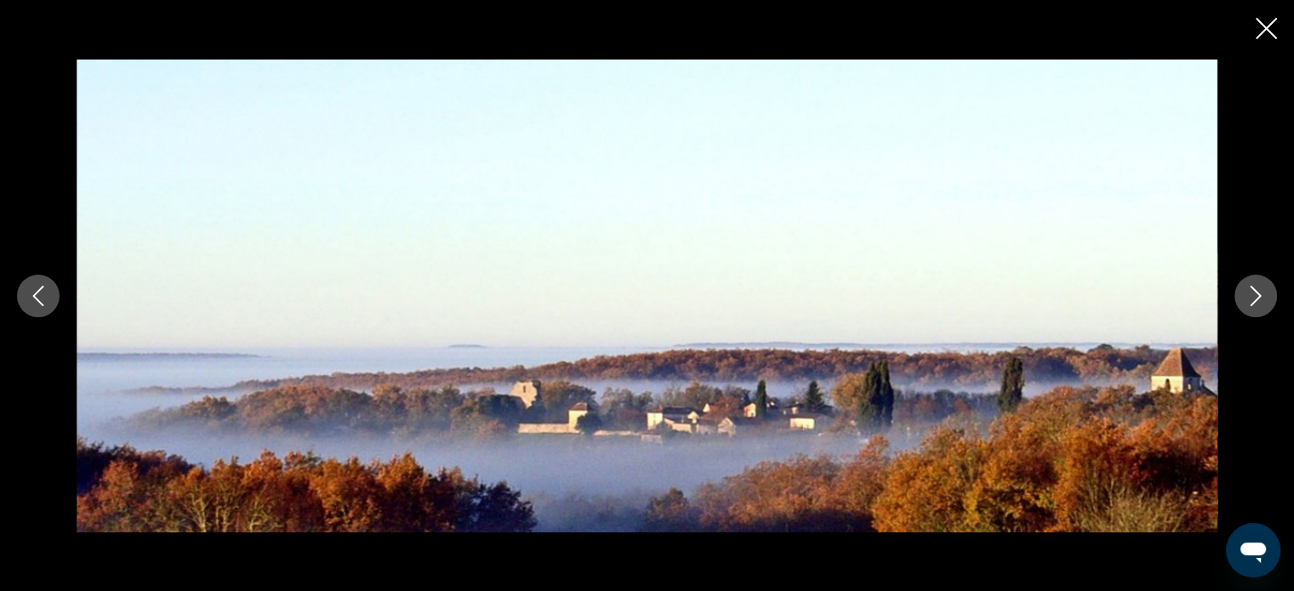
click at [1262, 299] on icon "Next image" at bounding box center [1255, 296] width 20 height 20
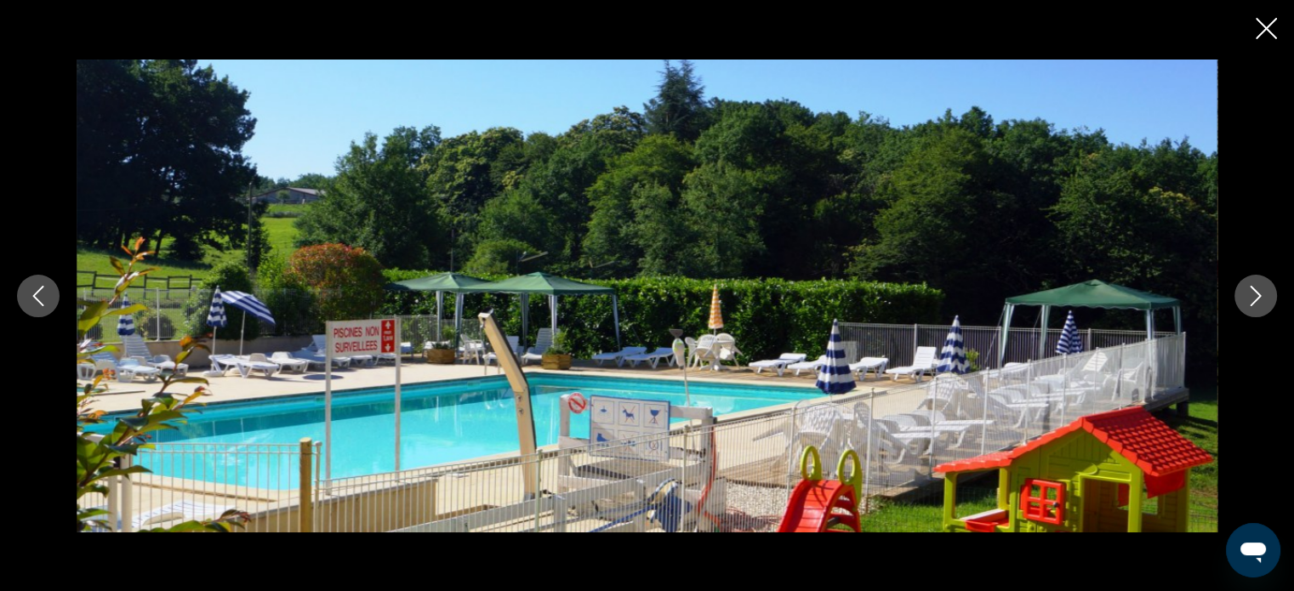
click at [1264, 299] on icon "Next image" at bounding box center [1255, 296] width 20 height 20
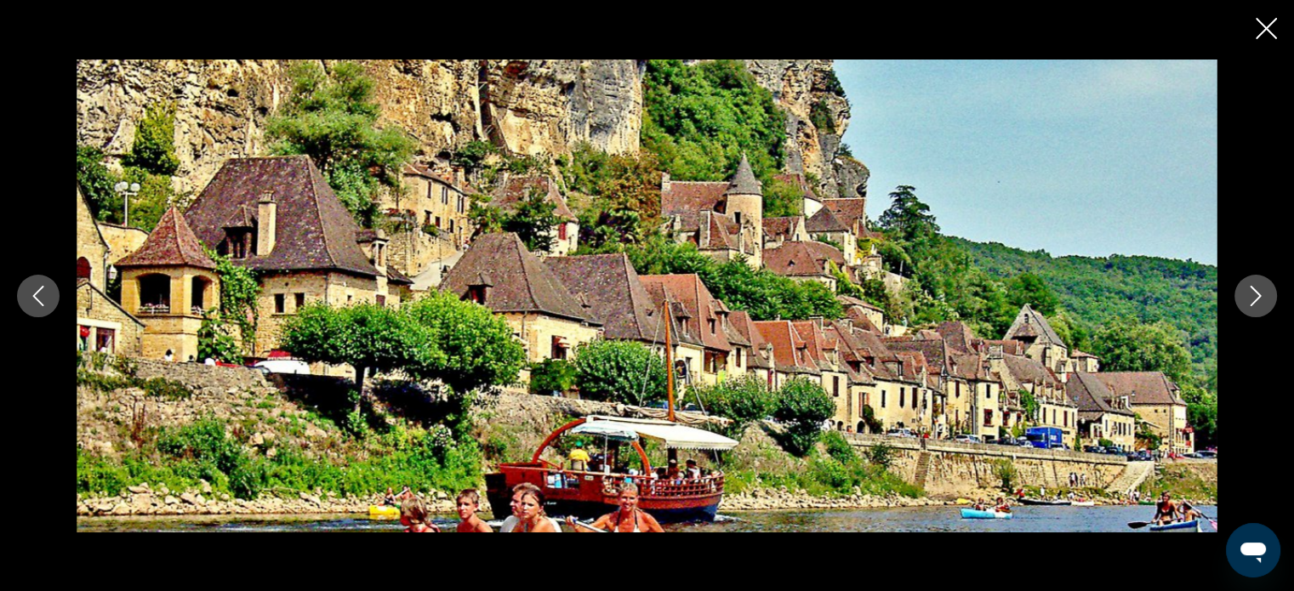
click at [98, 13] on div "prev next" at bounding box center [647, 295] width 1294 height 591
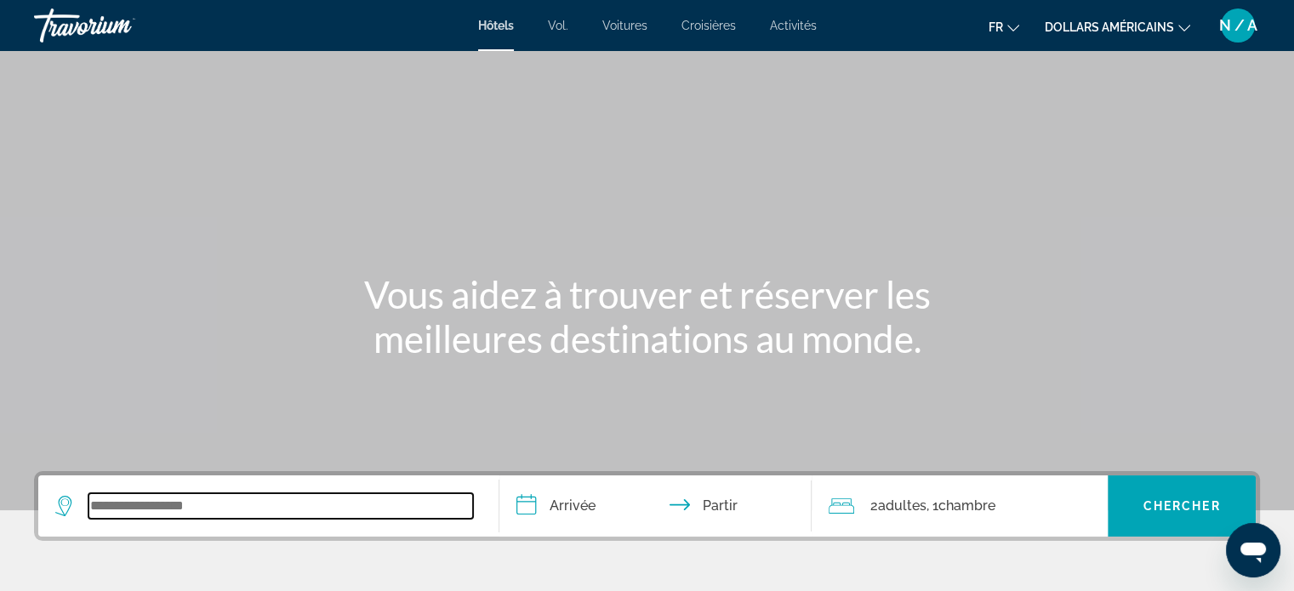
click at [95, 510] on input "Widget de recherche" at bounding box center [280, 506] width 385 height 26
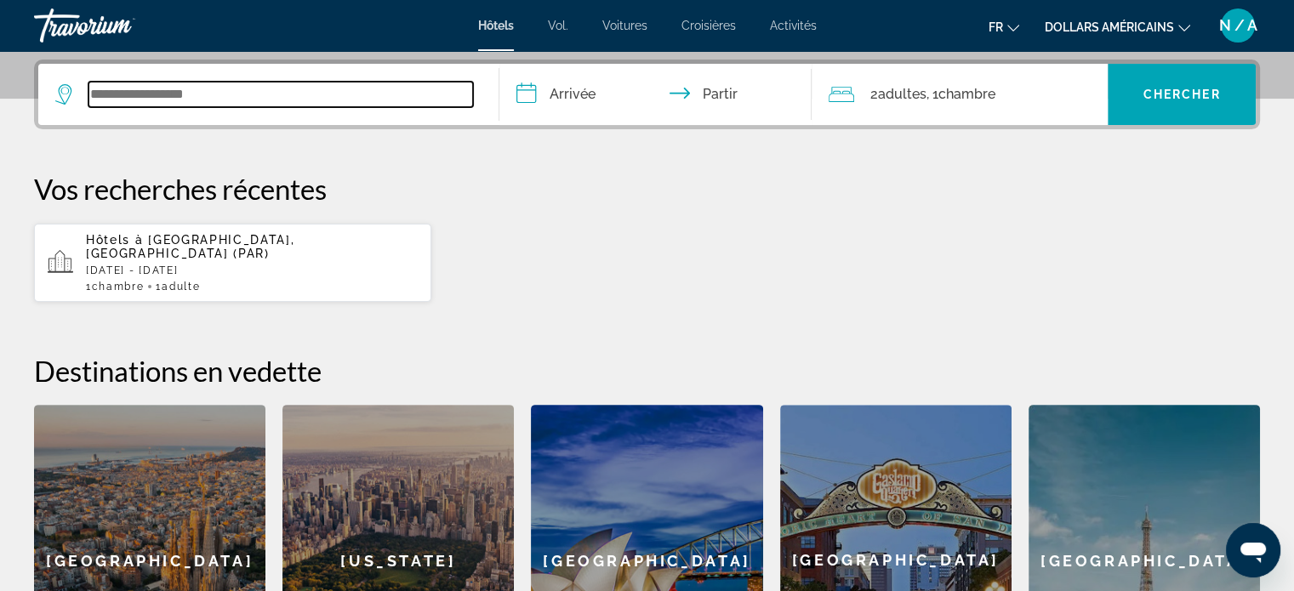
scroll to position [415, 0]
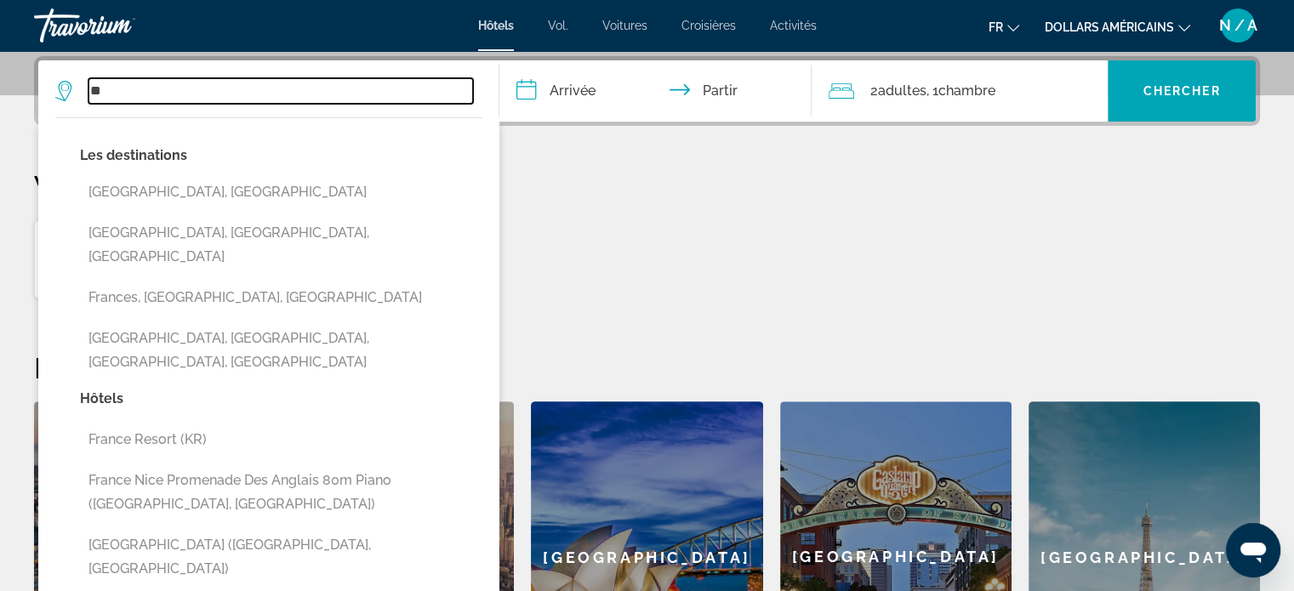
type input "*"
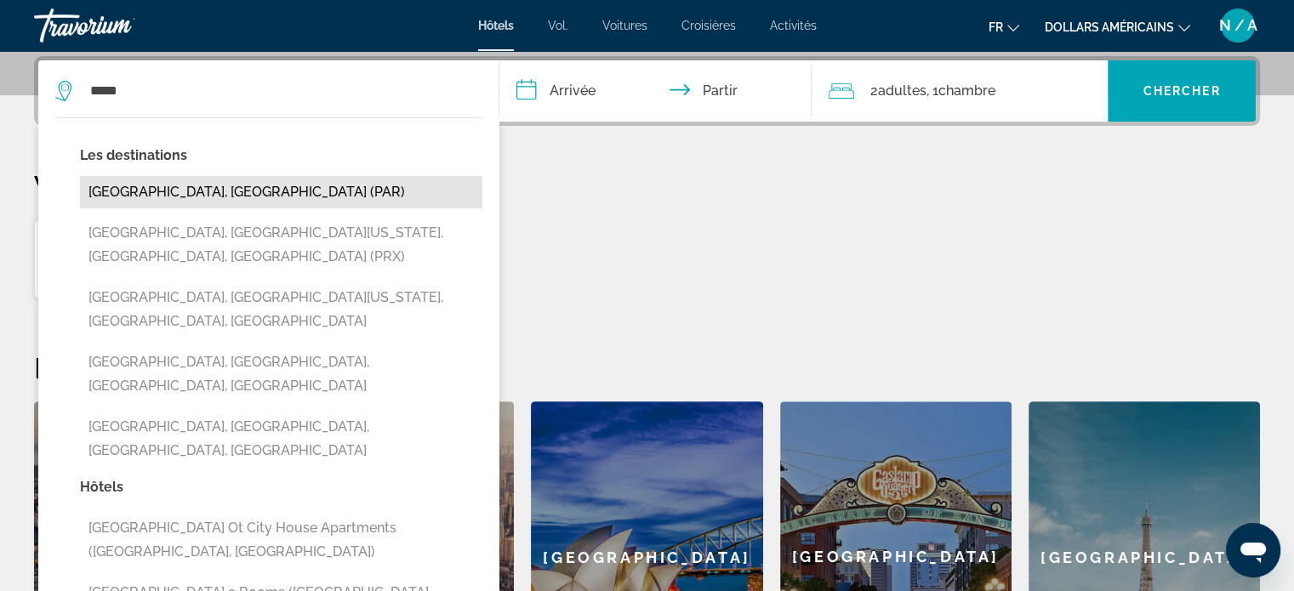
click at [145, 191] on button "[GEOGRAPHIC_DATA], [GEOGRAPHIC_DATA] (PAR)" at bounding box center [281, 192] width 402 height 32
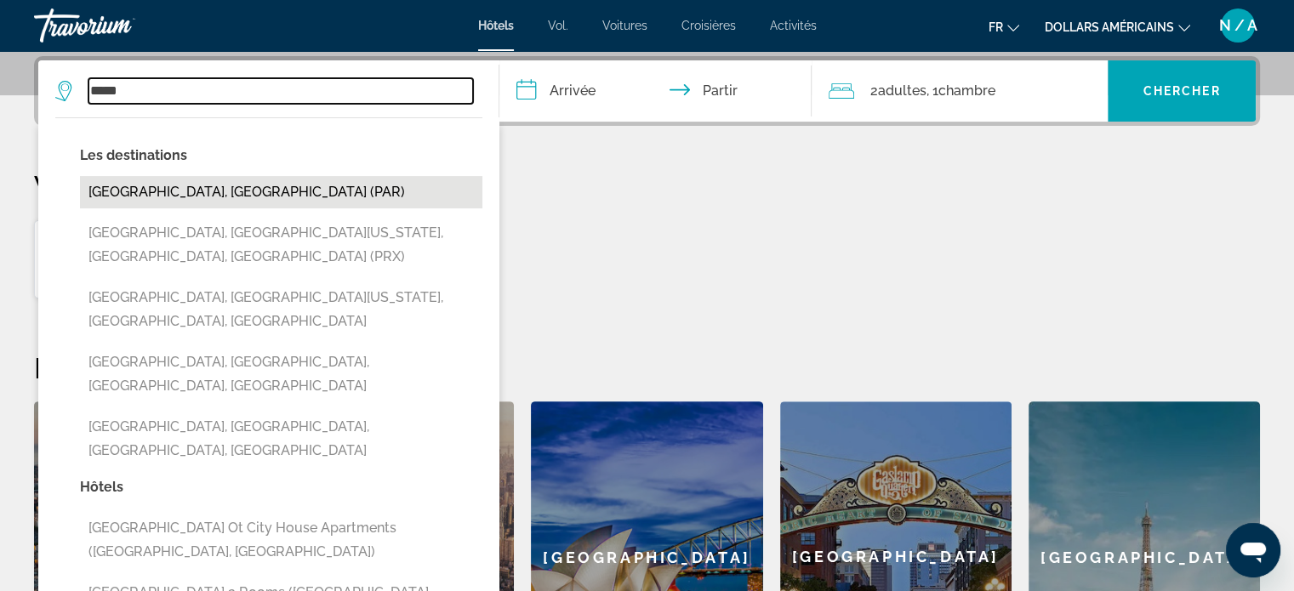
type input "**********"
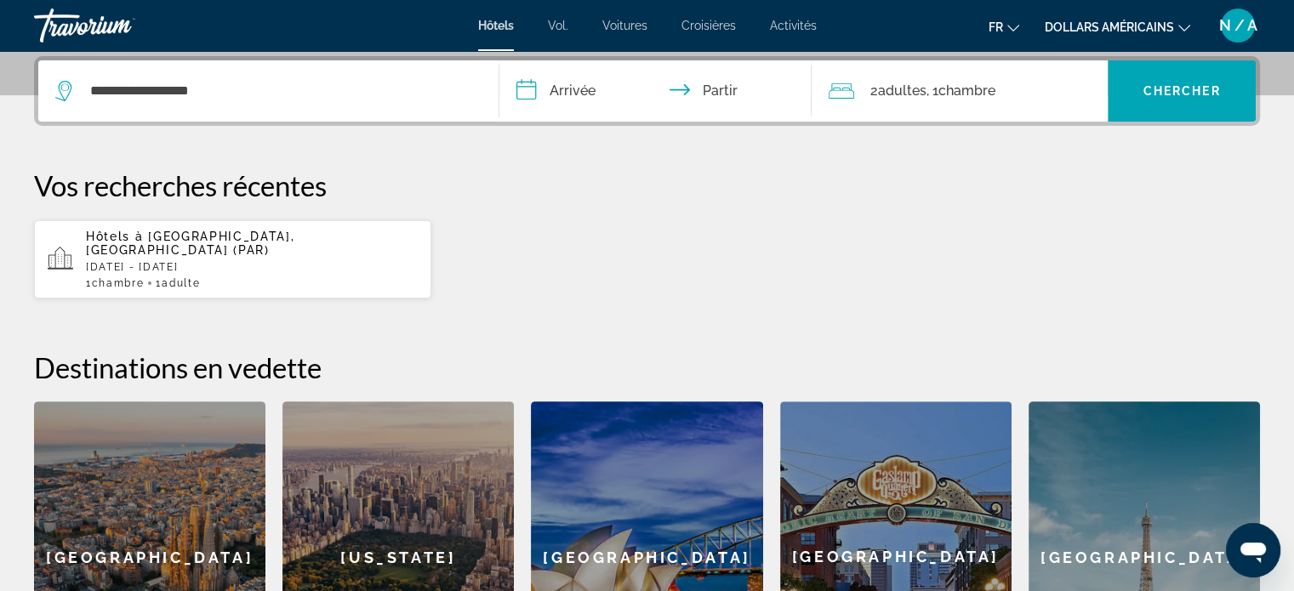
click at [557, 84] on input "**********" at bounding box center [659, 93] width 320 height 66
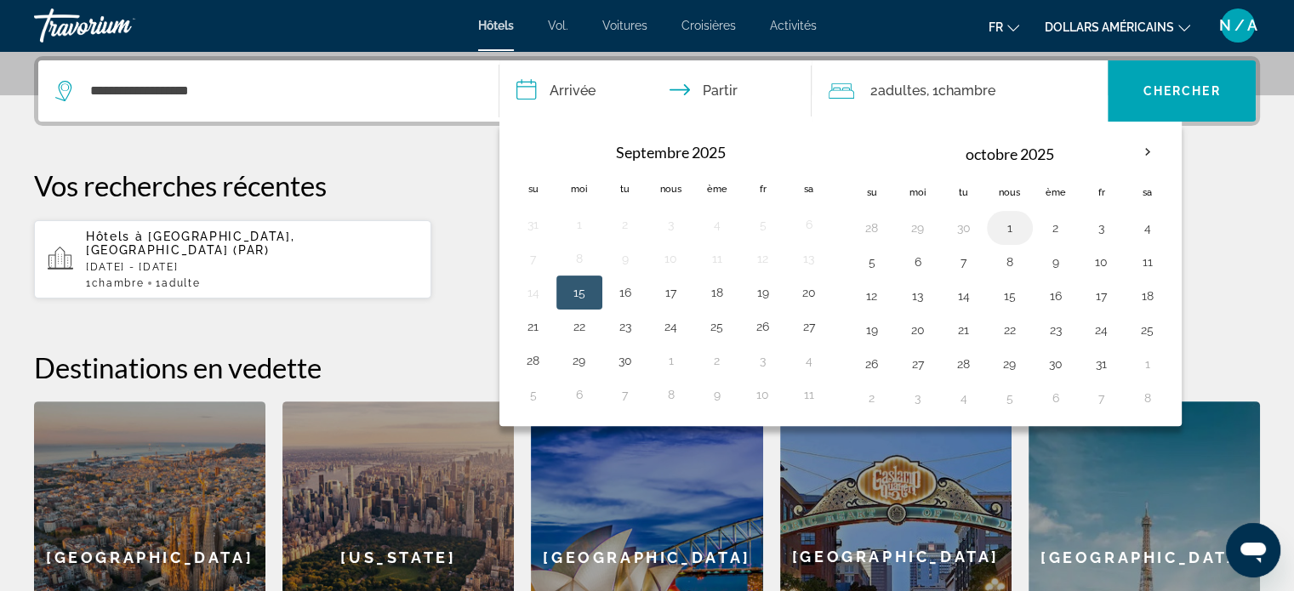
click at [1010, 227] on button "1" at bounding box center [1009, 228] width 27 height 24
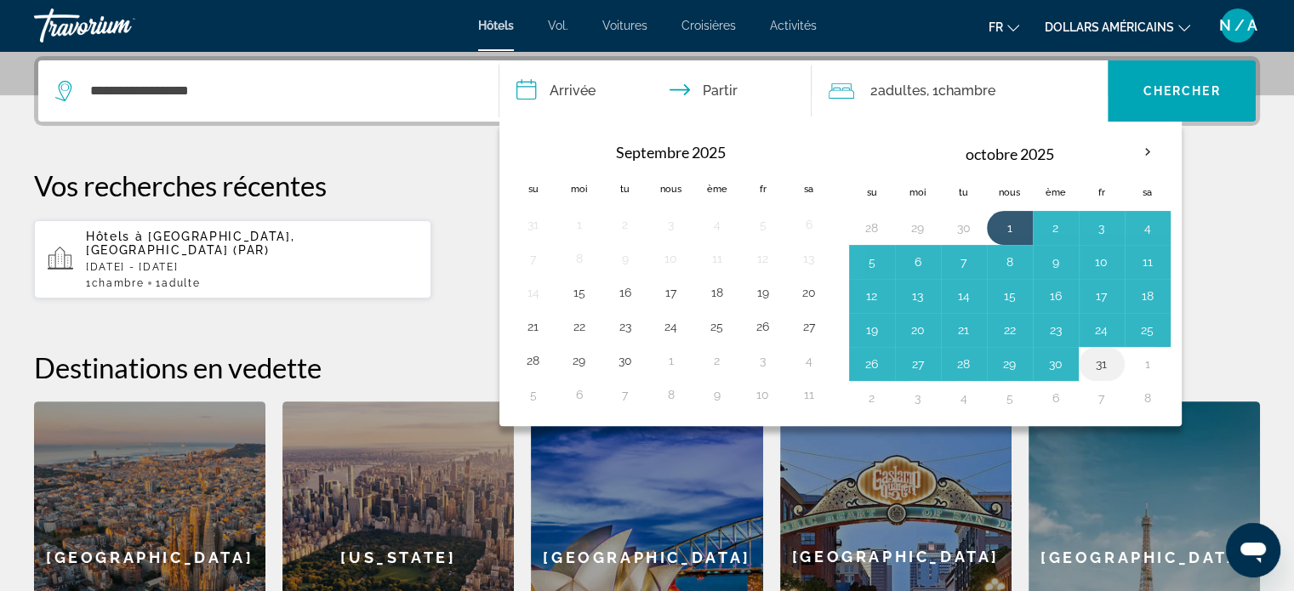
click at [1099, 361] on button "31" at bounding box center [1101, 364] width 27 height 24
type input "**********"
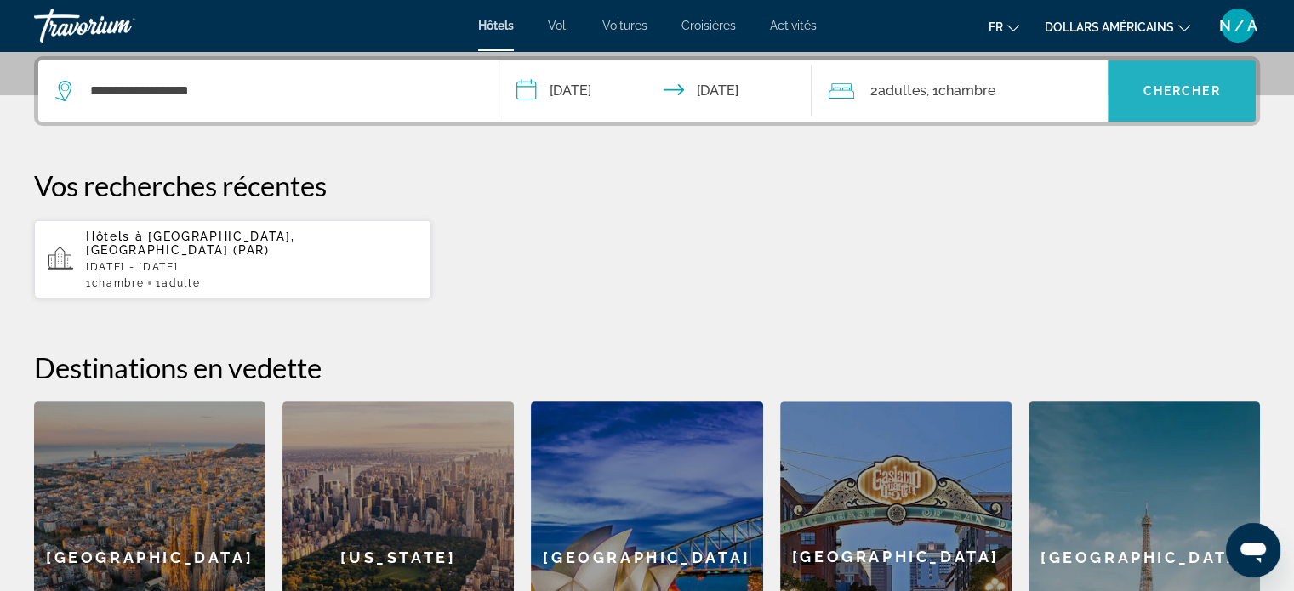
click at [1170, 91] on font "Chercher" at bounding box center [1181, 91] width 77 height 14
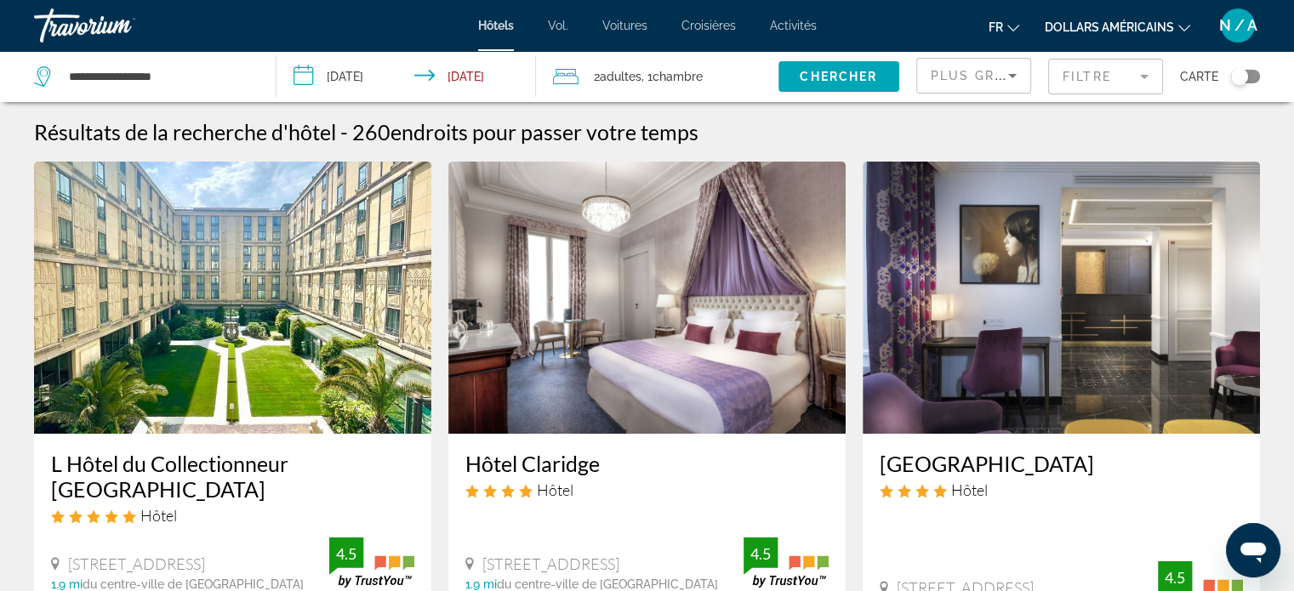
click at [1017, 69] on icon "Sort by" at bounding box center [1012, 76] width 20 height 20
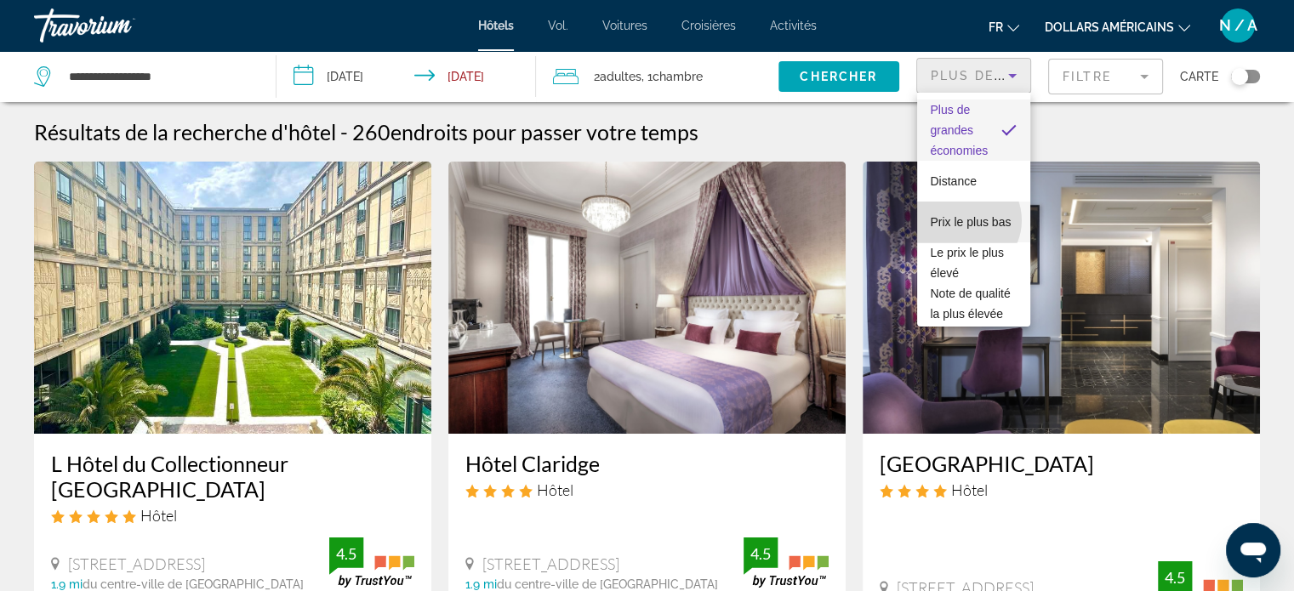
click at [963, 220] on span "Prix ​​le plus bas" at bounding box center [971, 222] width 81 height 20
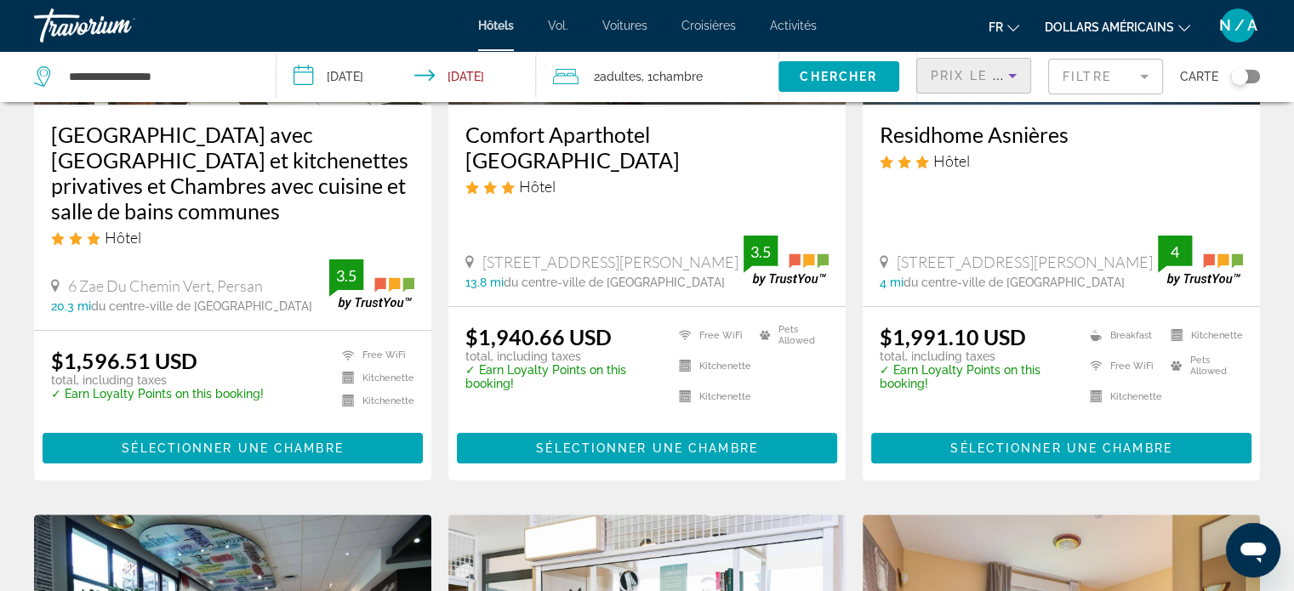
scroll to position [340, 0]
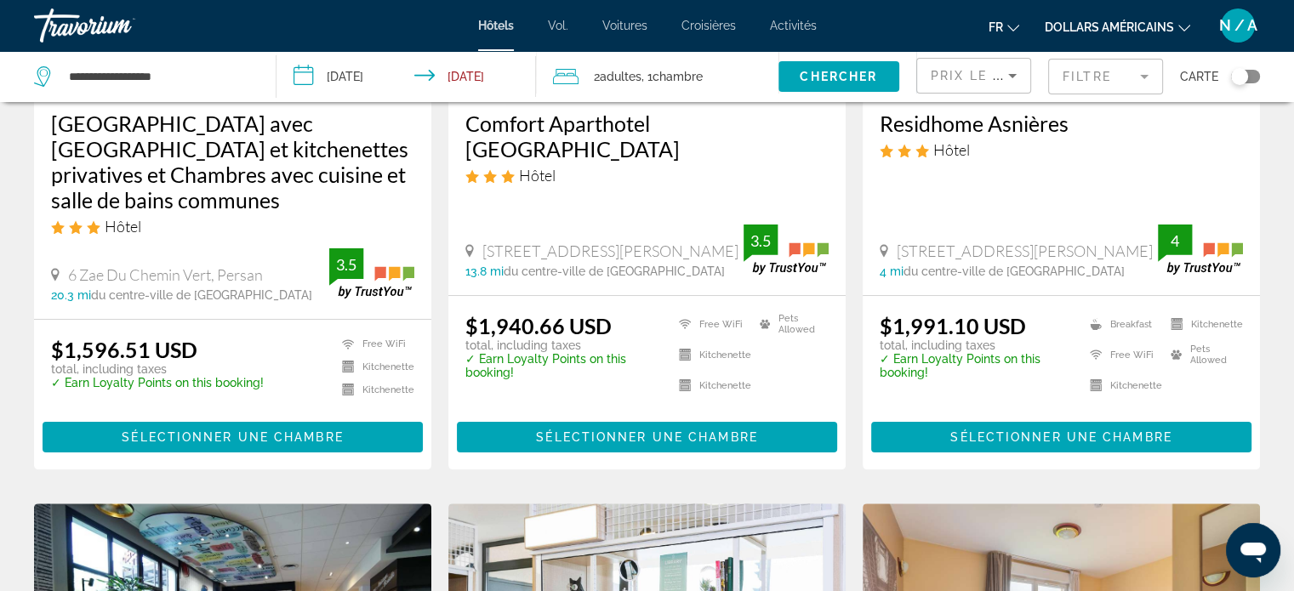
click at [1182, 27] on icon "Changer de devise" at bounding box center [1184, 28] width 12 height 12
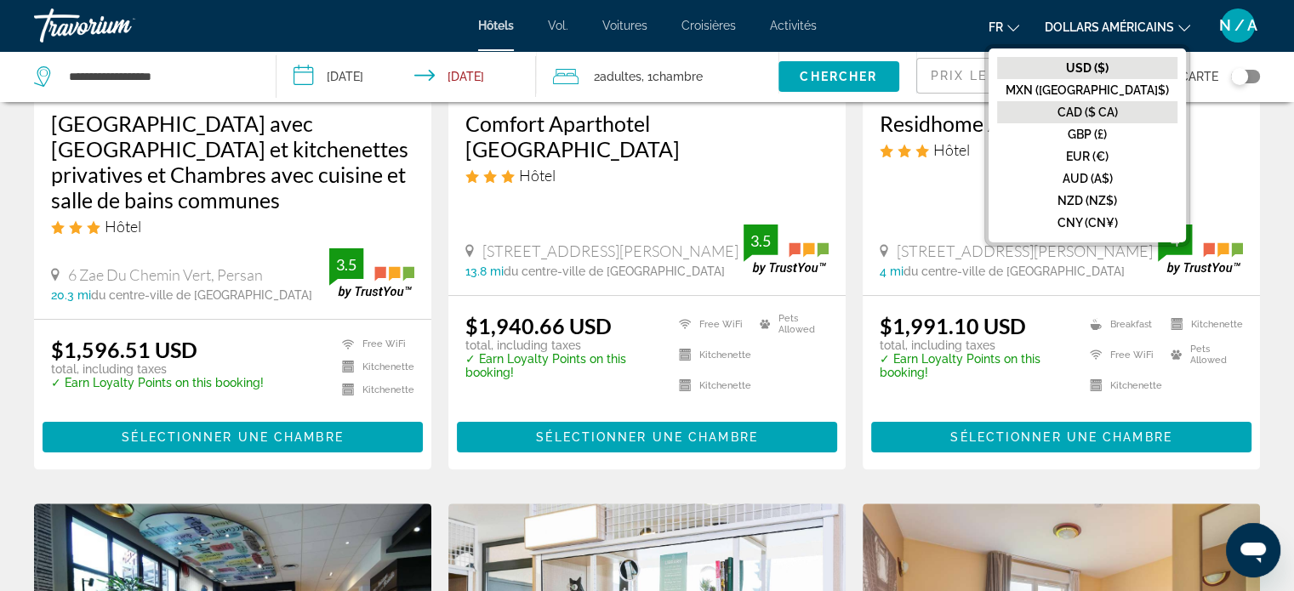
click at [1113, 111] on font "CAD ($ CA)" at bounding box center [1087, 112] width 60 height 14
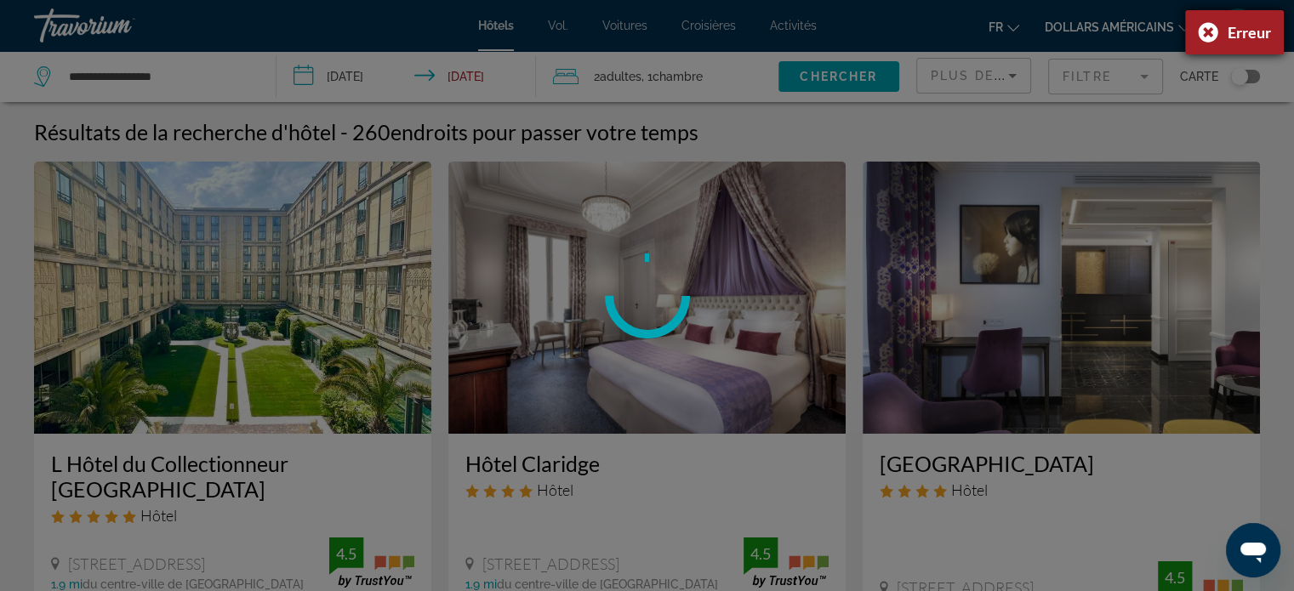
click at [1210, 31] on div "Erreur" at bounding box center [1234, 32] width 99 height 44
click at [192, 88] on div at bounding box center [647, 295] width 1294 height 591
click at [632, 71] on div at bounding box center [647, 295] width 1294 height 591
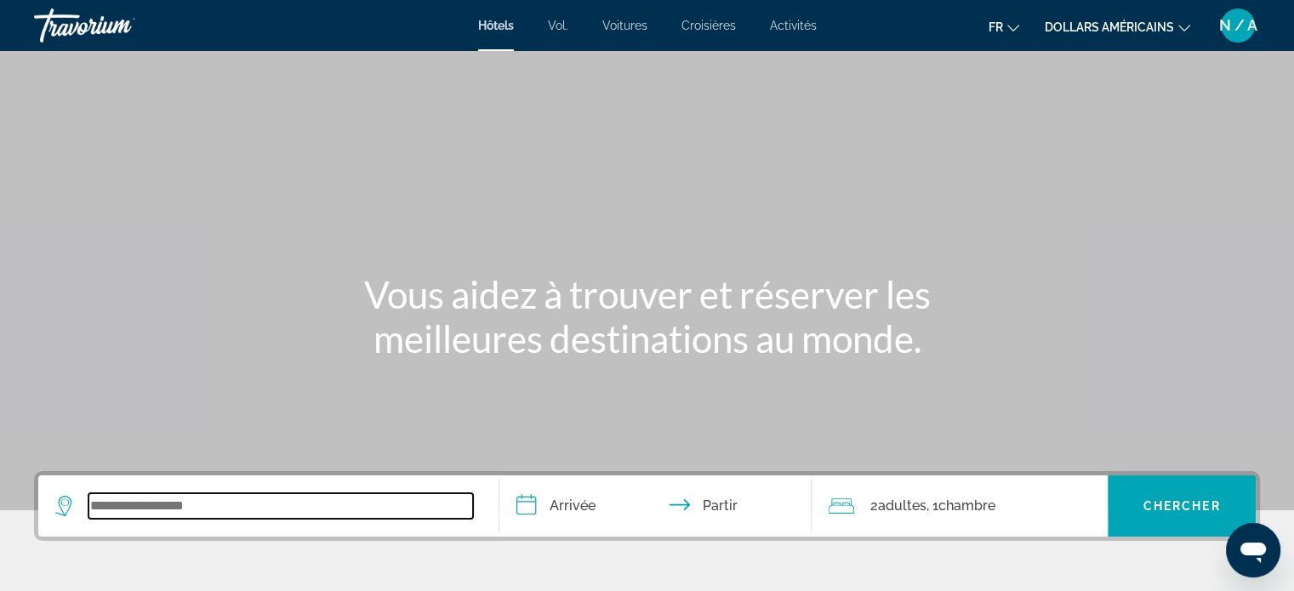
click at [100, 510] on input "Widget de recherche" at bounding box center [280, 506] width 385 height 26
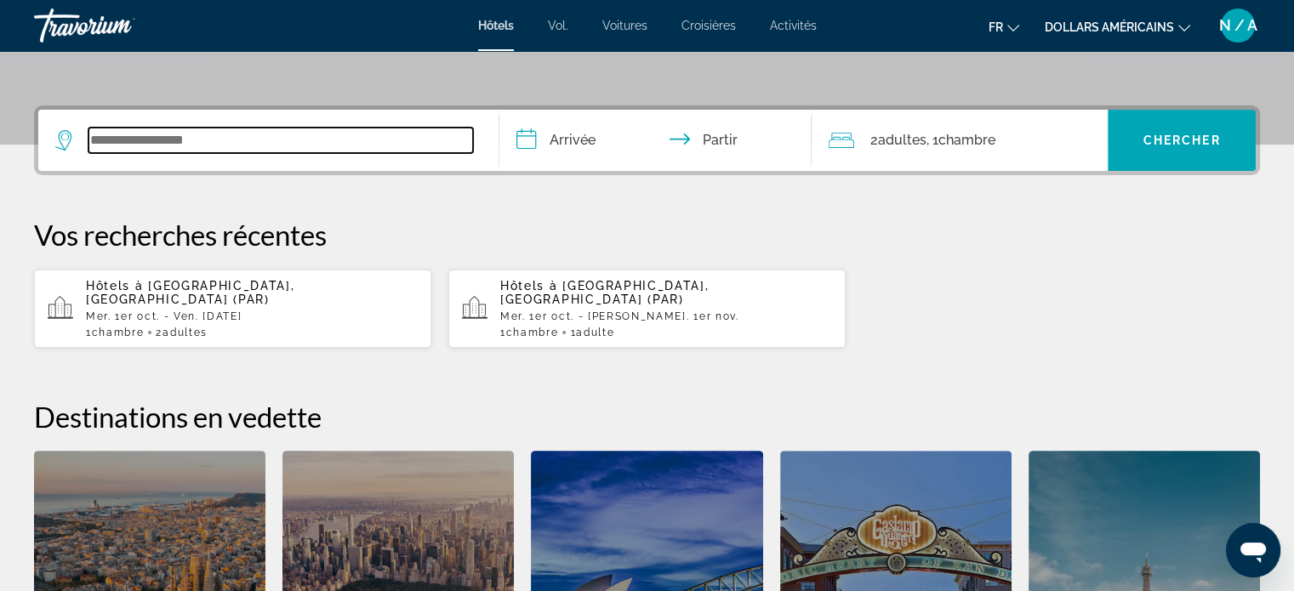
scroll to position [415, 0]
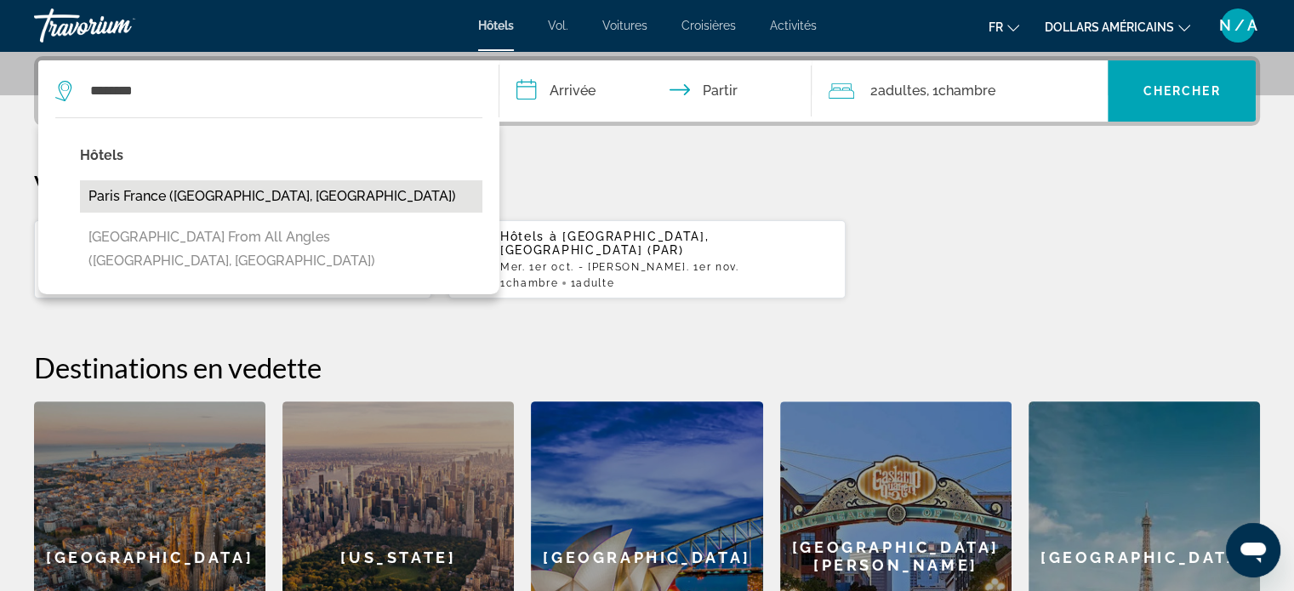
click at [167, 197] on button "Paris France ([GEOGRAPHIC_DATA], [GEOGRAPHIC_DATA])" at bounding box center [281, 196] width 402 height 32
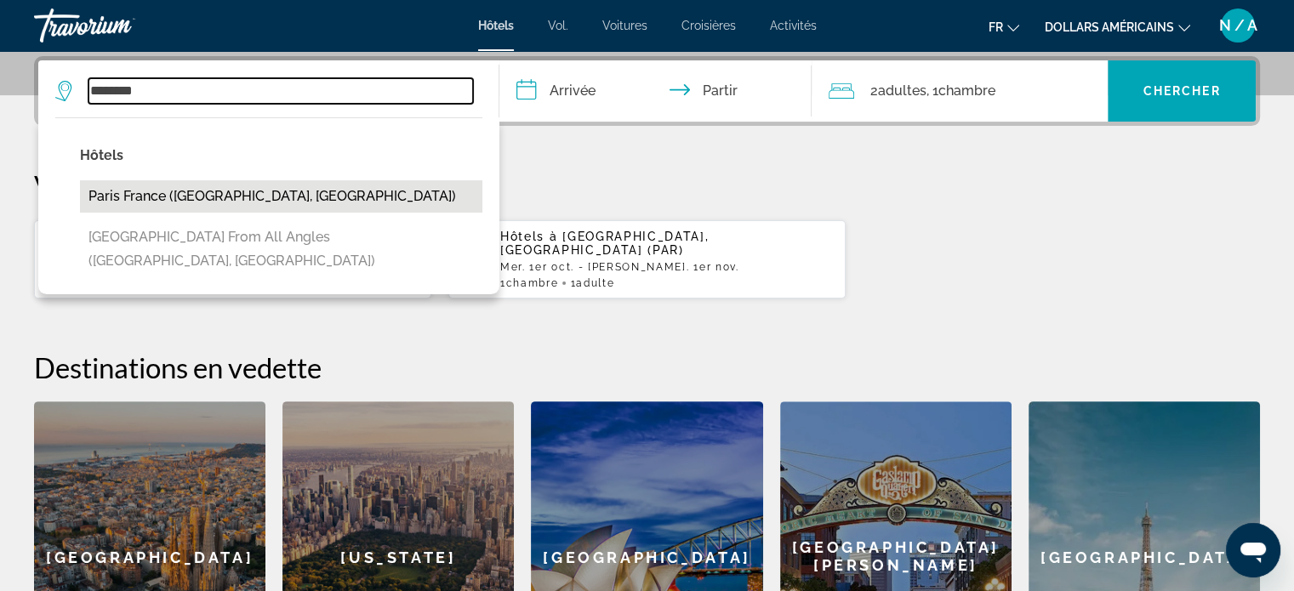
type input "**********"
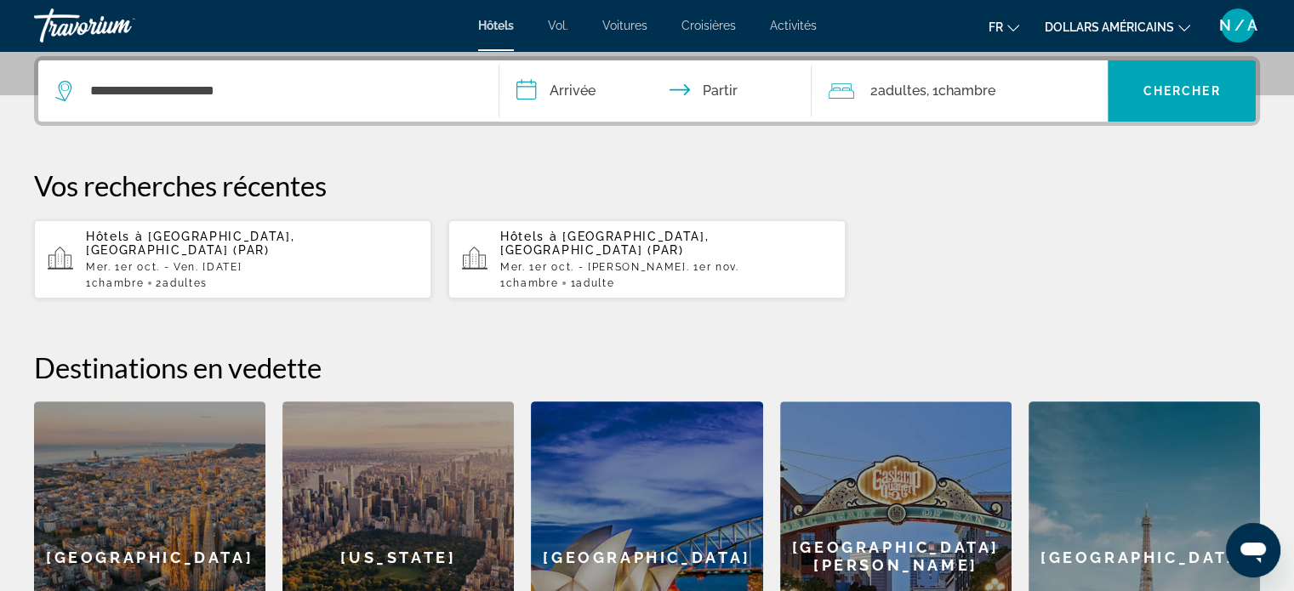
click at [550, 88] on input "**********" at bounding box center [659, 93] width 320 height 66
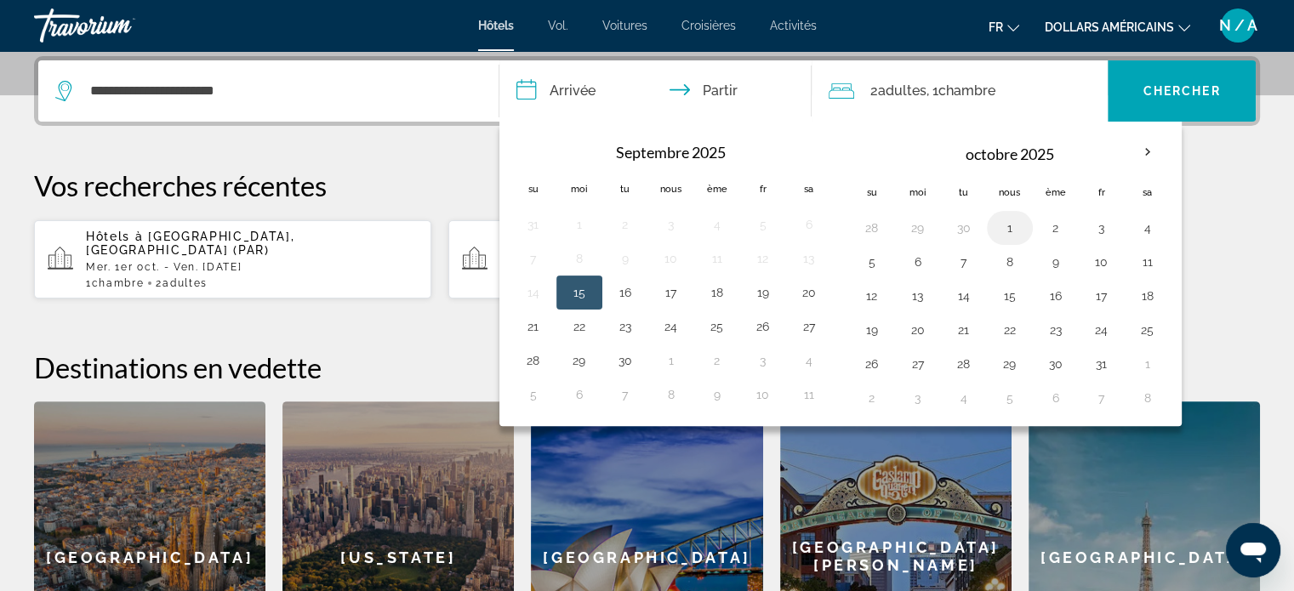
click at [1008, 228] on button "1" at bounding box center [1009, 228] width 27 height 24
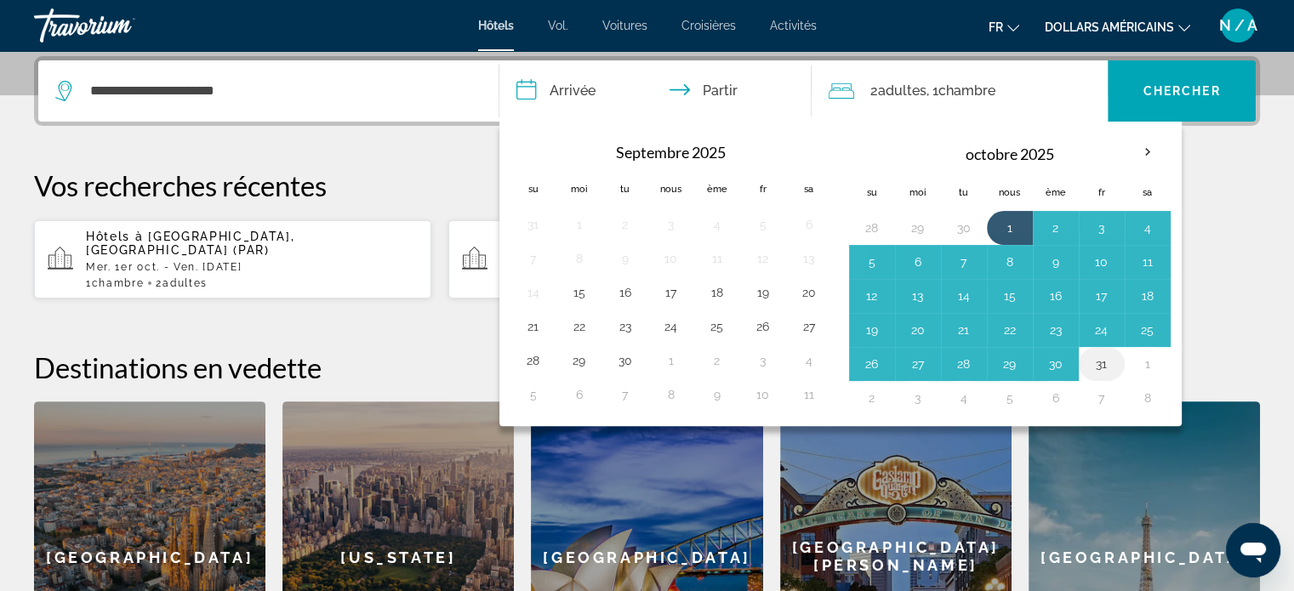
click at [1094, 359] on button "31" at bounding box center [1101, 364] width 27 height 24
type input "**********"
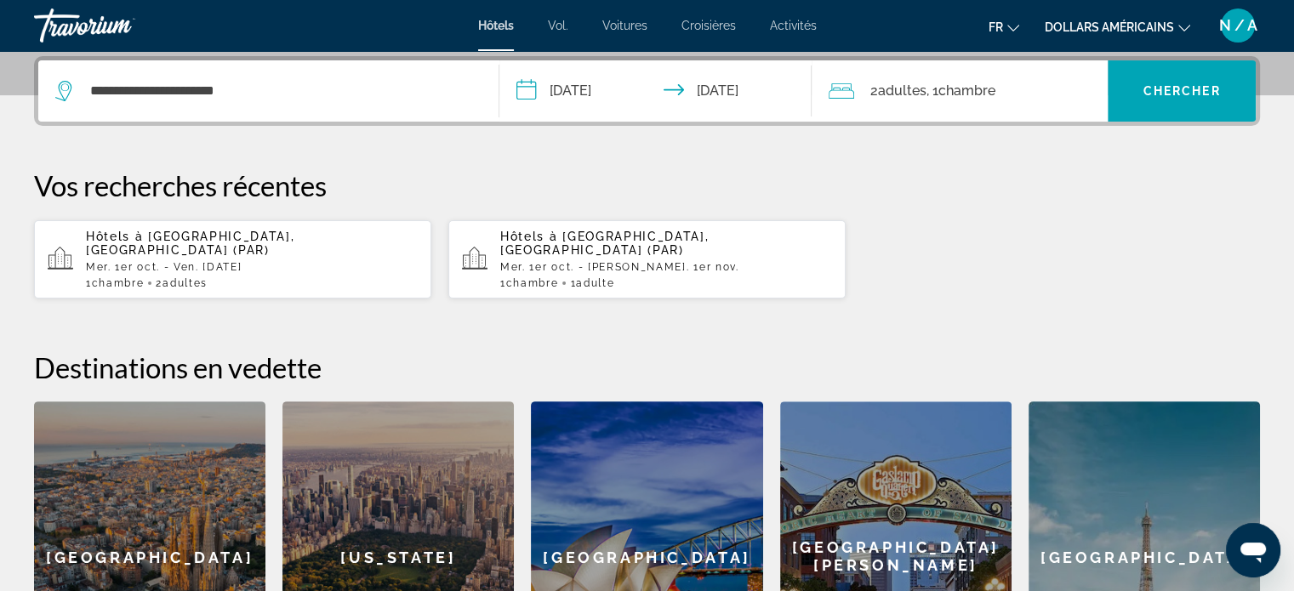
click at [1177, 29] on button "dollars américains USD ($) MXN ([GEOGRAPHIC_DATA]$) CAD ($ CA) GBP (£) EUR (€) …" at bounding box center [1117, 26] width 145 height 25
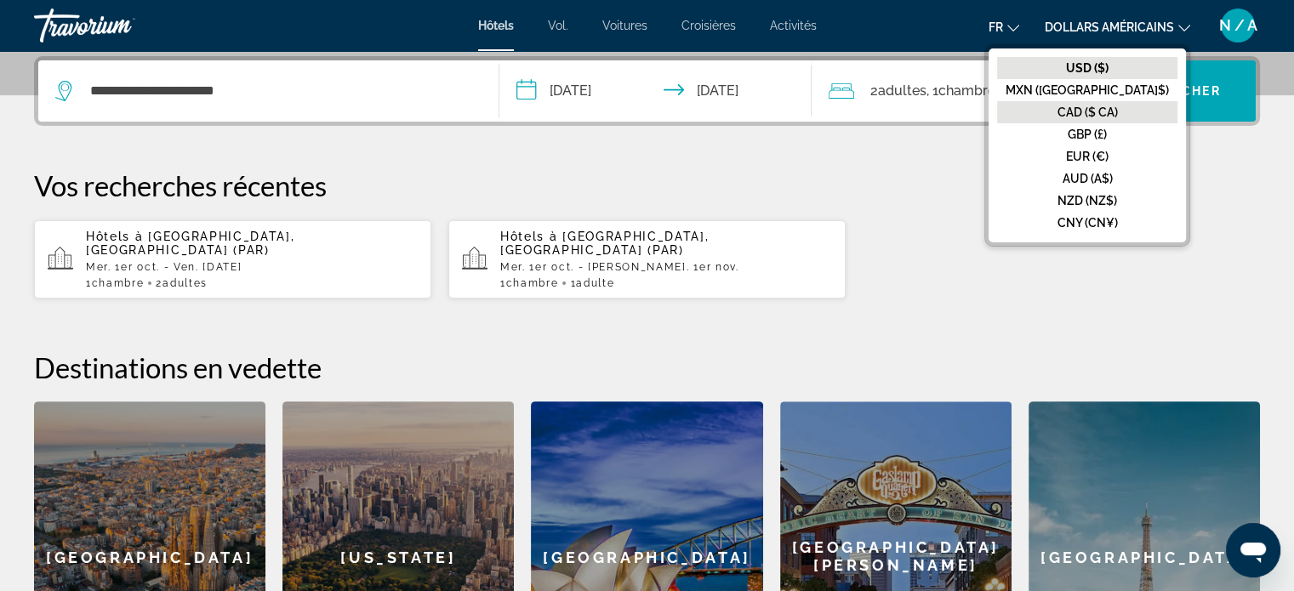
click at [1100, 113] on font "CAD ($ CA)" at bounding box center [1087, 112] width 60 height 14
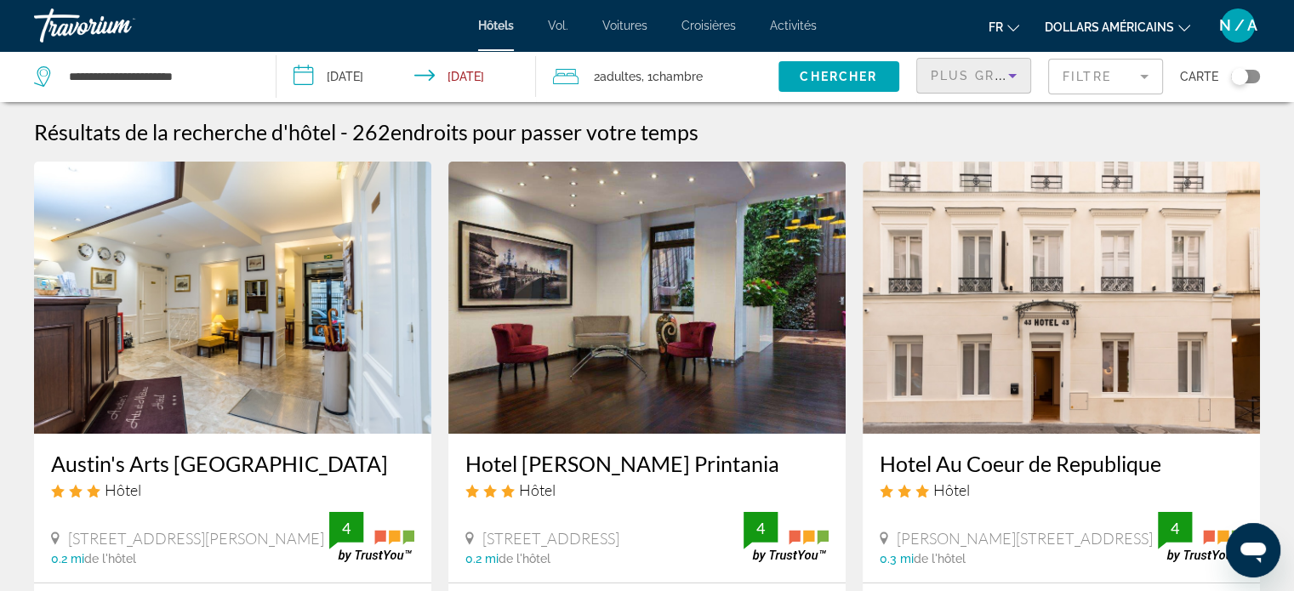
click at [1012, 72] on icon "Sort by" at bounding box center [1012, 76] width 20 height 20
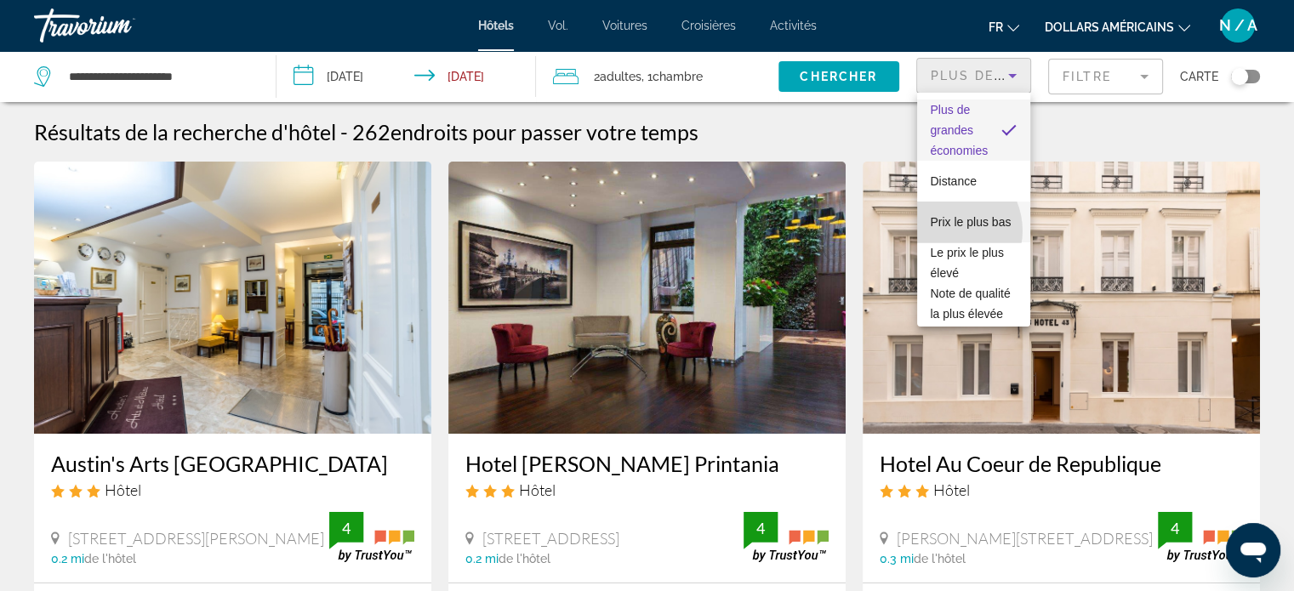
click at [946, 229] on font "Prix ​​le plus bas" at bounding box center [971, 222] width 81 height 14
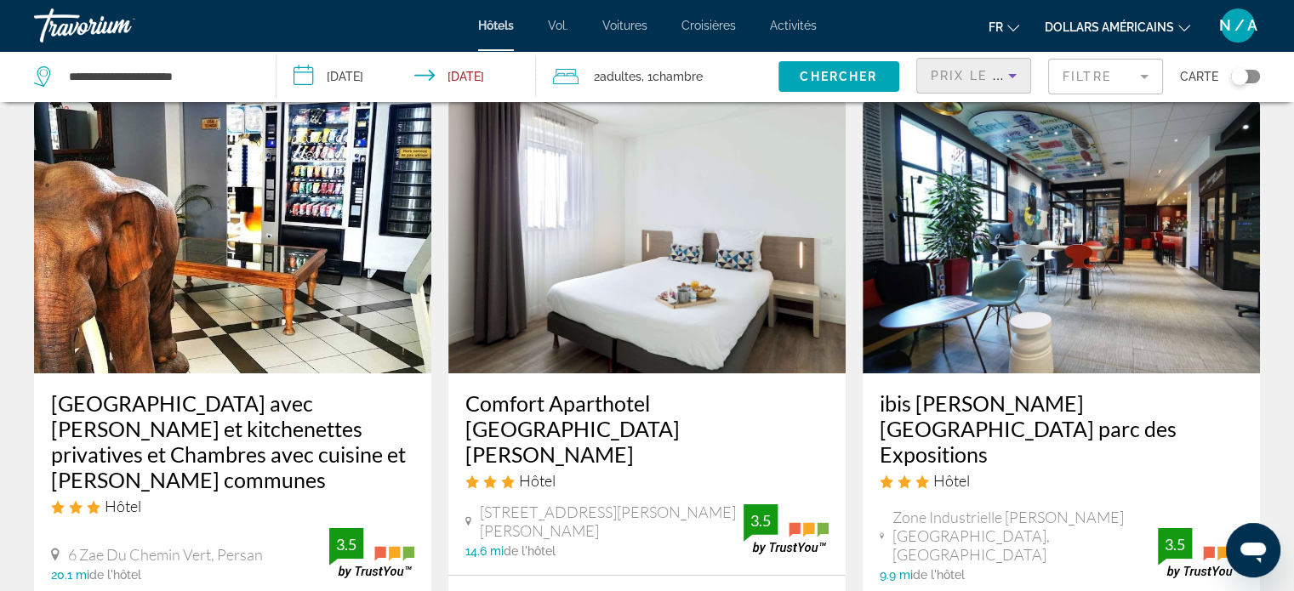
scroll to position [170, 0]
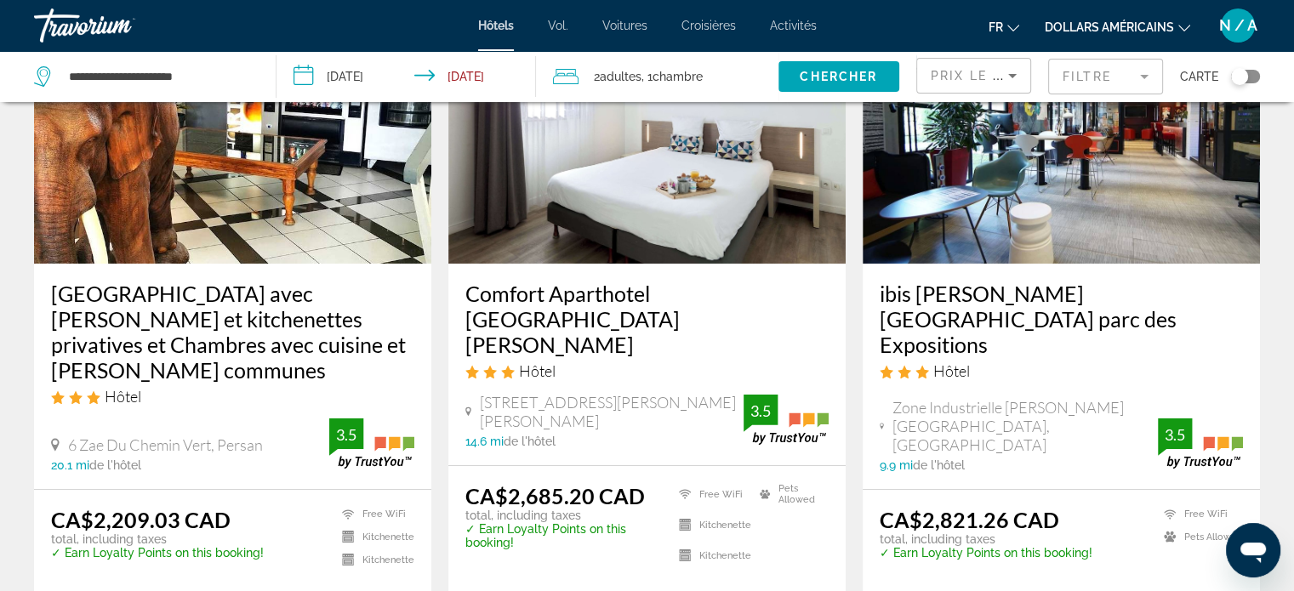
click at [680, 189] on img "Contenu principal" at bounding box center [646, 127] width 397 height 272
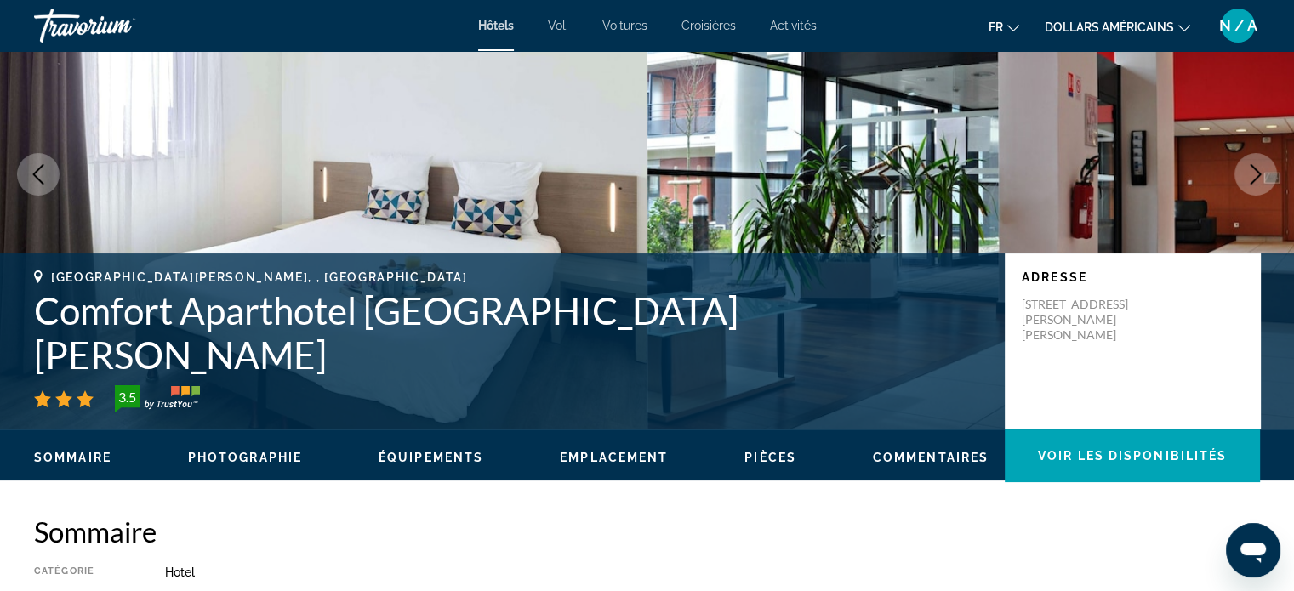
scroll to position [85, 0]
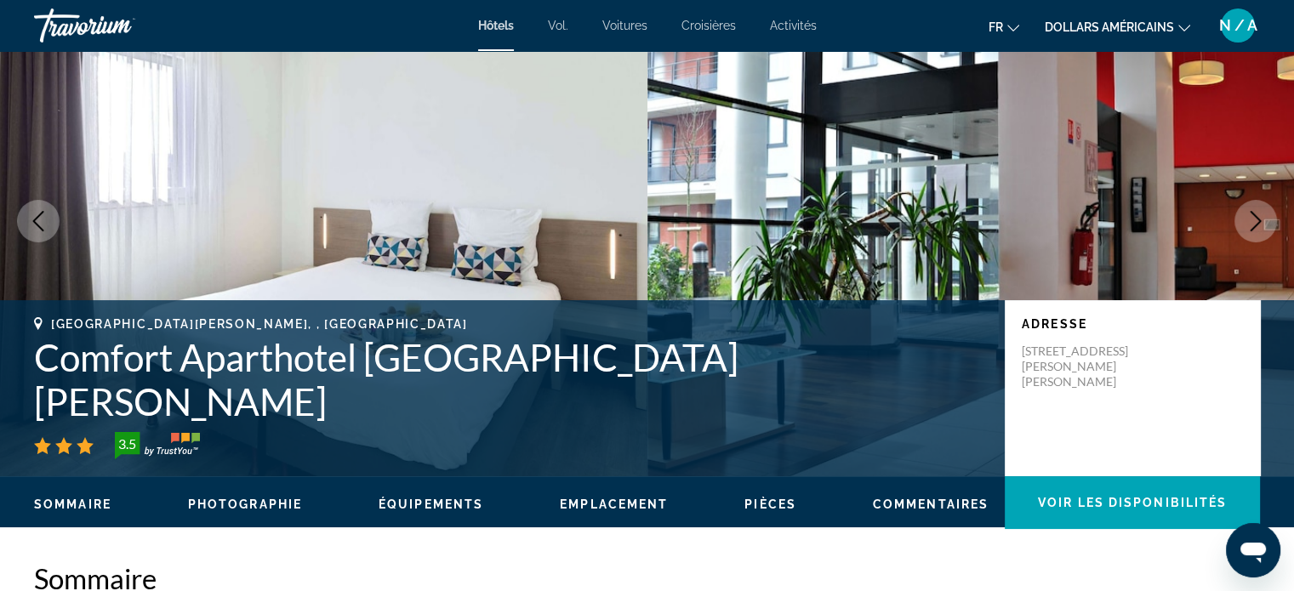
click at [202, 502] on span "Photographie" at bounding box center [245, 505] width 114 height 14
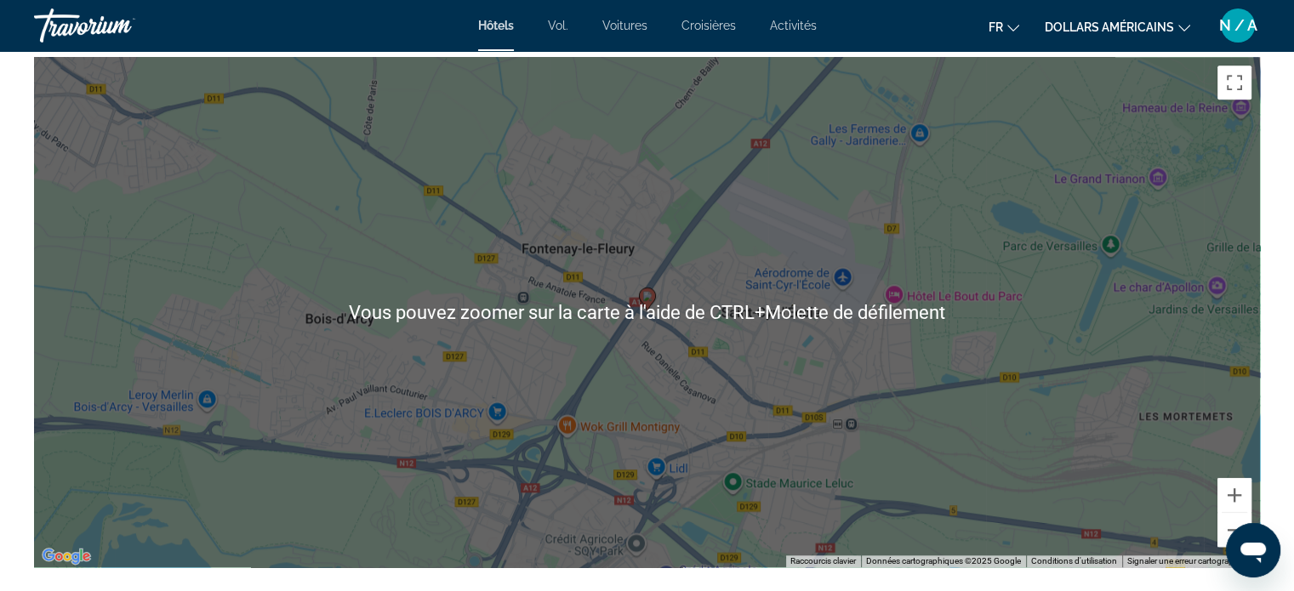
scroll to position [1681, 0]
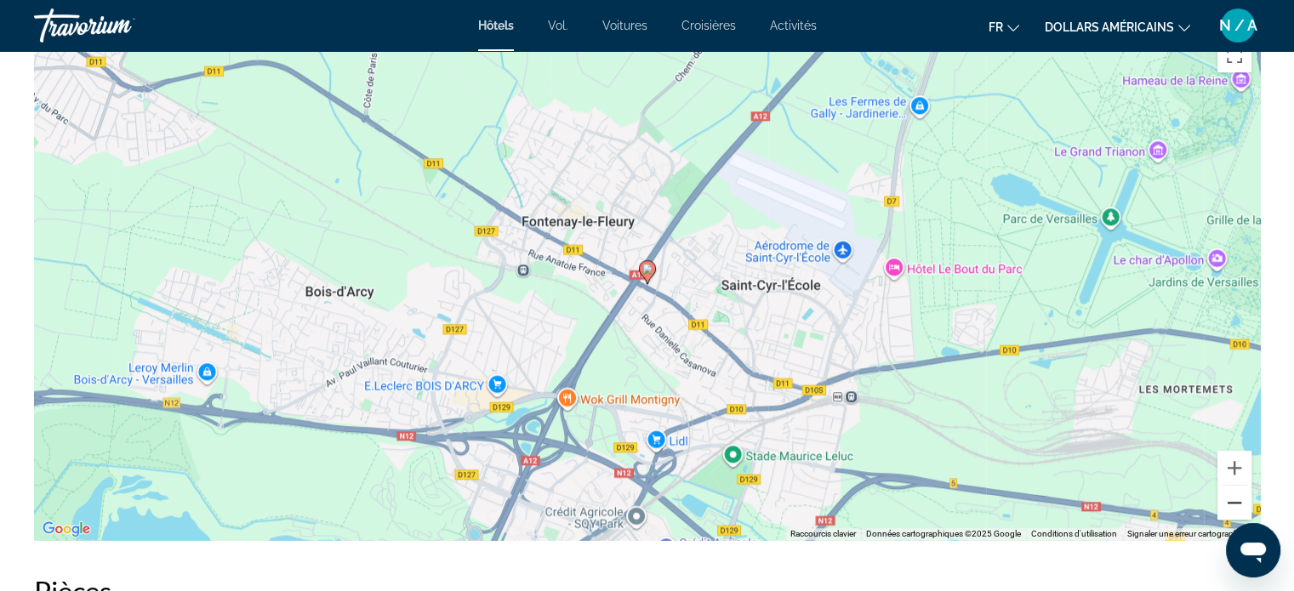
click at [1227, 496] on button "Zoom arrière" at bounding box center [1234, 503] width 34 height 34
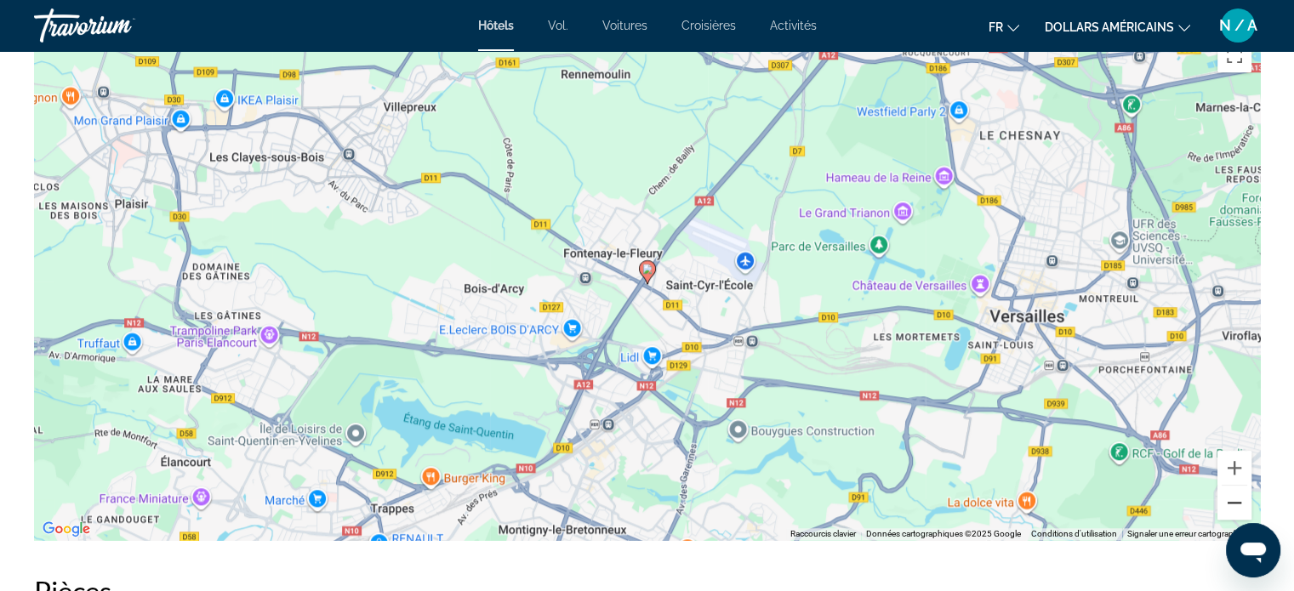
click at [1228, 504] on button "Zoom arrière" at bounding box center [1234, 503] width 34 height 34
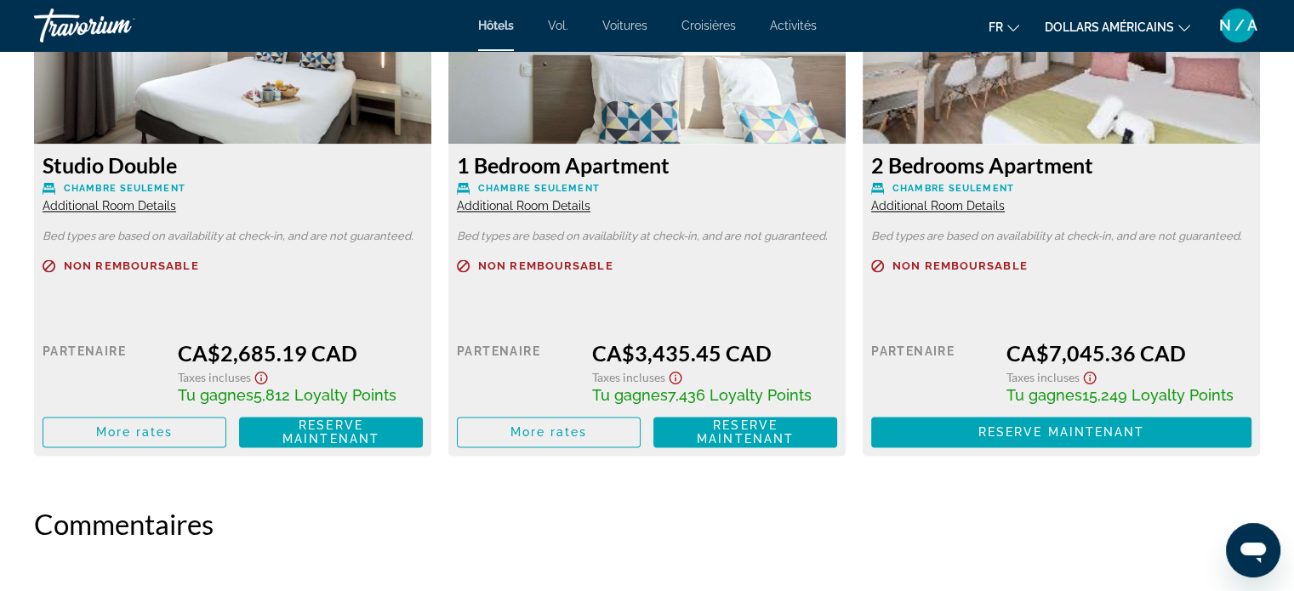
scroll to position [2447, 0]
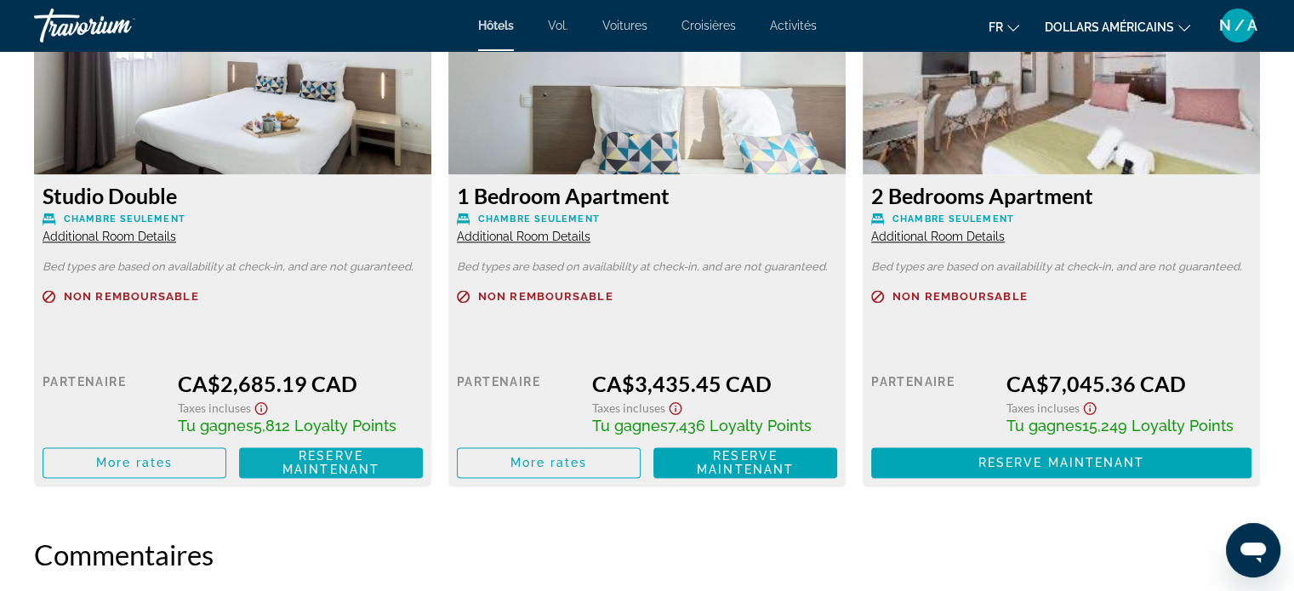
click at [319, 463] on span "Reserve maintenant" at bounding box center [330, 462] width 97 height 27
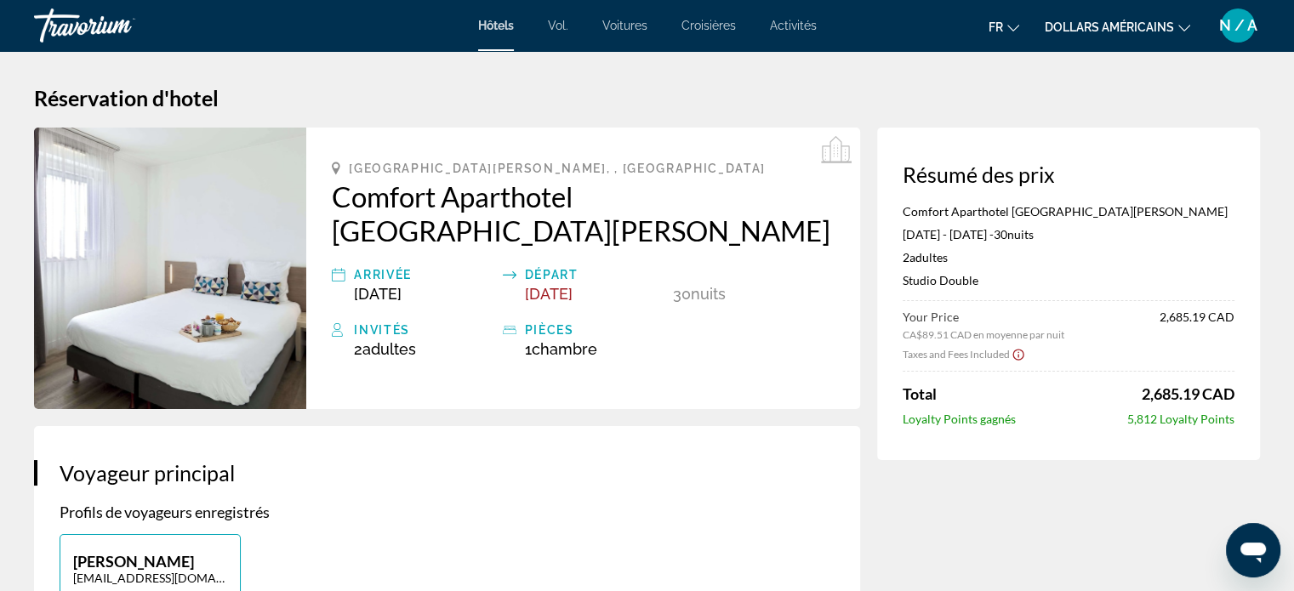
click at [112, 282] on img "Contenu principal" at bounding box center [170, 269] width 272 height 282
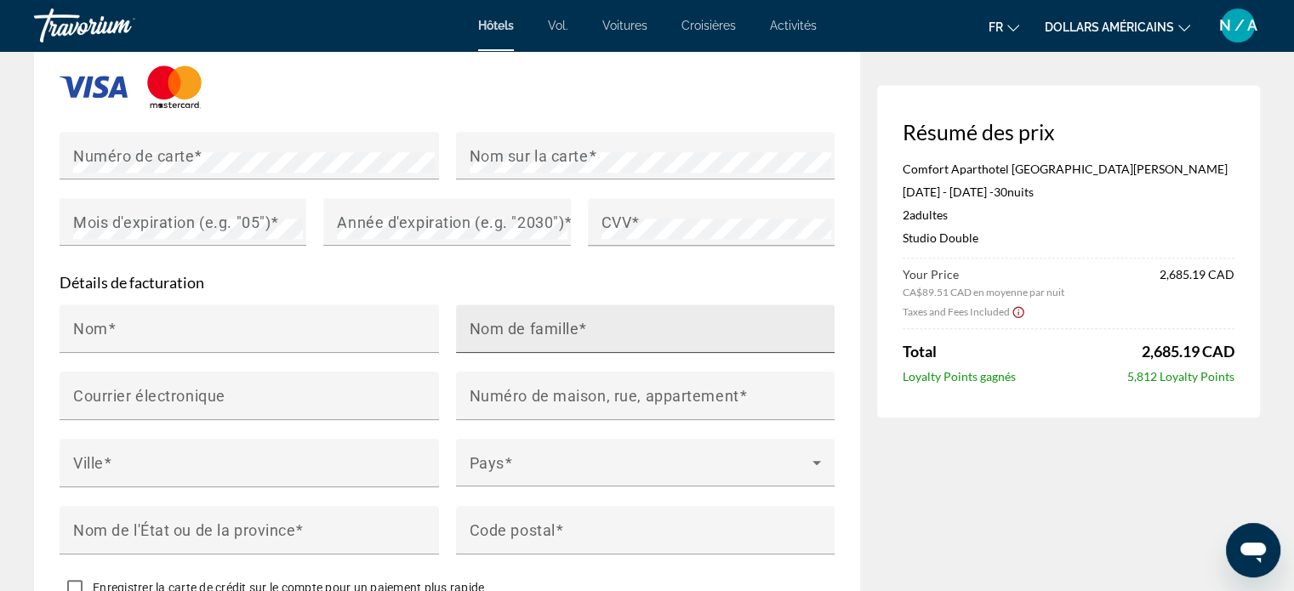
scroll to position [1446, 0]
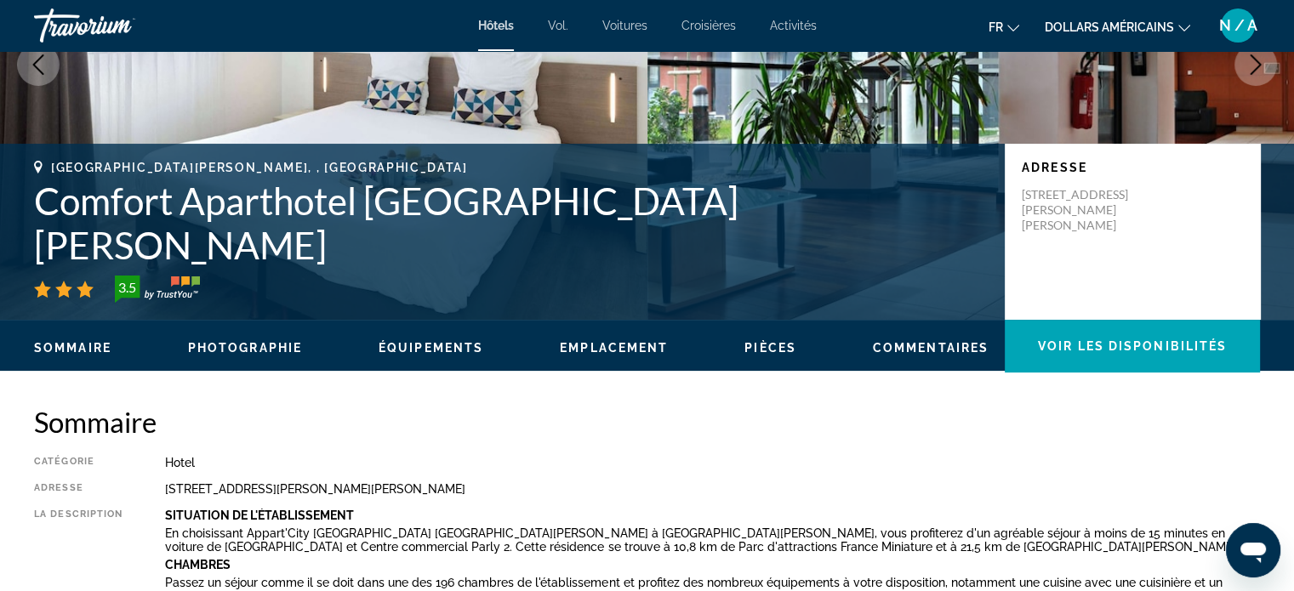
scroll to position [340, 0]
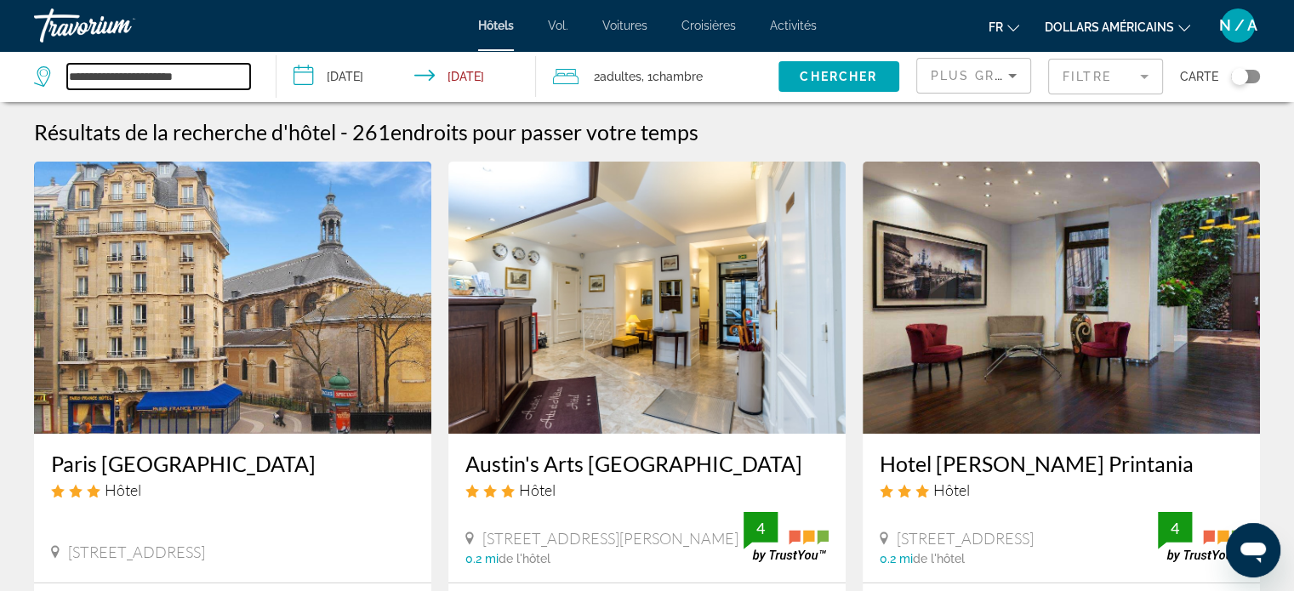
click at [140, 75] on input "**********" at bounding box center [158, 77] width 183 height 26
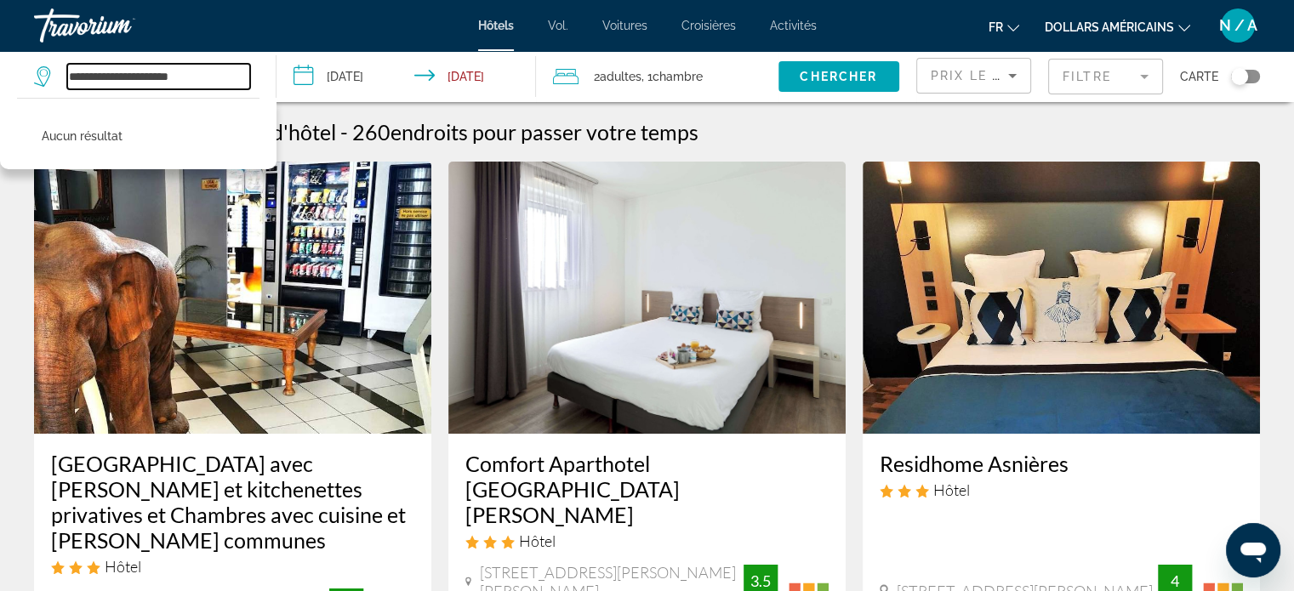
click at [209, 71] on input "**********" at bounding box center [158, 77] width 183 height 26
type input "*"
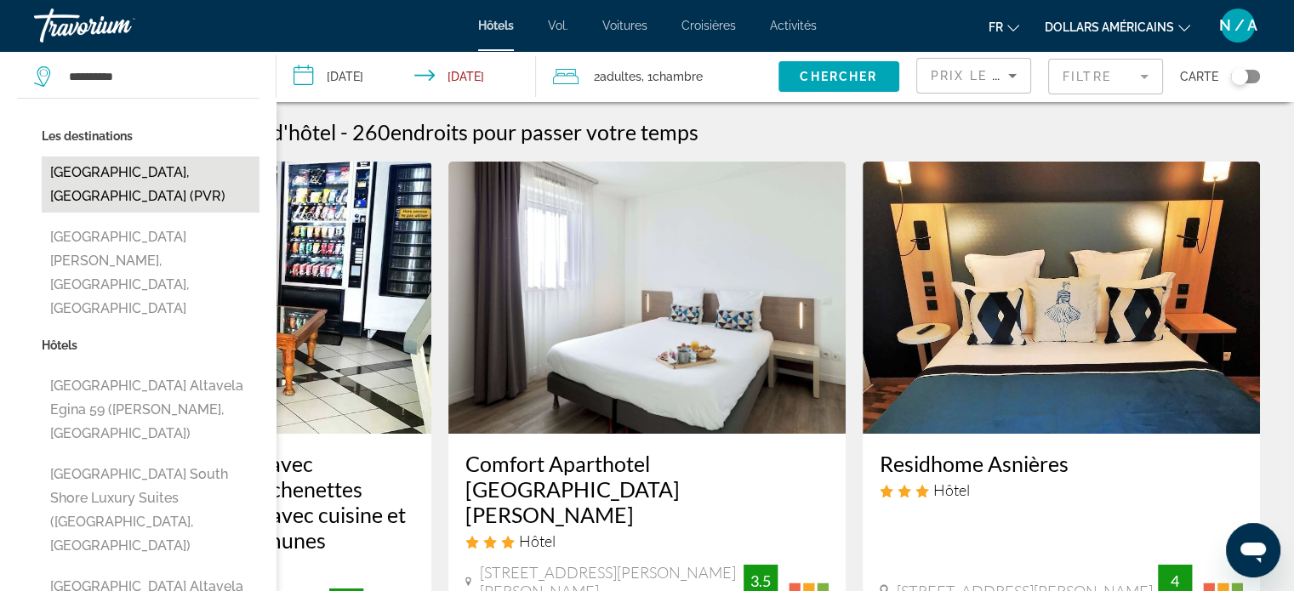
click at [156, 163] on button "[GEOGRAPHIC_DATA], [GEOGRAPHIC_DATA] (PVR)" at bounding box center [151, 185] width 218 height 56
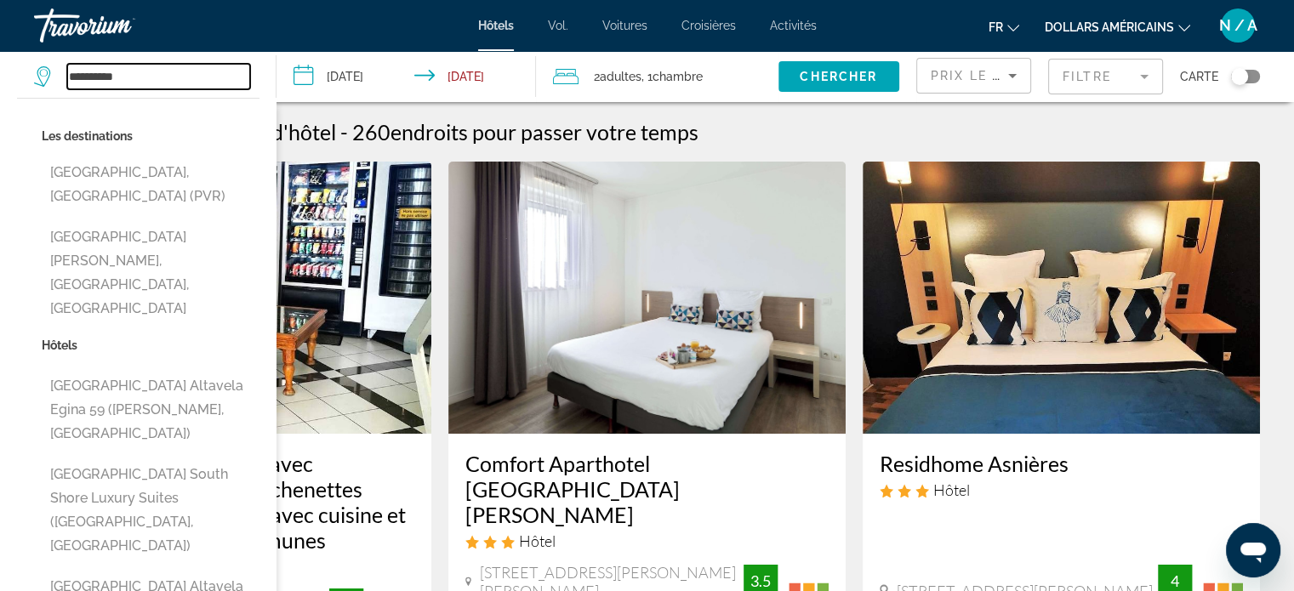
type input "**********"
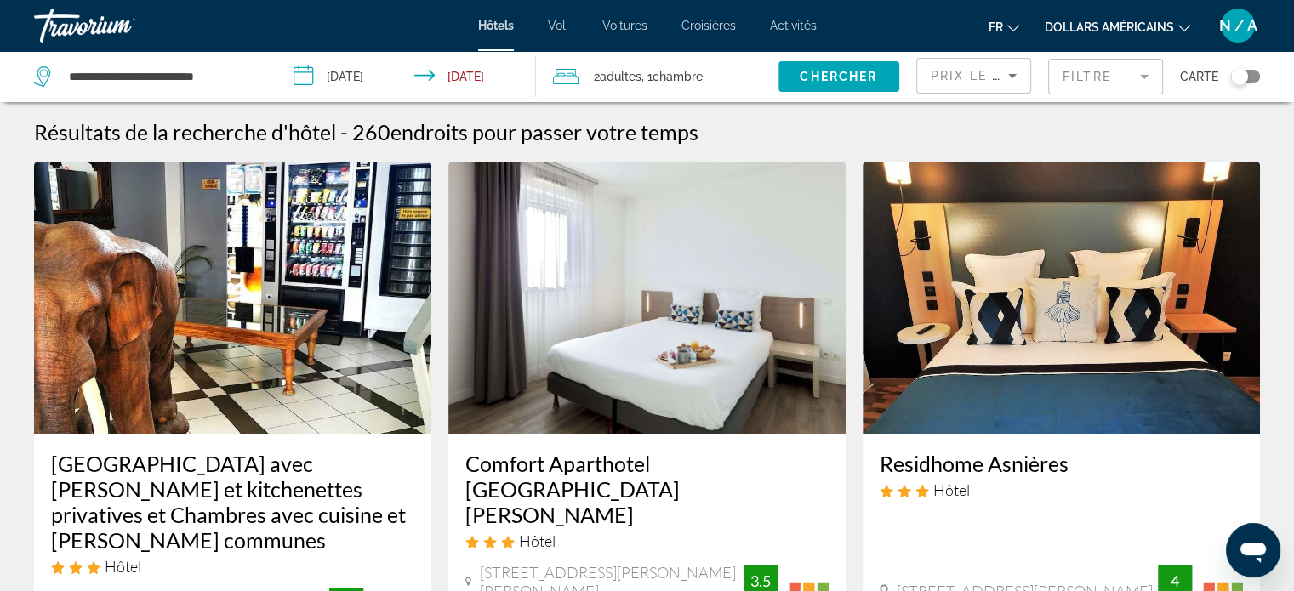
click at [349, 77] on input "**********" at bounding box center [409, 79] width 266 height 56
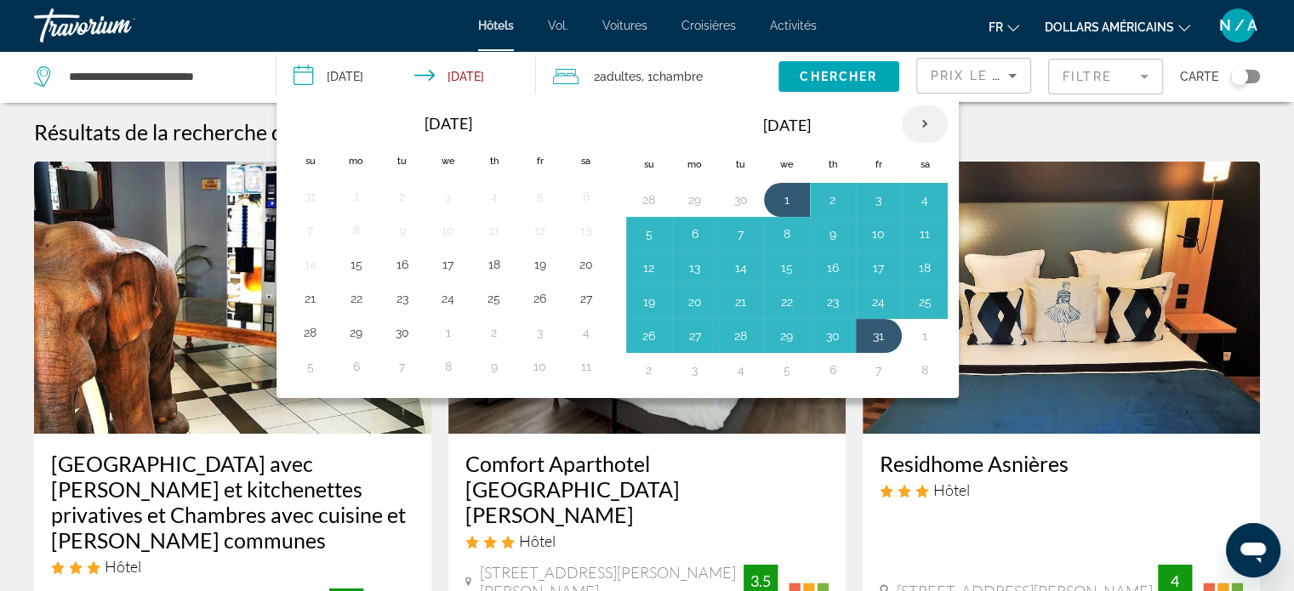
click at [915, 128] on th "Next month" at bounding box center [925, 123] width 46 height 37
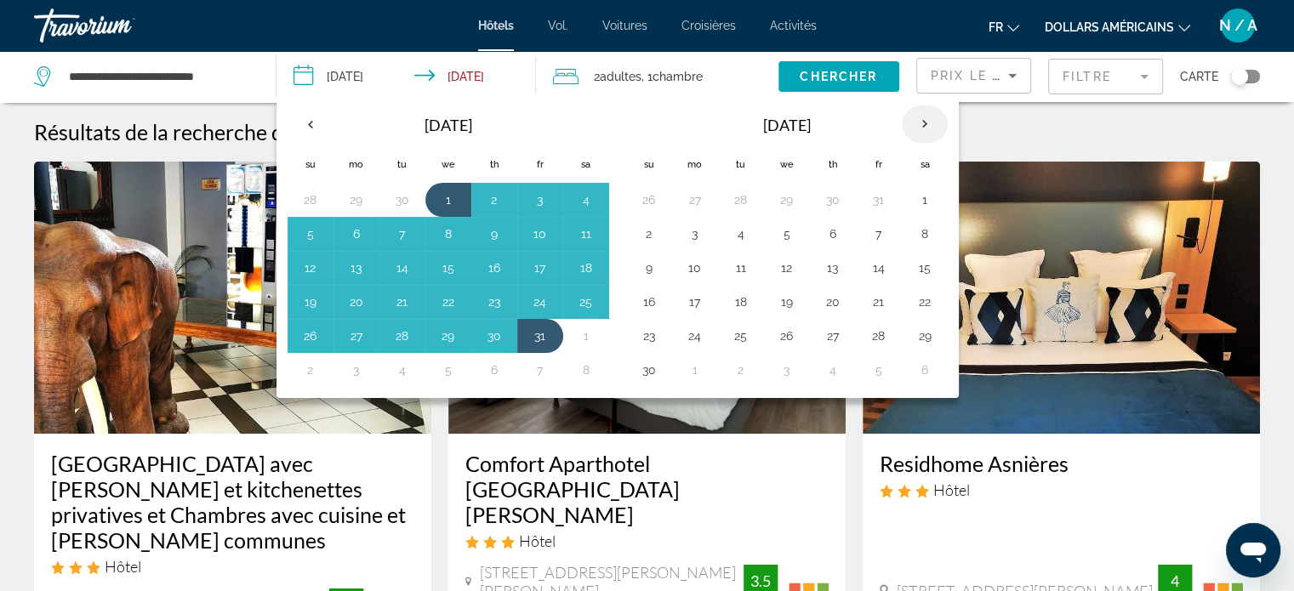
click at [919, 123] on th "Next month" at bounding box center [925, 123] width 46 height 37
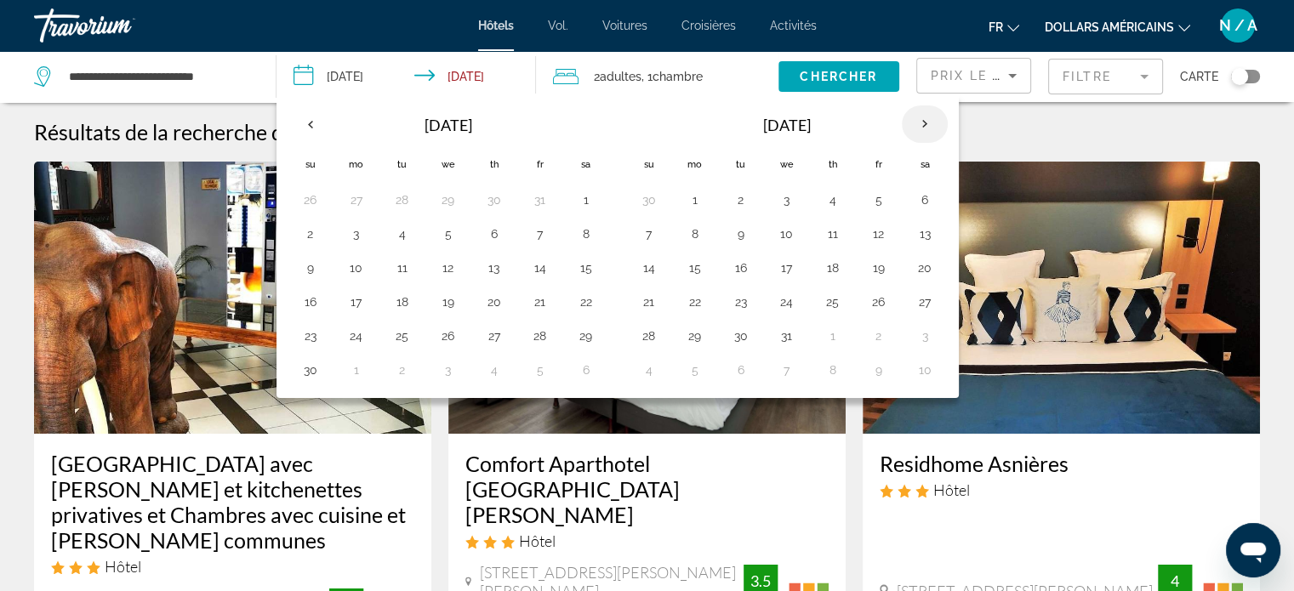
click at [919, 123] on th "Next month" at bounding box center [925, 123] width 46 height 37
click at [826, 200] on button "1" at bounding box center [832, 200] width 27 height 24
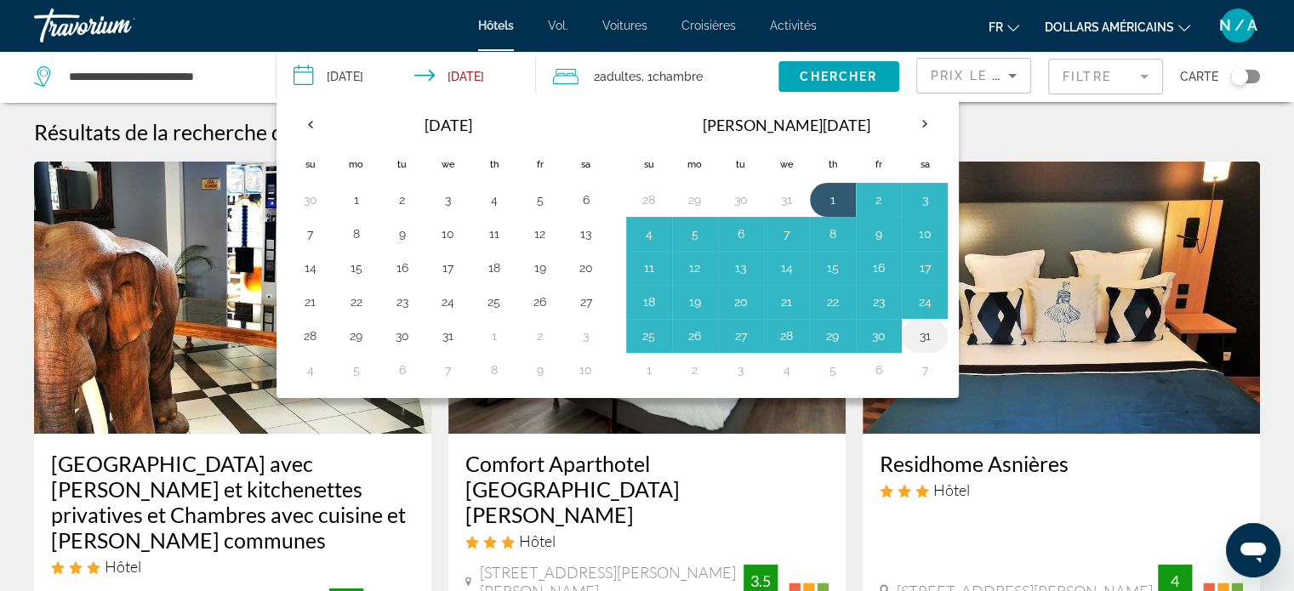
click at [919, 336] on button "31" at bounding box center [924, 336] width 27 height 24
type input "**********"
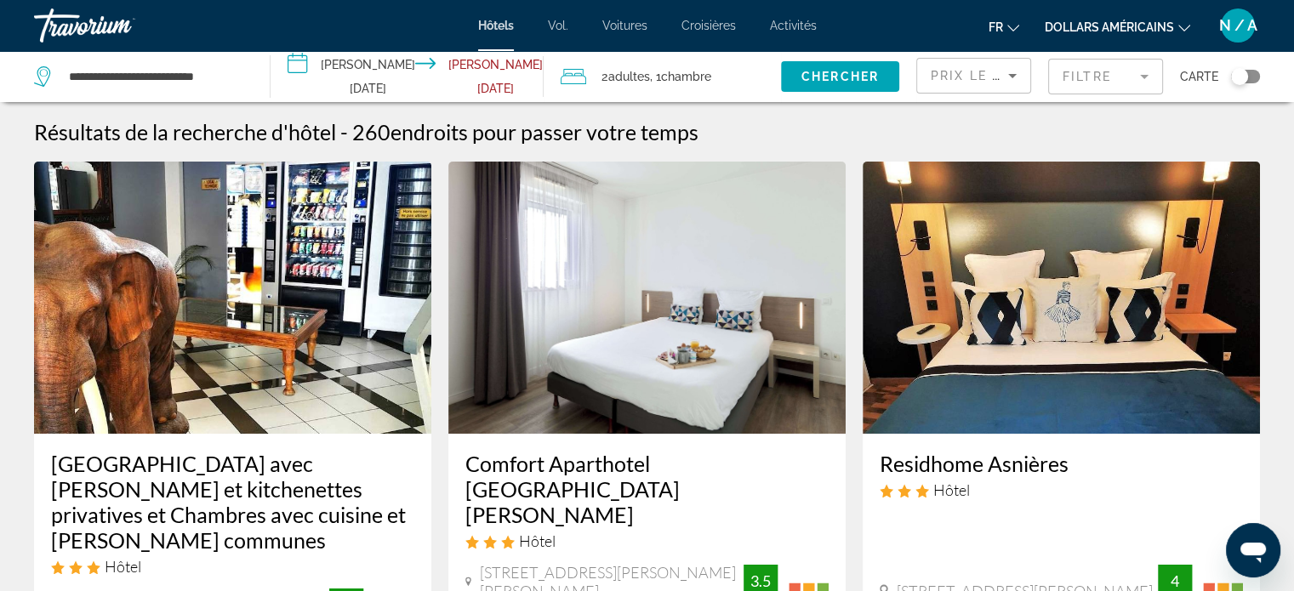
click at [824, 71] on span "Chercher" at bounding box center [839, 77] width 77 height 14
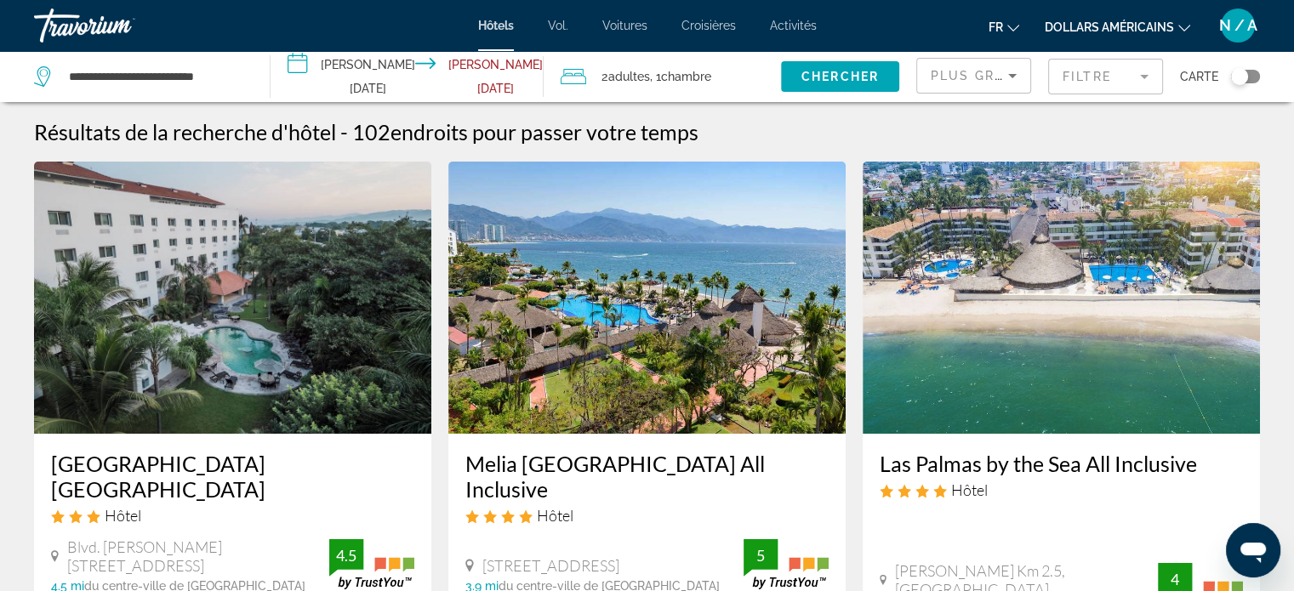
click at [1017, 69] on icon "Sort by" at bounding box center [1012, 76] width 20 height 20
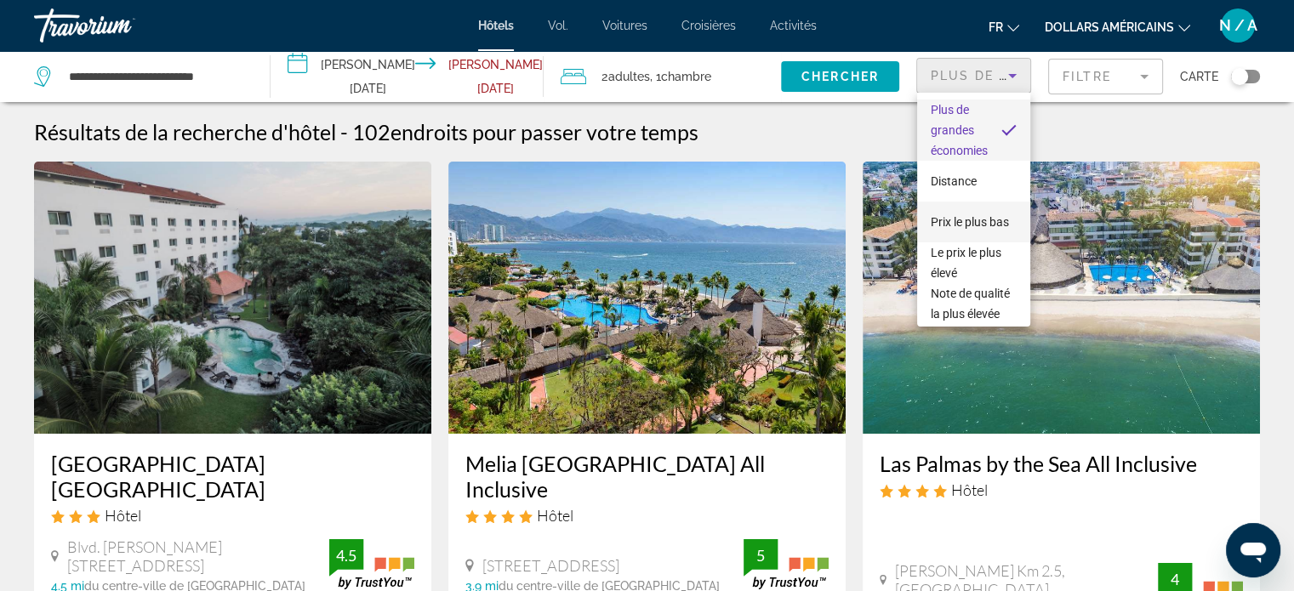
click at [970, 223] on span "Prix ​​le plus bas" at bounding box center [970, 222] width 78 height 20
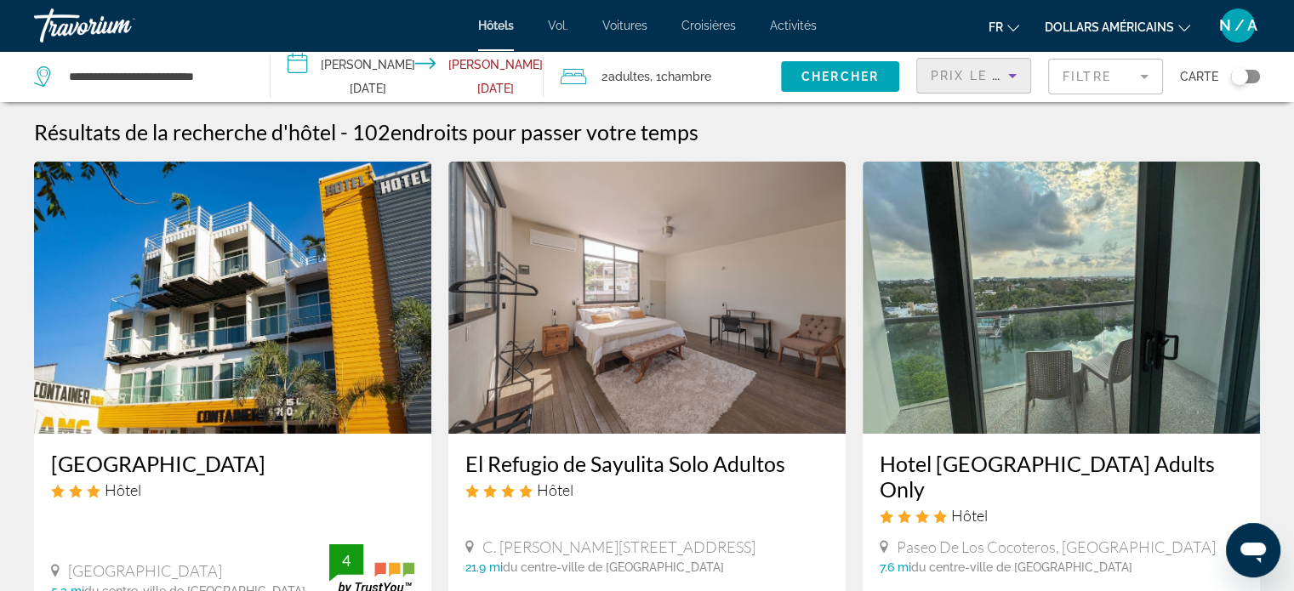
click at [1014, 64] on div "Prix ​​le plus bas" at bounding box center [974, 83] width 86 height 48
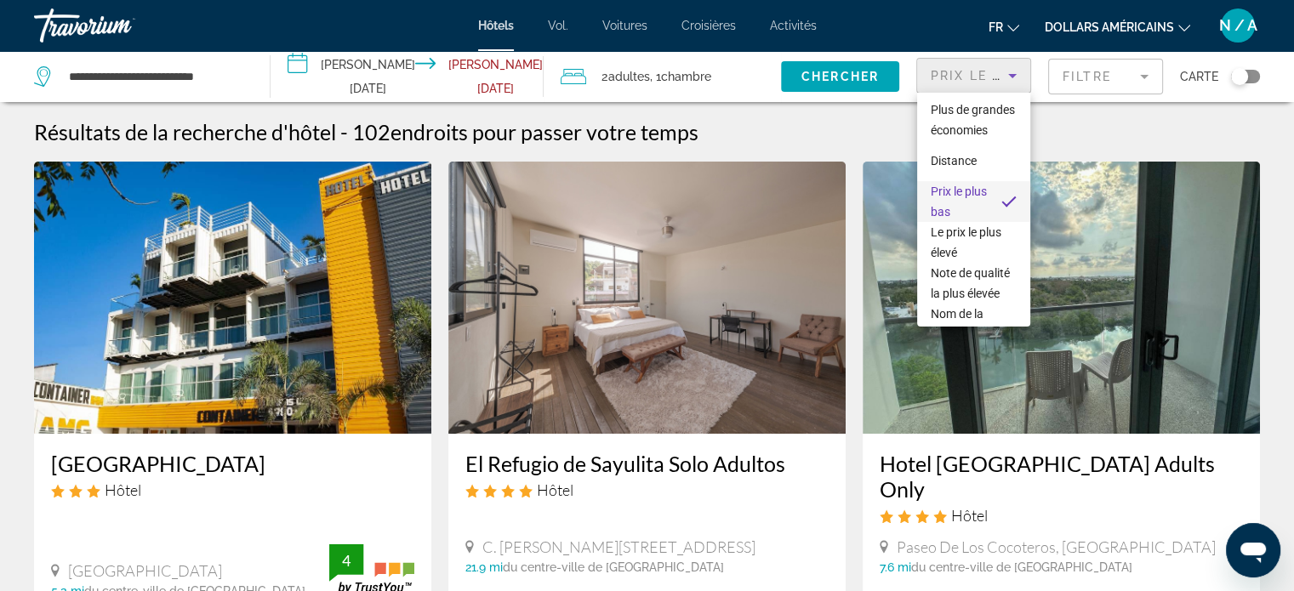
click at [953, 222] on span "Prix ​​le plus bas" at bounding box center [959, 201] width 57 height 41
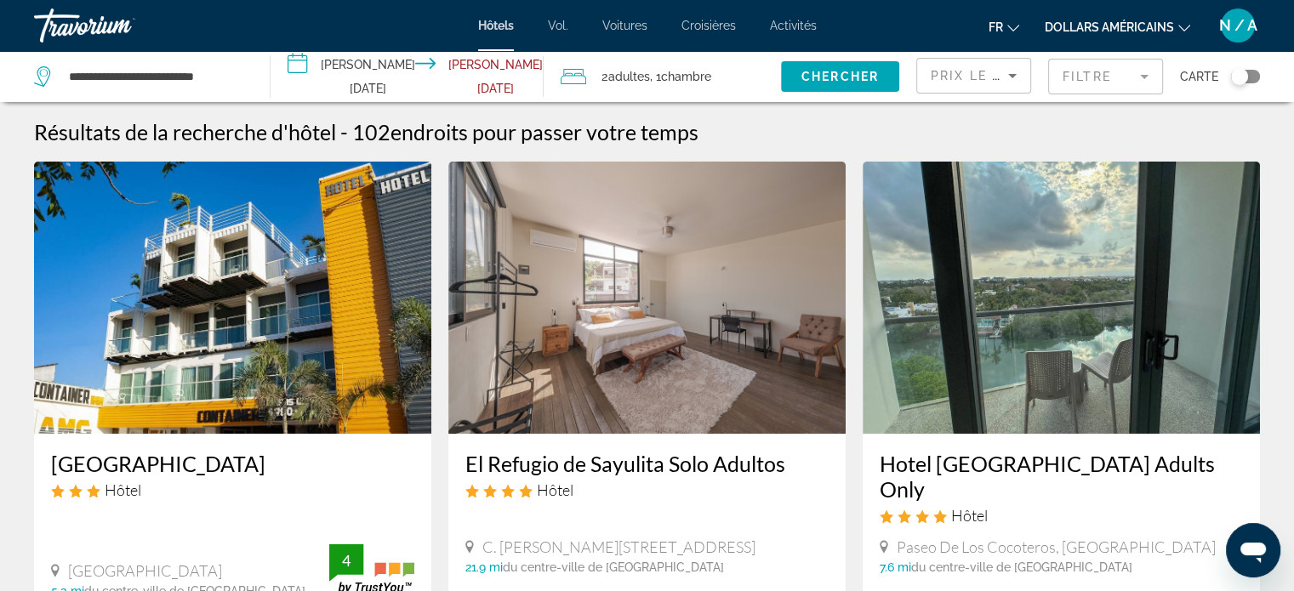
click at [1143, 71] on mat-form-field "Filtre" at bounding box center [1105, 77] width 115 height 36
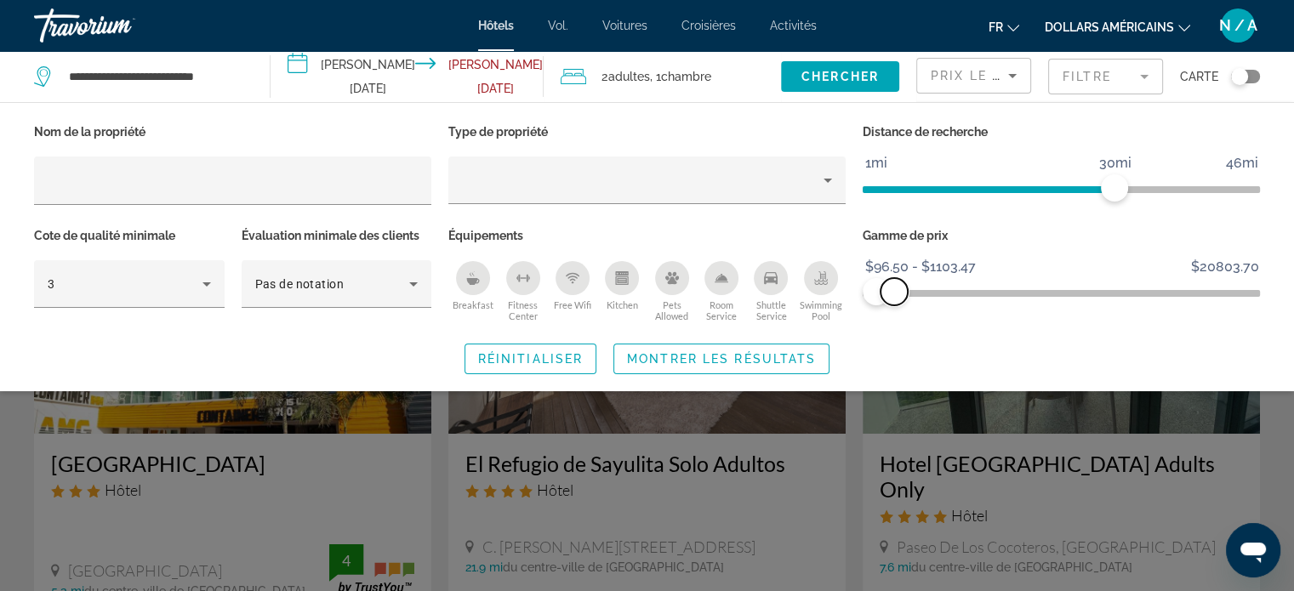
drag, startPoint x: 1247, startPoint y: 293, endPoint x: 894, endPoint y: 307, distance: 353.3
click at [894, 307] on div "Gamme de prix $96.50 $20803.70 $96.50 $1103.47 $96.50 - $1103.47" at bounding box center [1061, 275] width 414 height 103
click at [851, 76] on span "Chercher" at bounding box center [839, 77] width 77 height 14
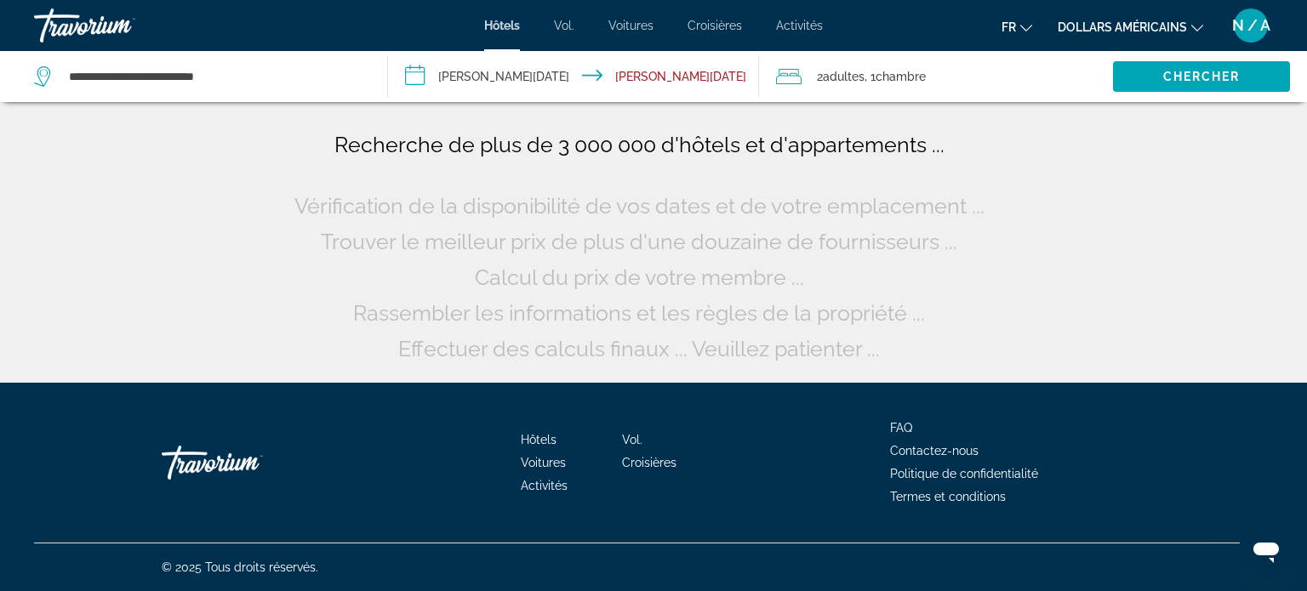
click at [1199, 30] on icon "Changer de devise" at bounding box center [1197, 28] width 12 height 12
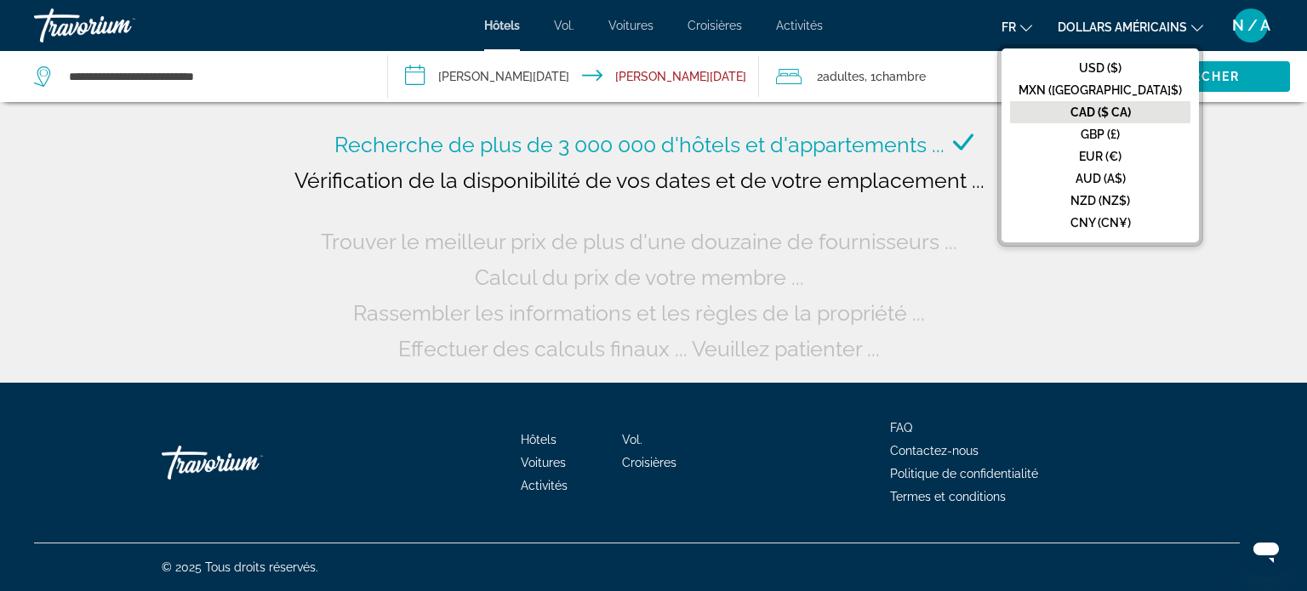
click at [1129, 107] on font "CAD ($ CA)" at bounding box center [1100, 112] width 60 height 14
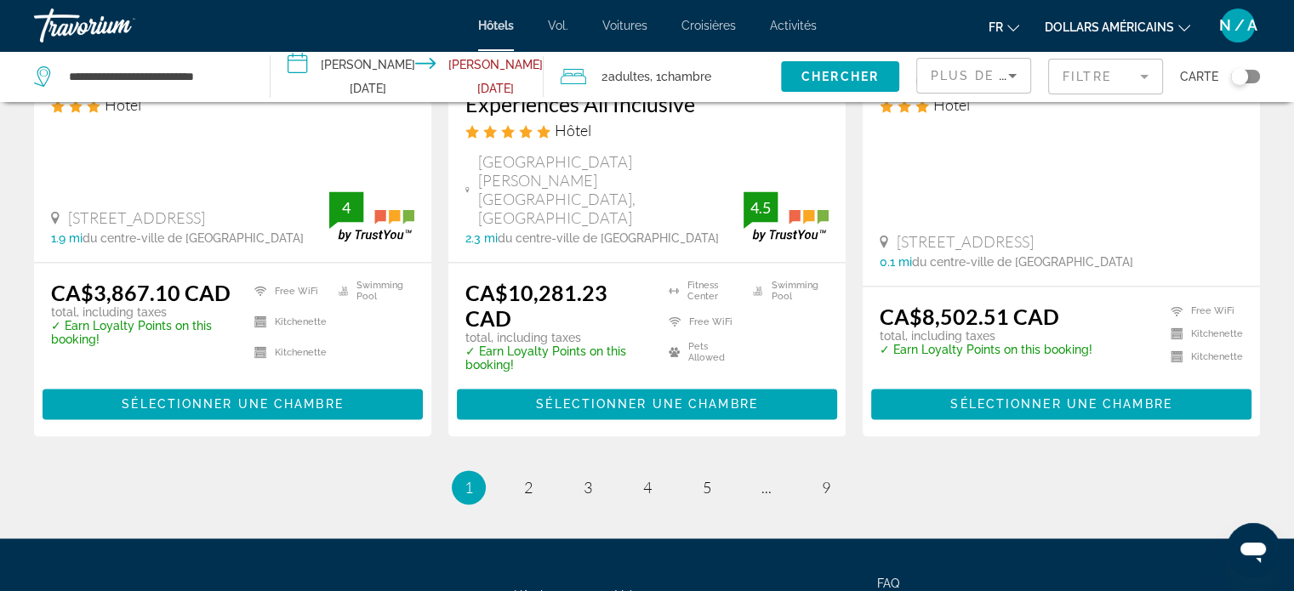
scroll to position [2466, 0]
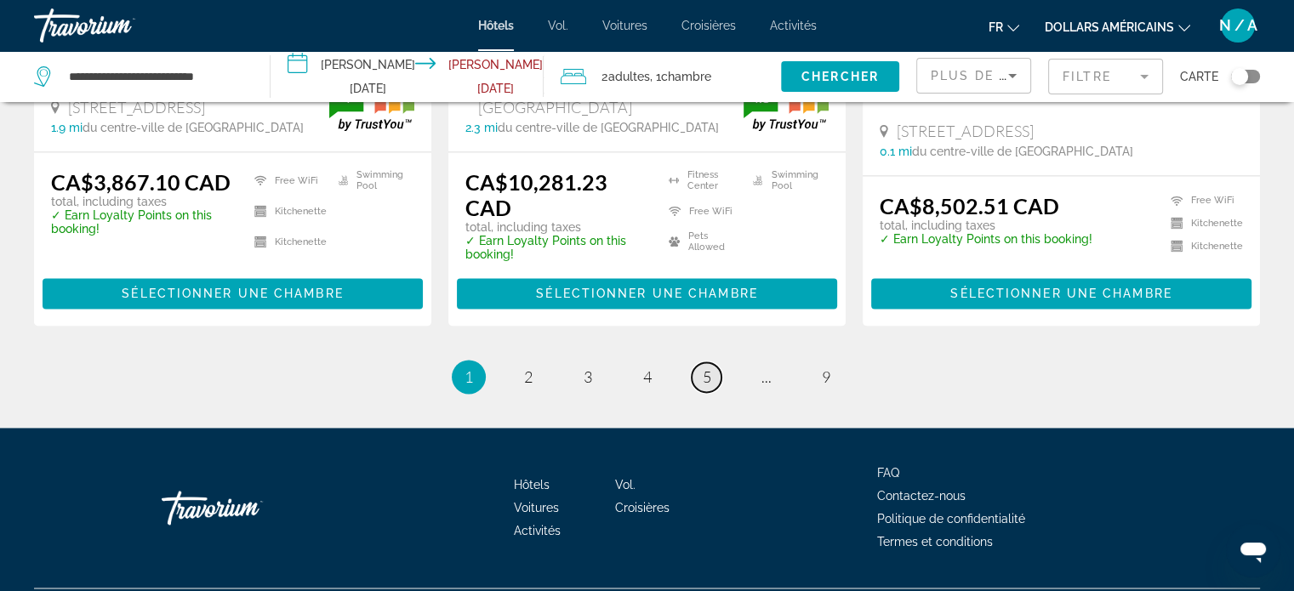
click at [709, 368] on span "5" at bounding box center [707, 377] width 9 height 19
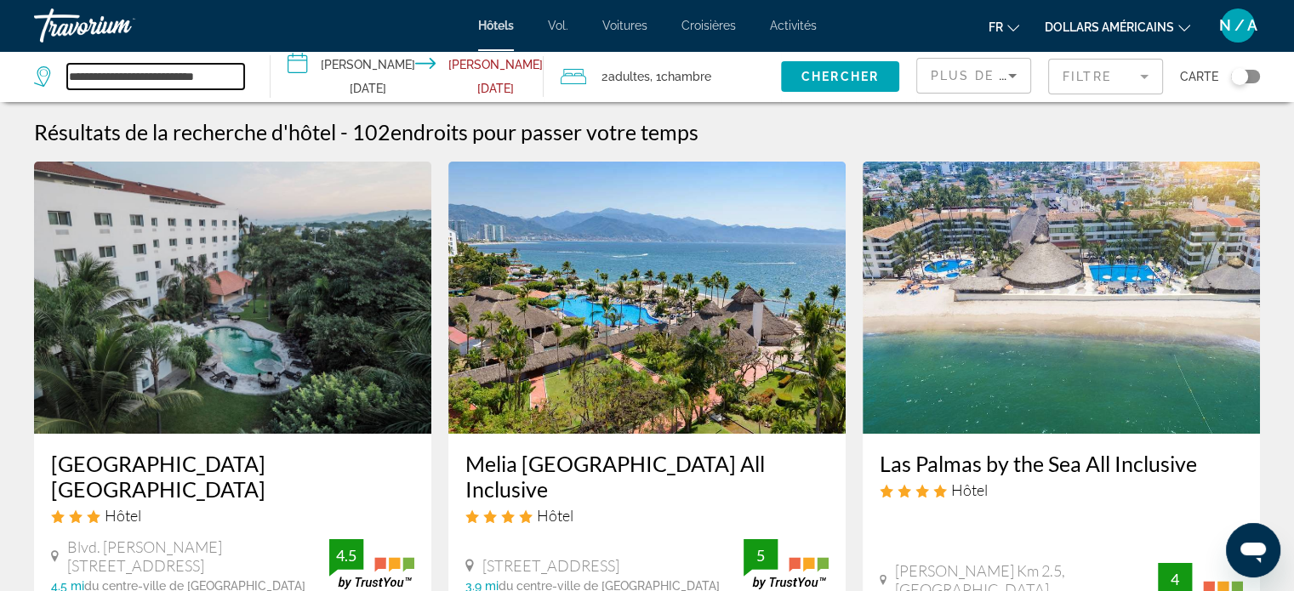
click at [244, 77] on input "**********" at bounding box center [155, 77] width 177 height 26
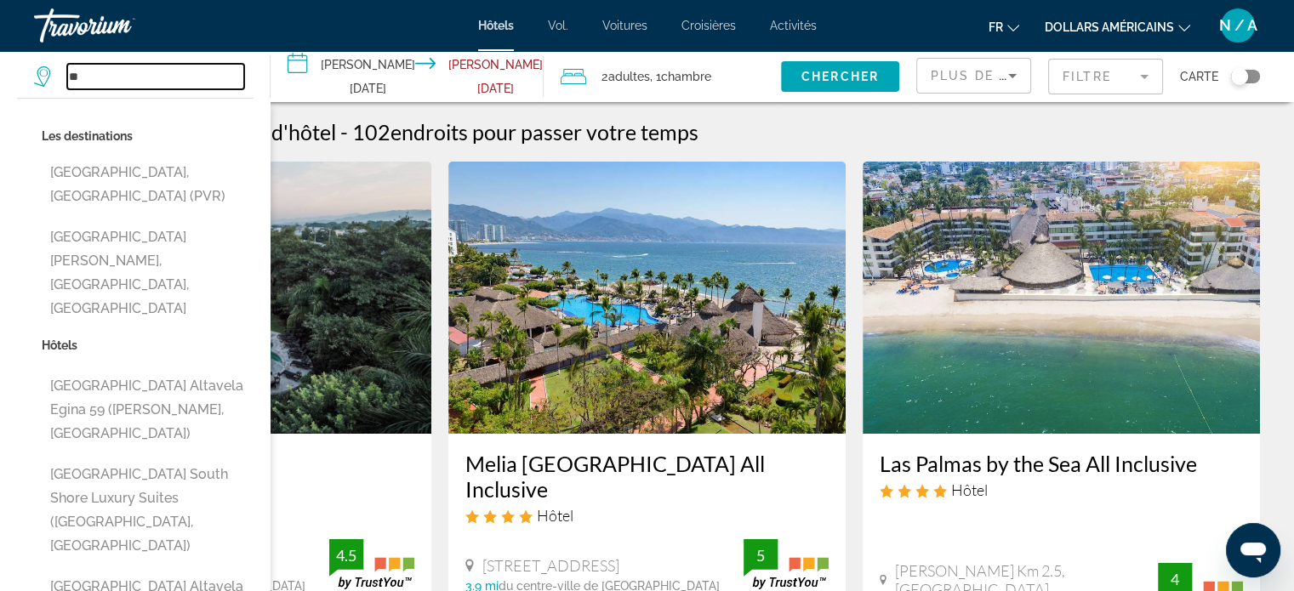
type input "*"
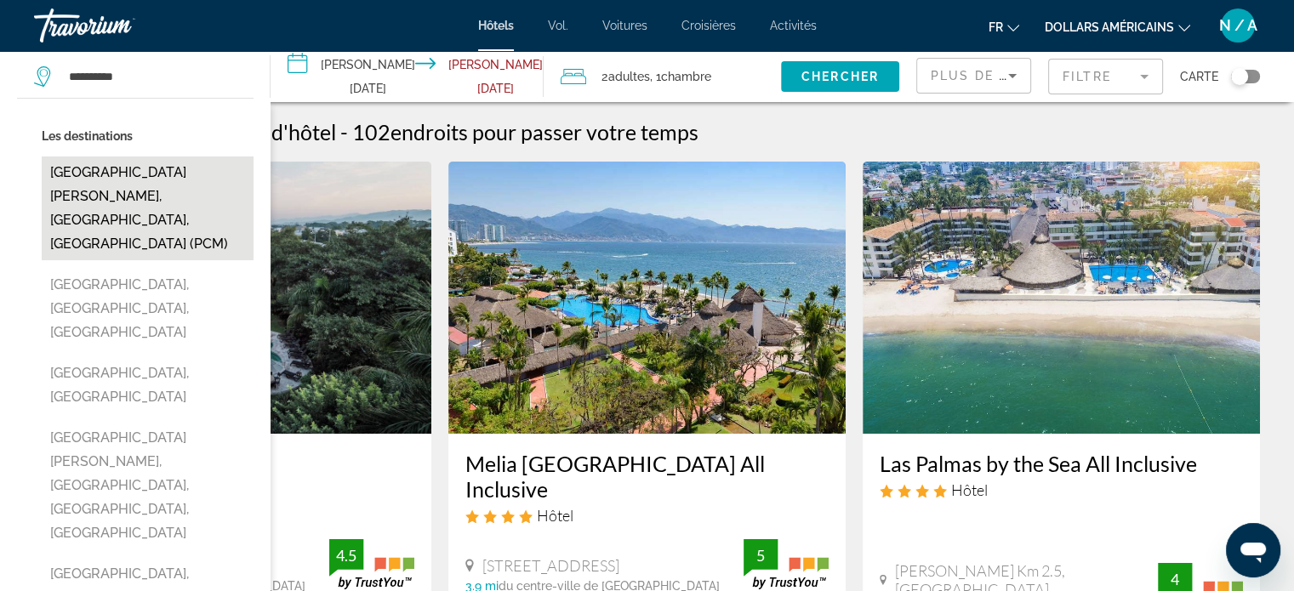
click at [163, 189] on button "[GEOGRAPHIC_DATA][PERSON_NAME], [GEOGRAPHIC_DATA], [GEOGRAPHIC_DATA] (PCM)" at bounding box center [148, 209] width 212 height 104
type input "**********"
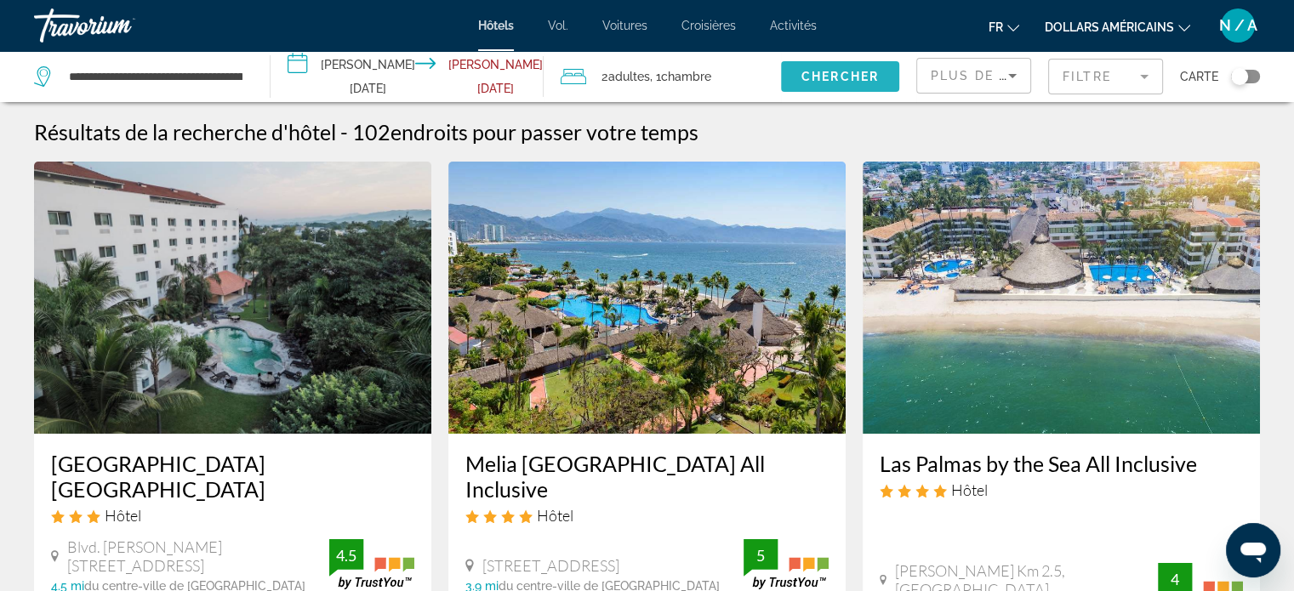
click at [797, 74] on span "Search widget" at bounding box center [840, 76] width 118 height 41
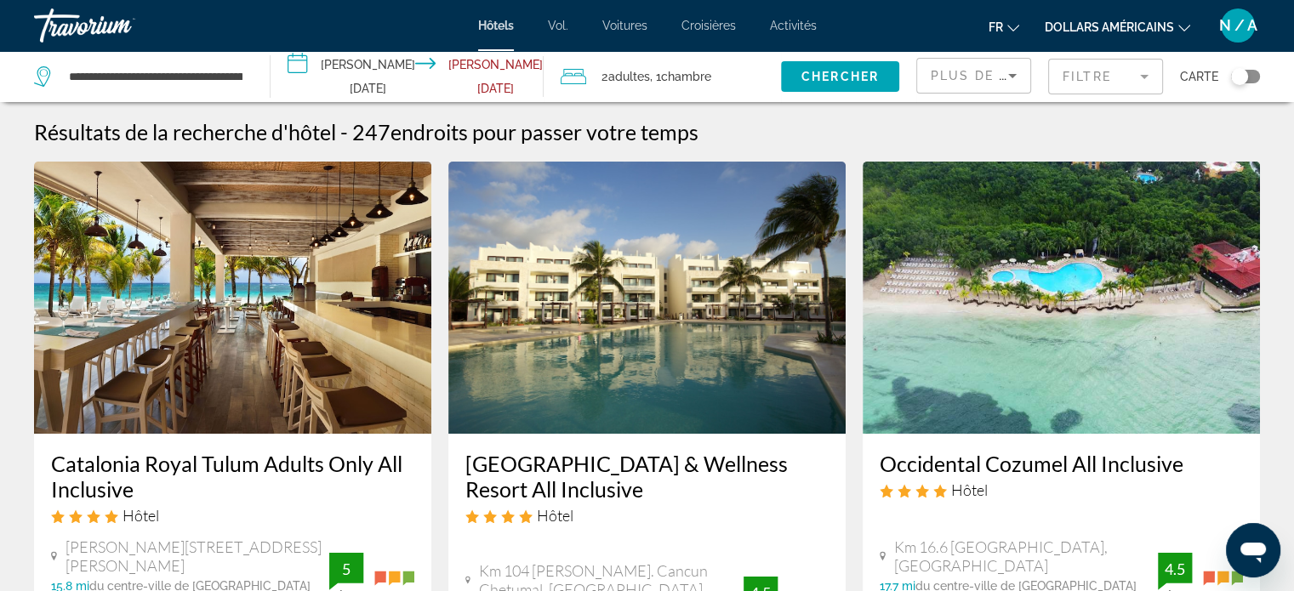
click at [1017, 71] on icon "Sort by" at bounding box center [1012, 76] width 20 height 20
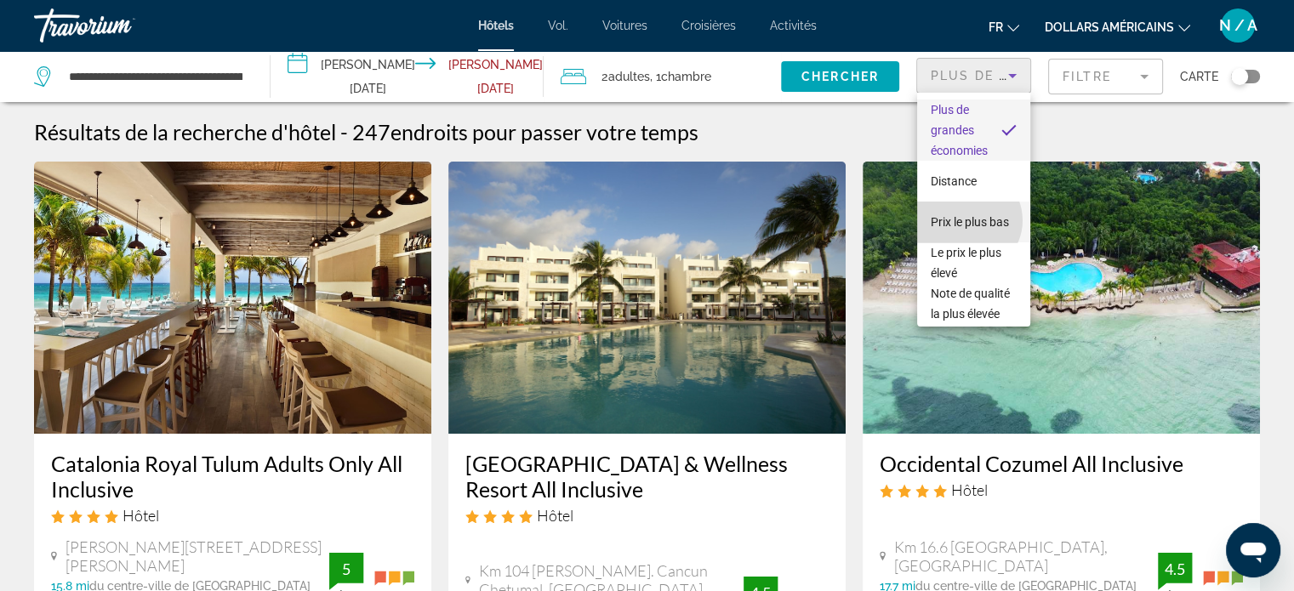
click at [967, 220] on span "Prix ​​le plus bas" at bounding box center [970, 222] width 78 height 20
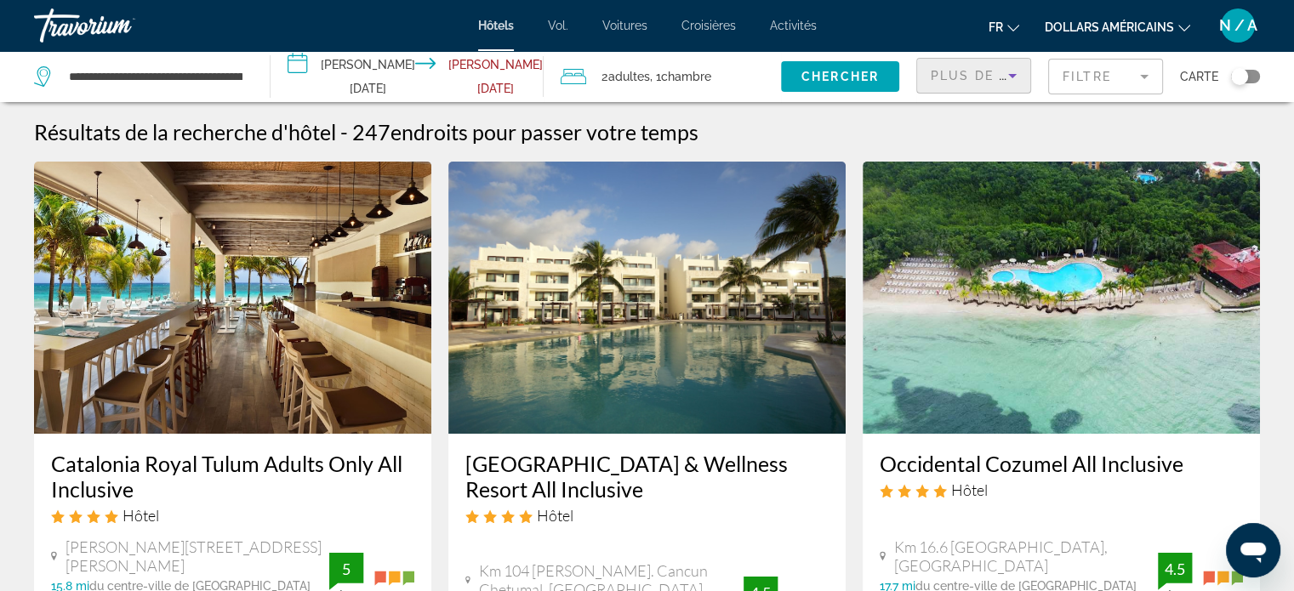
click at [1007, 71] on icon "Sort by" at bounding box center [1012, 76] width 20 height 20
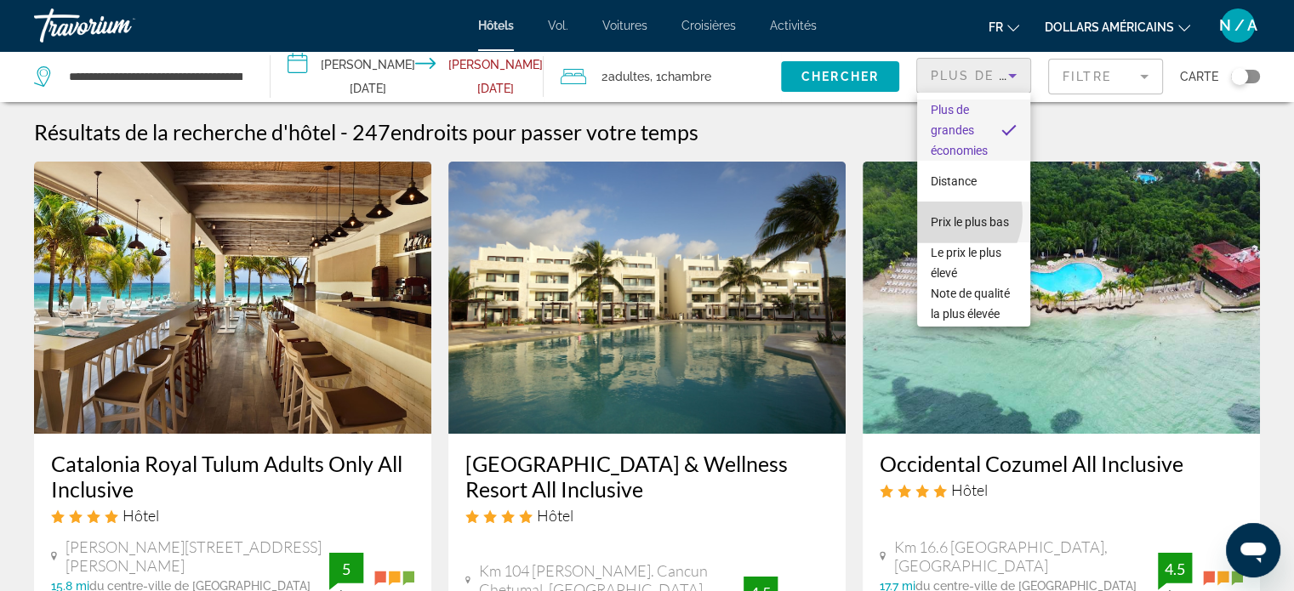
click at [946, 215] on font "Prix ​​le plus bas" at bounding box center [970, 222] width 78 height 14
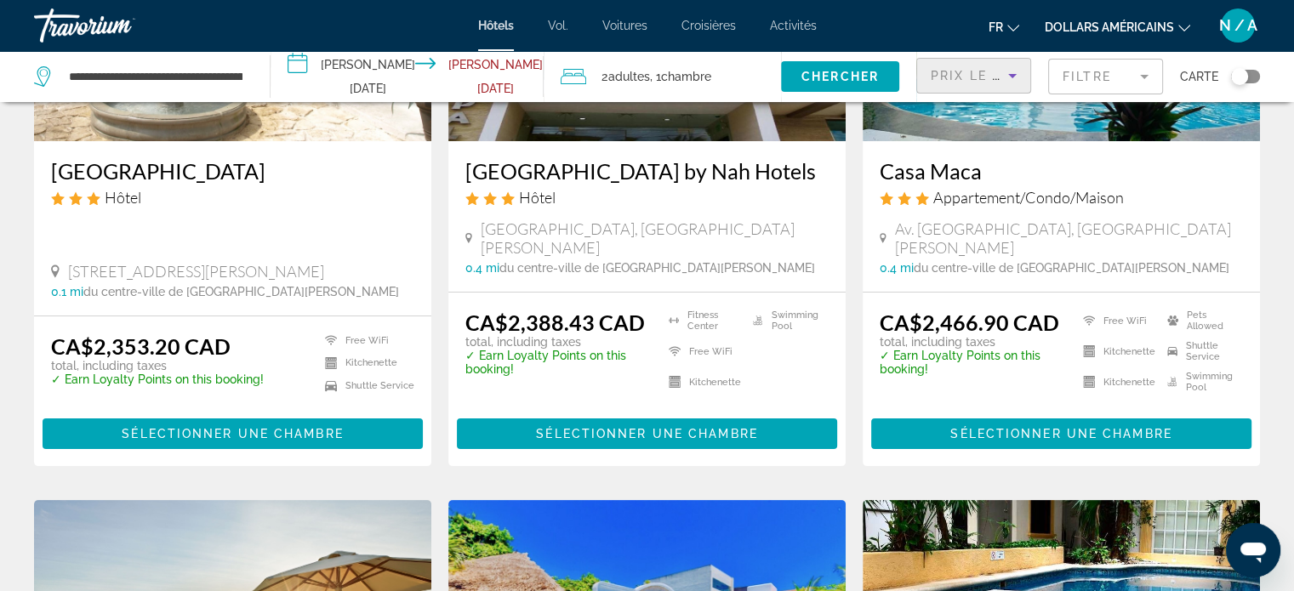
scroll to position [255, 0]
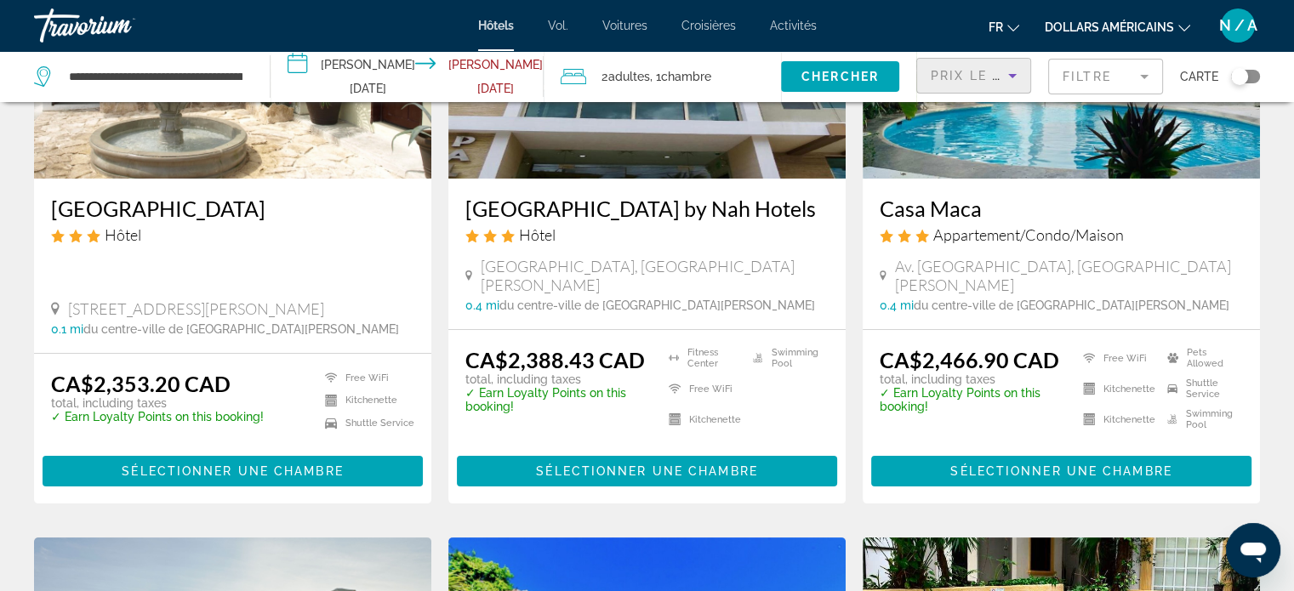
click at [949, 124] on img "Contenu principal" at bounding box center [1061, 42] width 397 height 272
